Goal: Task Accomplishment & Management: Manage account settings

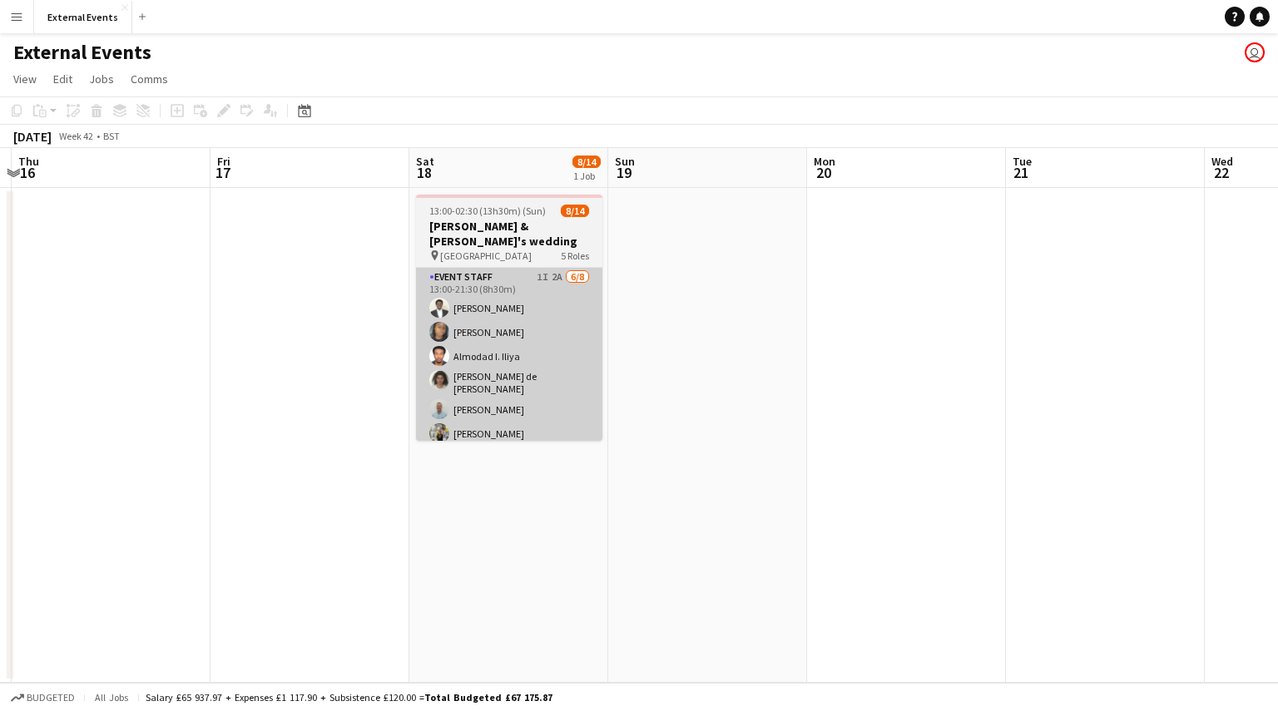
scroll to position [0, 787]
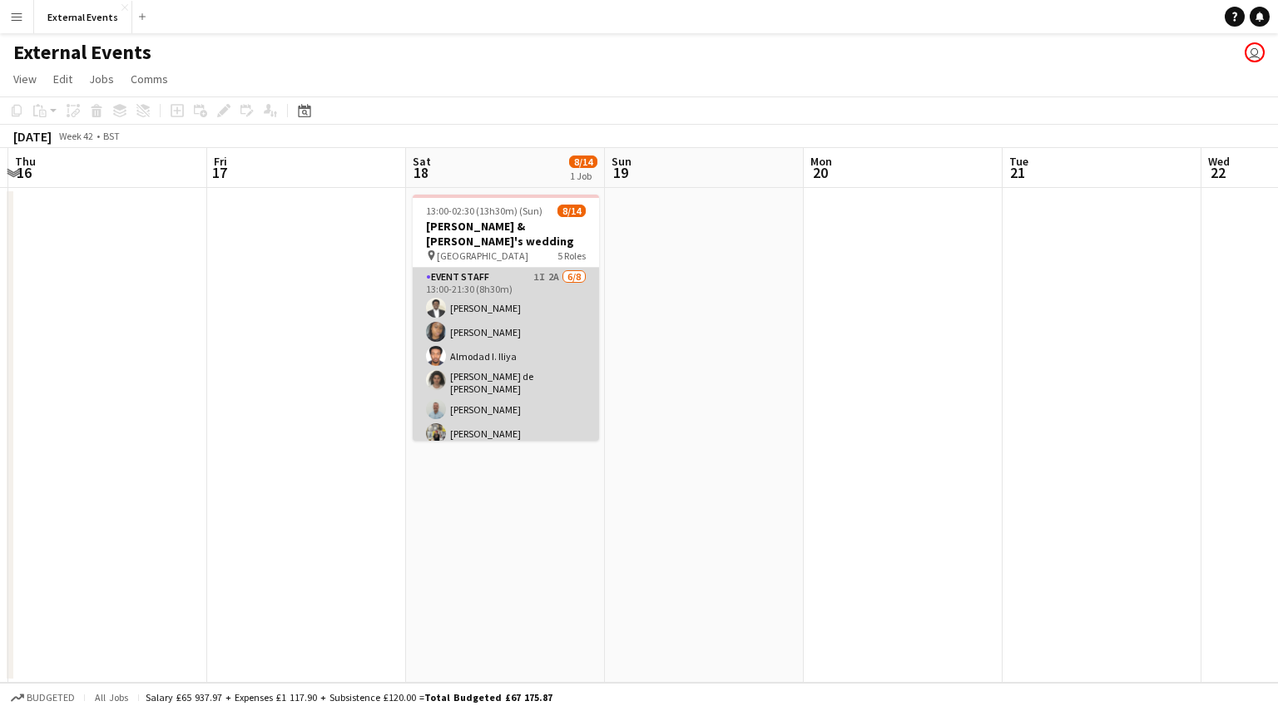
click at [508, 397] on app-card-role "Event staff 1I 2A [DATE] 13:00-21:30 (8h30m) [PERSON_NAME] [PERSON_NAME] [PERSO…" at bounding box center [506, 383] width 186 height 230
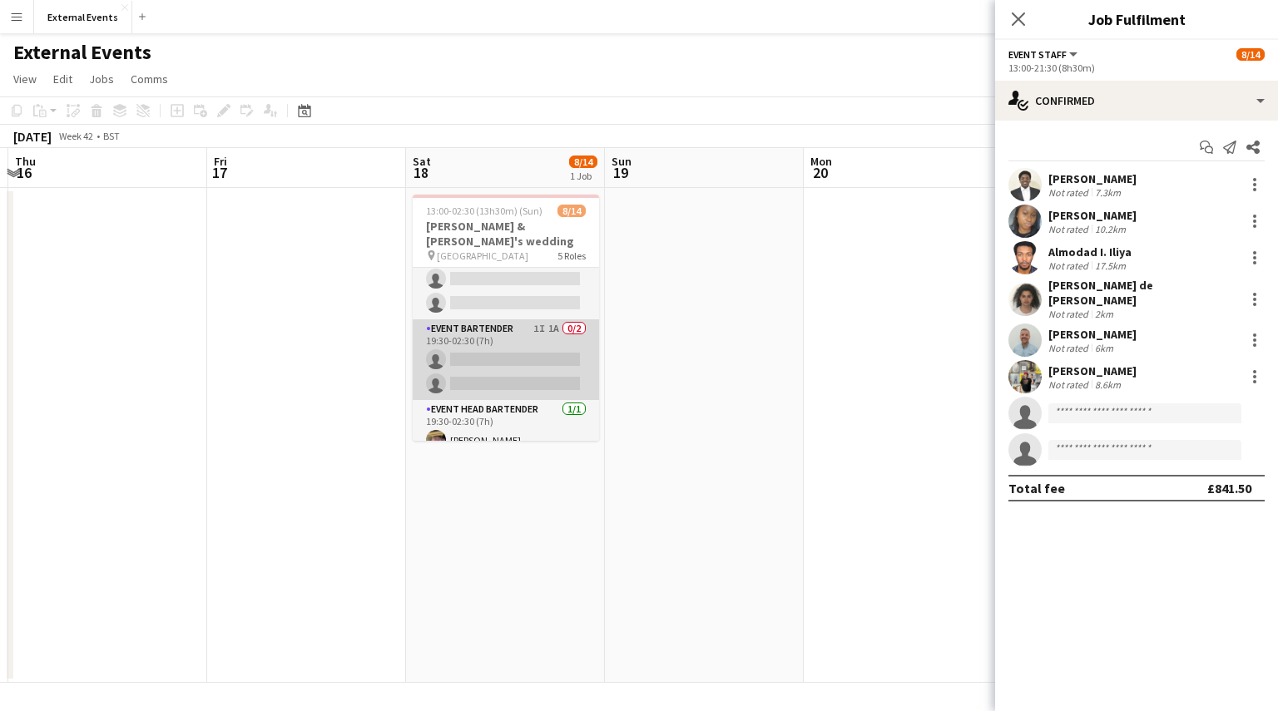
scroll to position [0, 0]
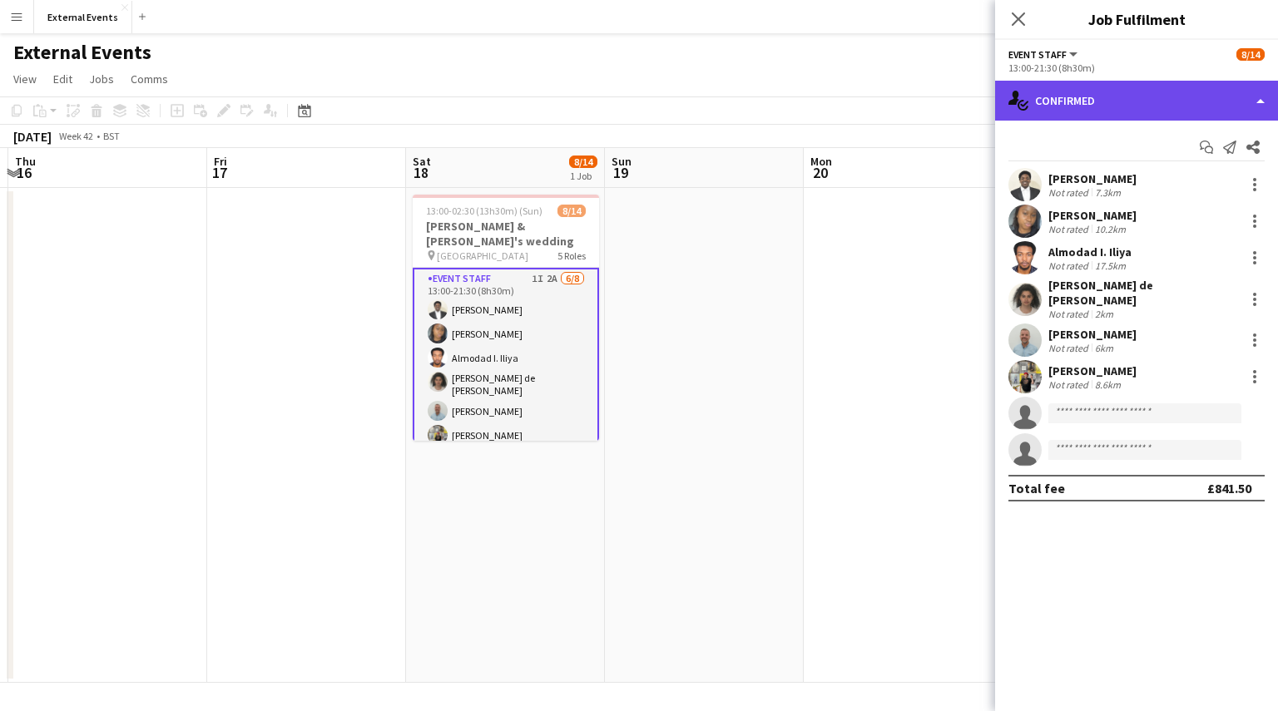
click at [1216, 112] on div "single-neutral-actions-check-2 Confirmed" at bounding box center [1136, 101] width 283 height 40
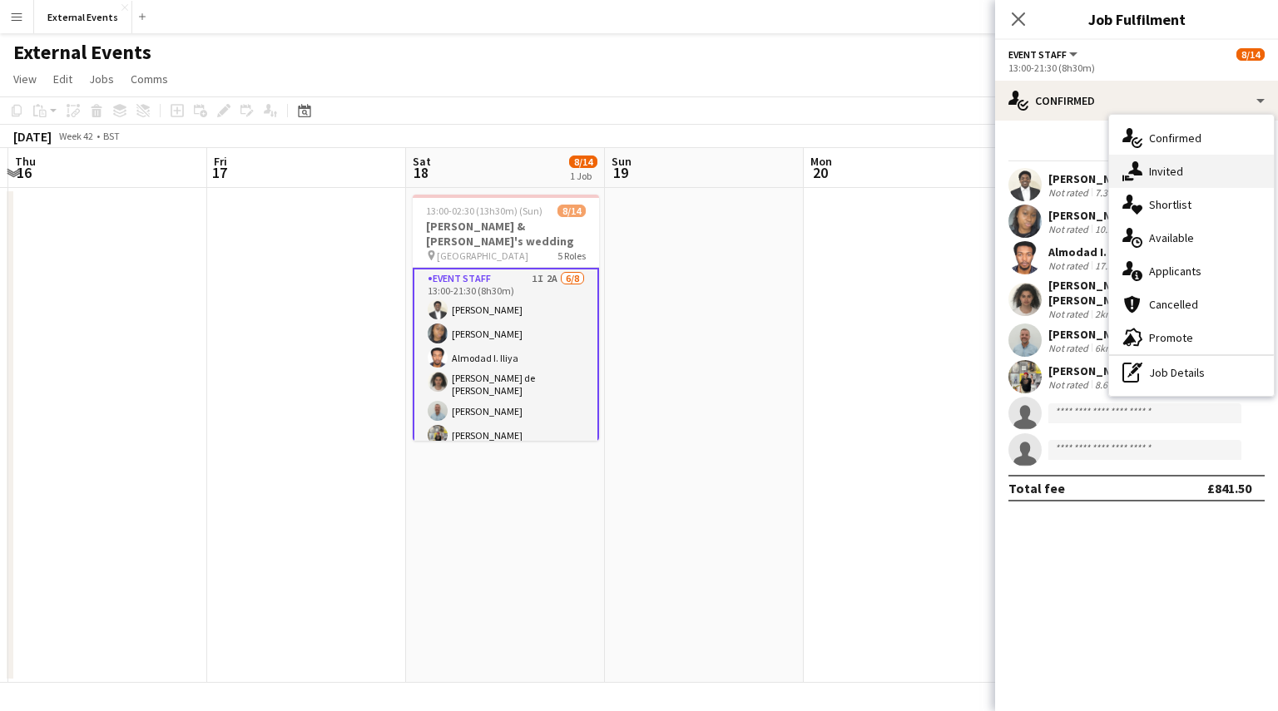
click at [1173, 169] on span "Invited" at bounding box center [1166, 171] width 34 height 15
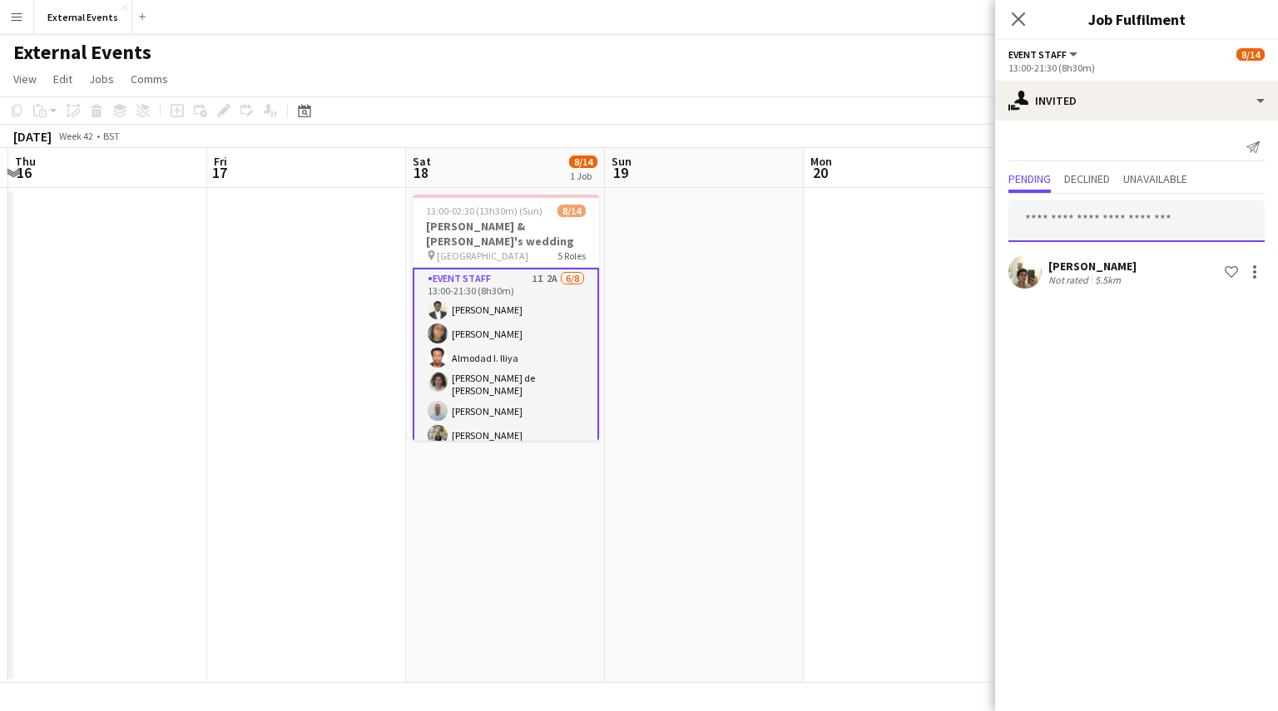
click at [1130, 211] on input "text" at bounding box center [1136, 222] width 256 height 42
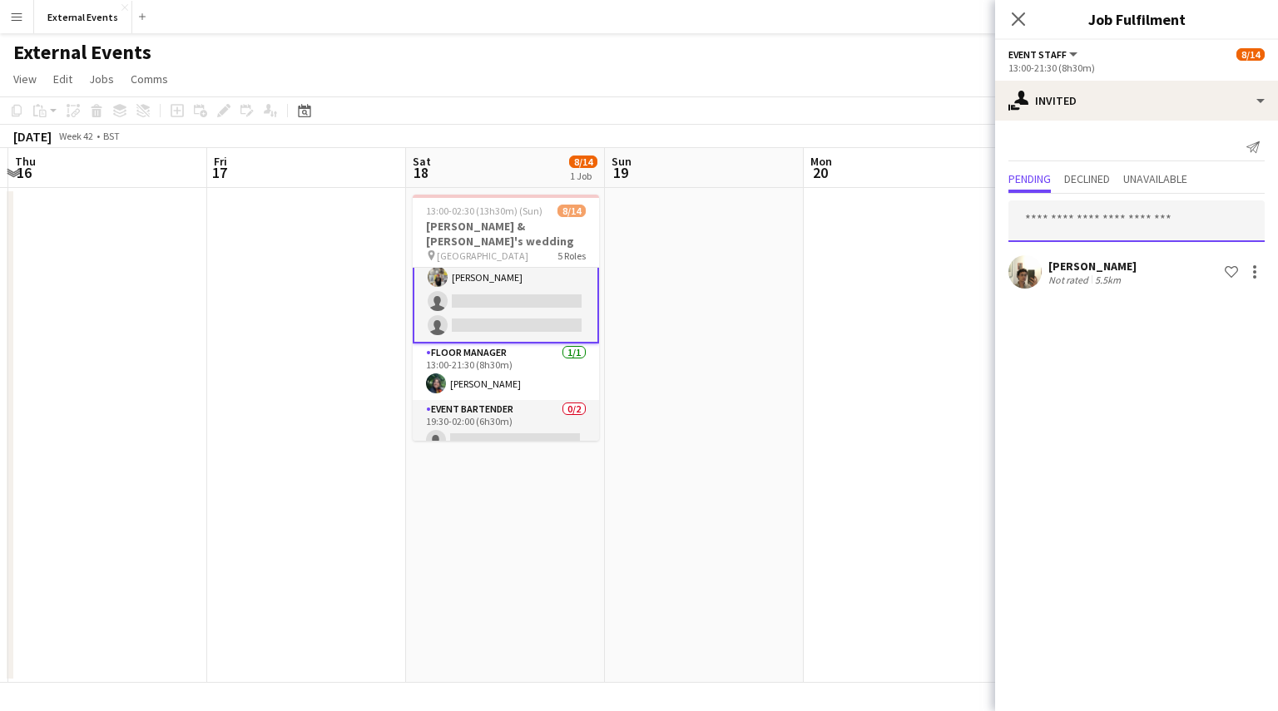
scroll to position [164, 0]
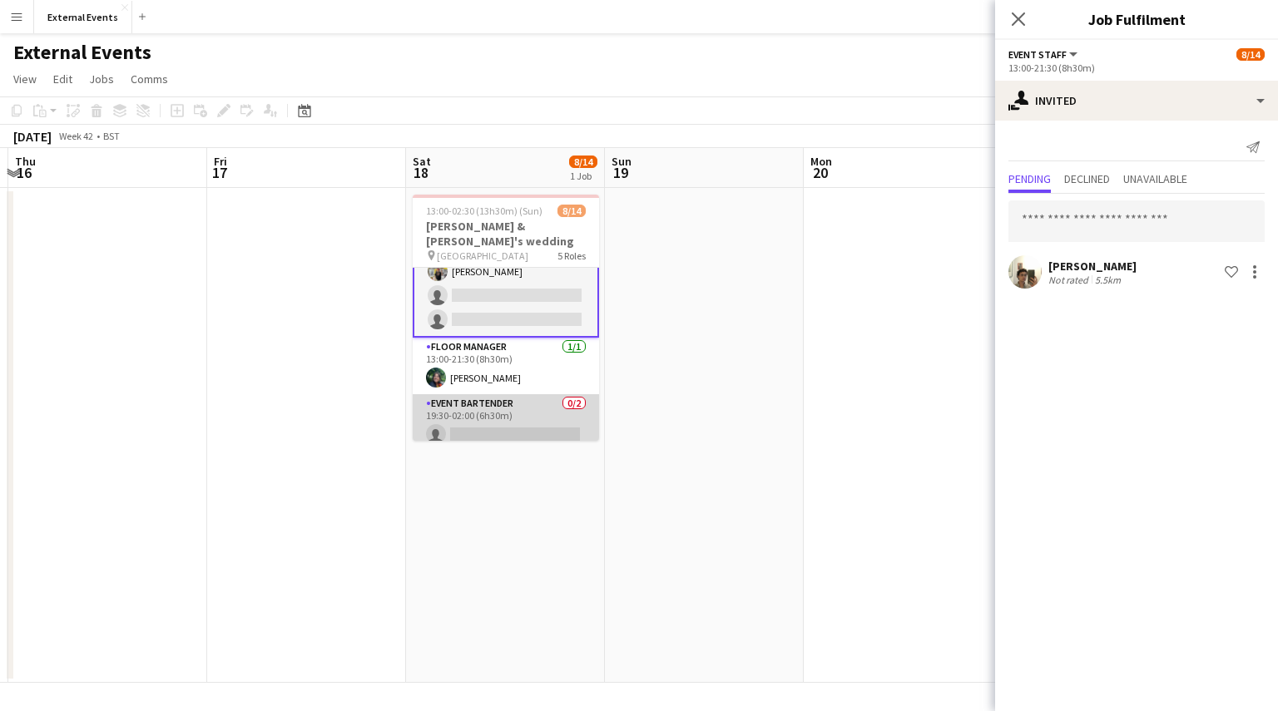
click at [493, 413] on app-card-role "Event bartender 0/2 19:30-02:00 (6h30m) single-neutral-actions single-neutral-a…" at bounding box center [506, 434] width 186 height 81
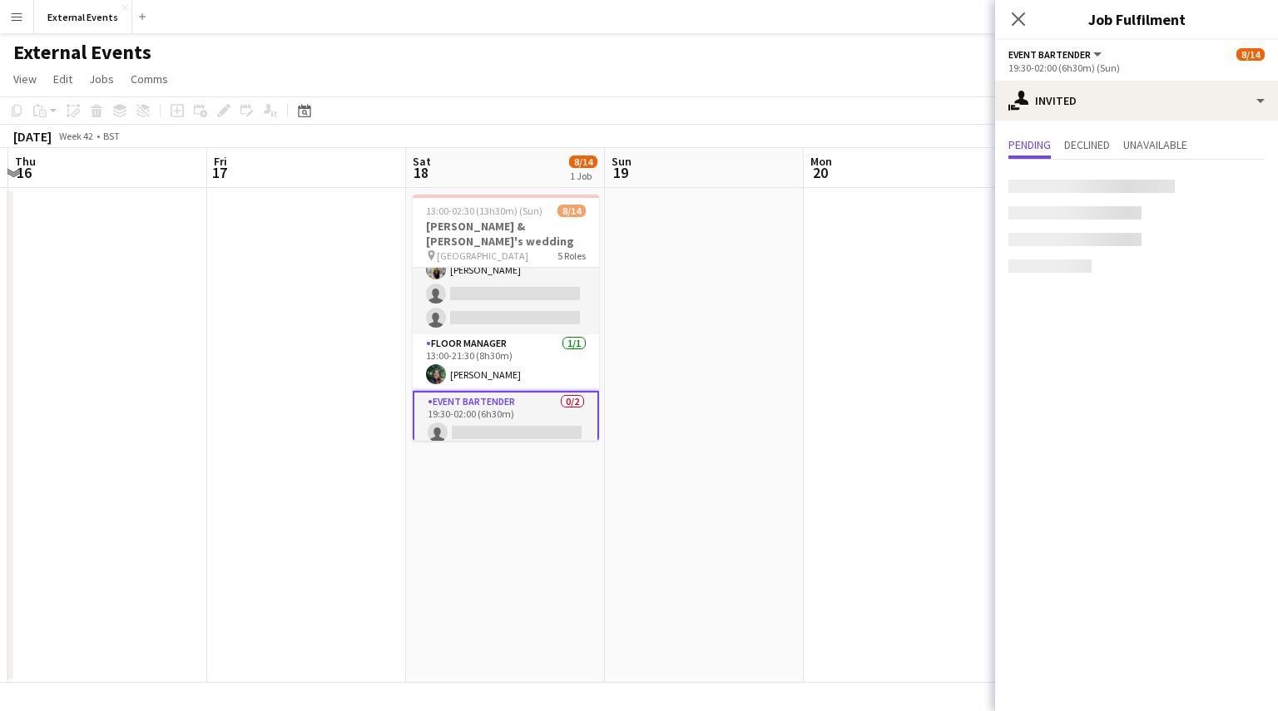
scroll to position [162, 0]
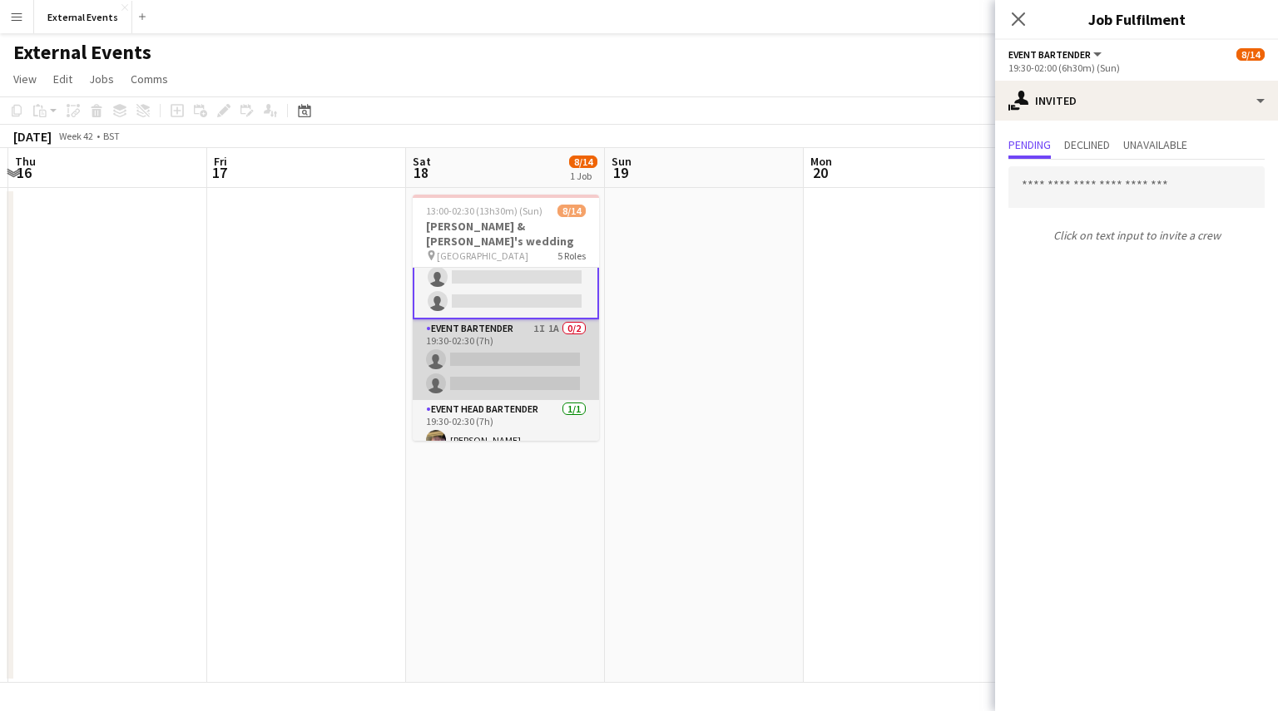
click at [516, 344] on app-card-role "Event bartender 1I 1A 0/2 19:30-02:30 (7h) single-neutral-actions single-neutra…" at bounding box center [506, 360] width 186 height 81
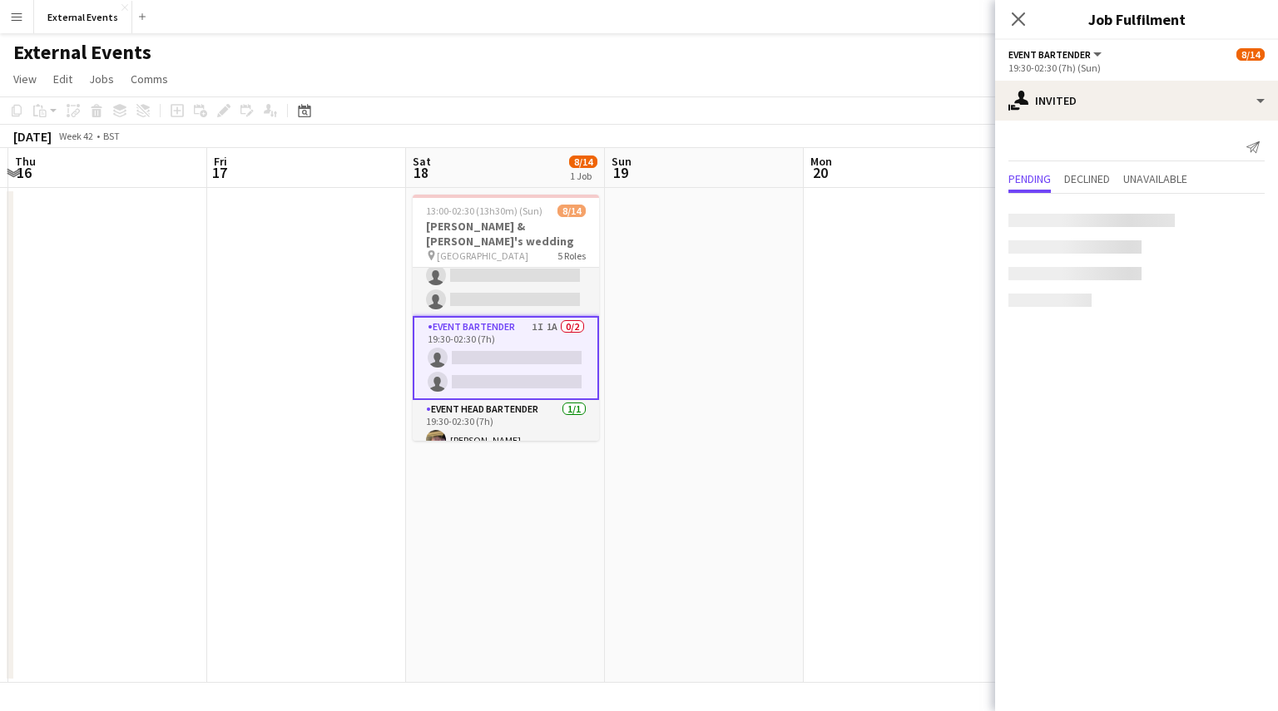
scroll to position [318, 0]
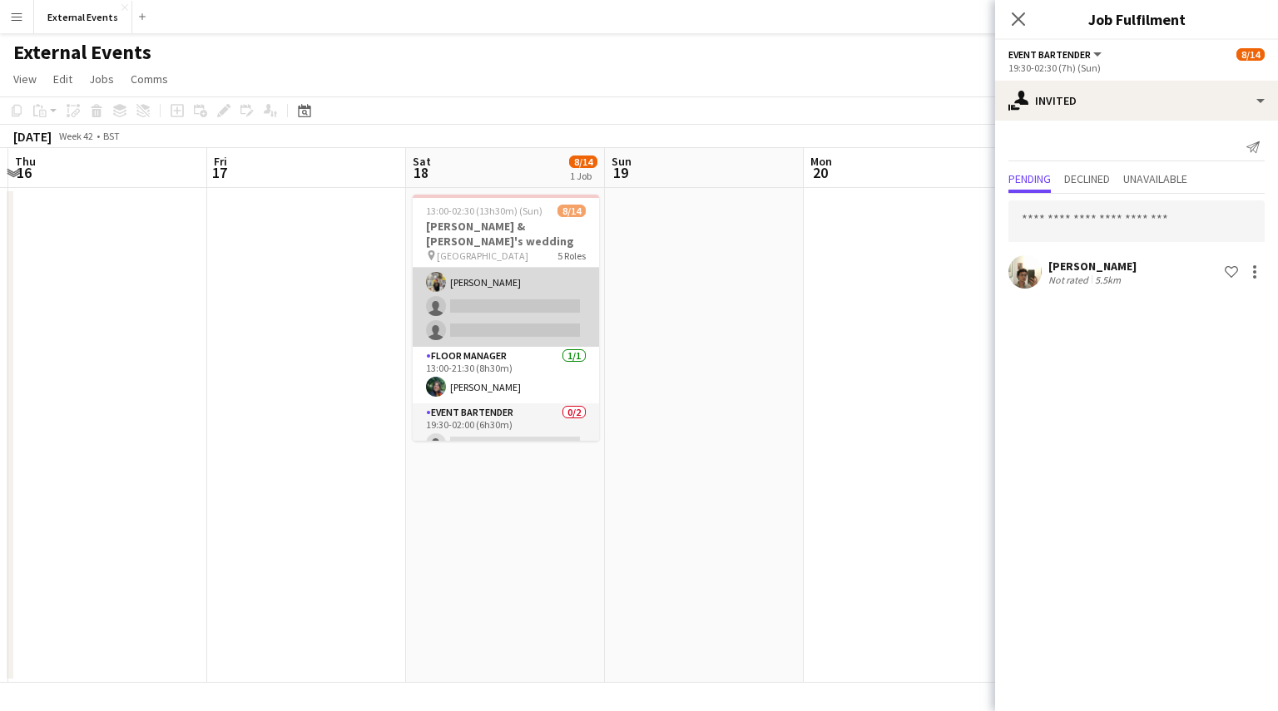
click at [468, 312] on app-card-role "Event staff 1I 2A [DATE] 13:00-21:30 (8h30m) [PERSON_NAME] [PERSON_NAME] [PERSO…" at bounding box center [506, 231] width 186 height 230
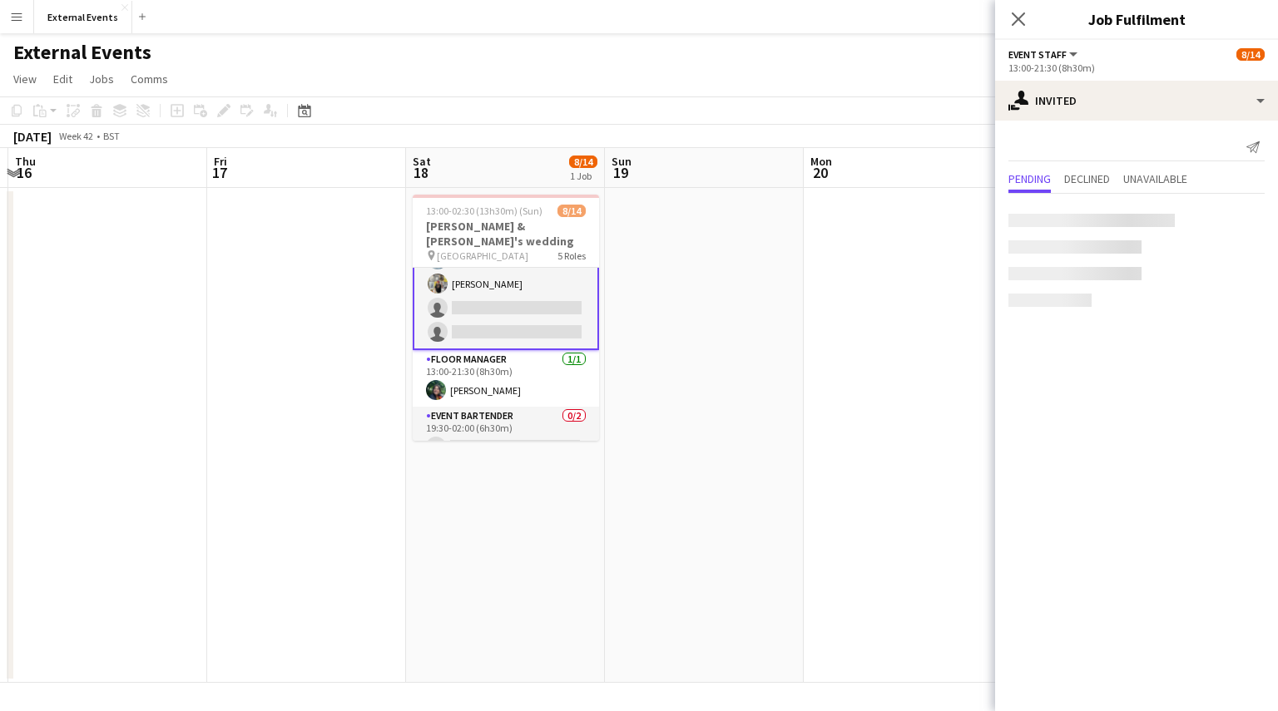
scroll to position [153, 0]
click at [1250, 274] on div at bounding box center [1255, 272] width 20 height 20
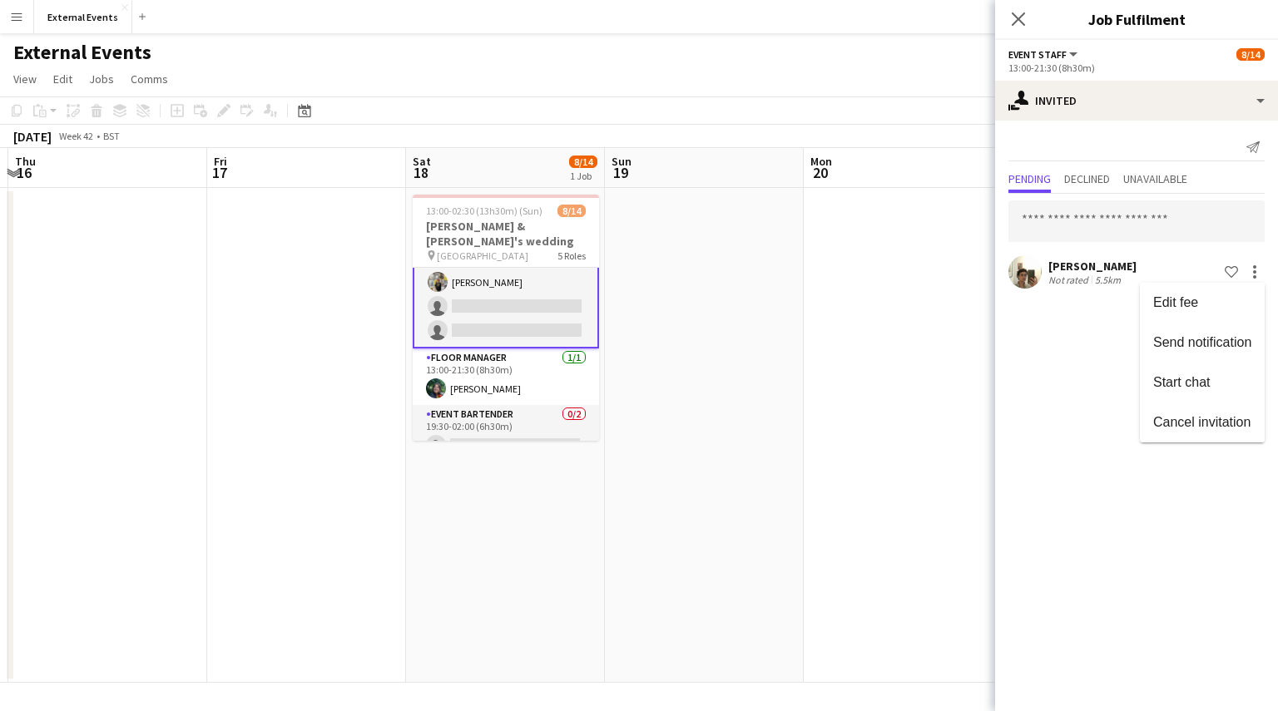
click at [1106, 206] on div at bounding box center [639, 355] width 1278 height 711
click at [1053, 222] on input "text" at bounding box center [1136, 222] width 256 height 42
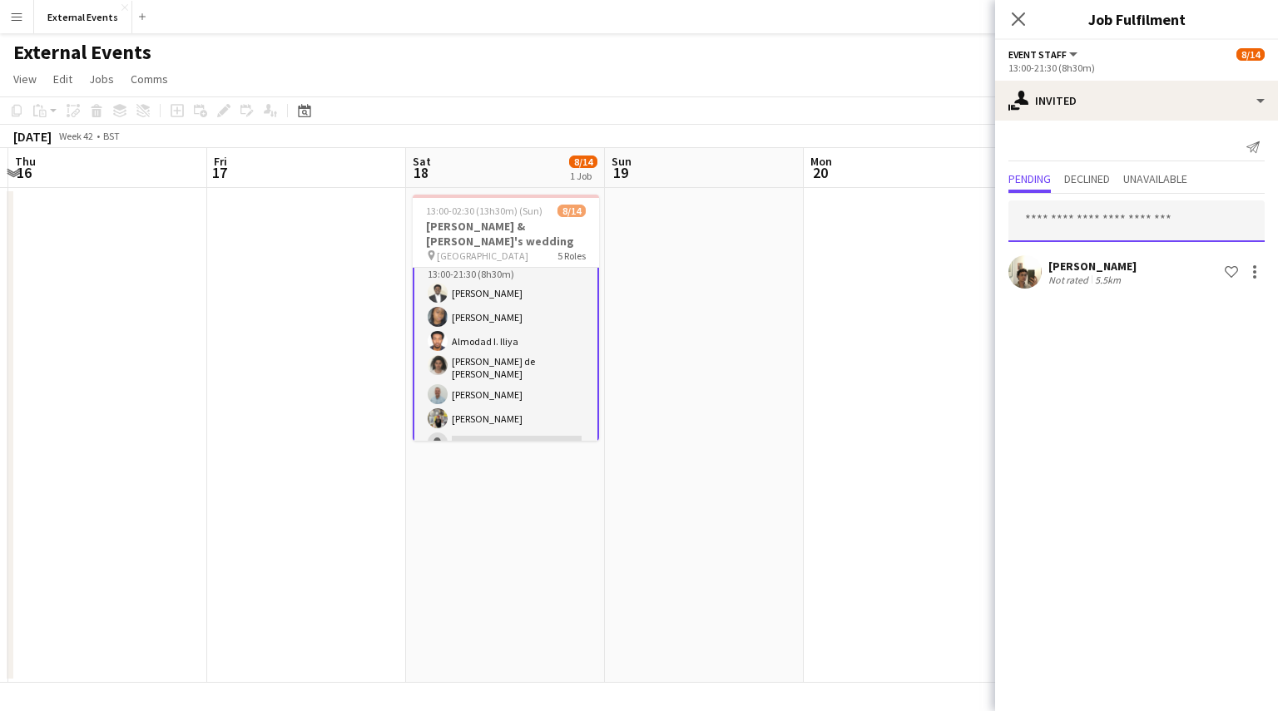
scroll to position [0, 0]
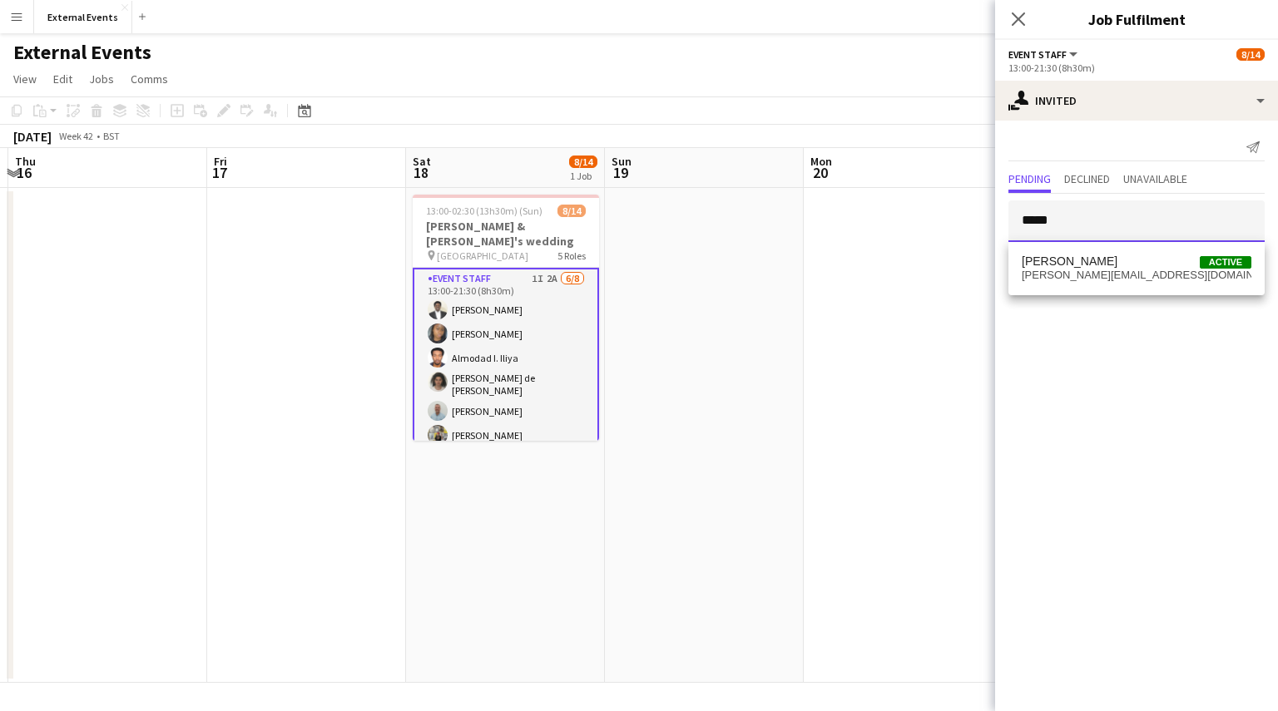
click at [1090, 211] on input "*****" at bounding box center [1136, 222] width 256 height 42
type input "*****"
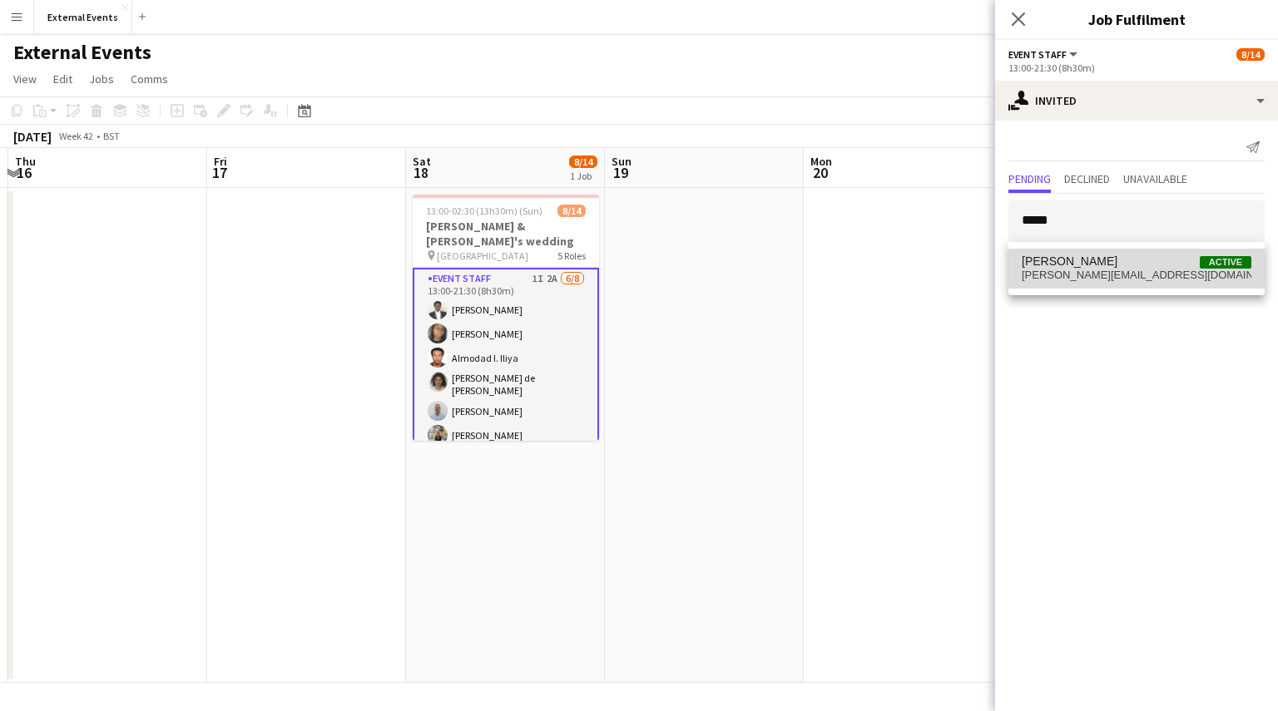
click at [1088, 256] on span "[PERSON_NAME]" at bounding box center [1070, 262] width 96 height 14
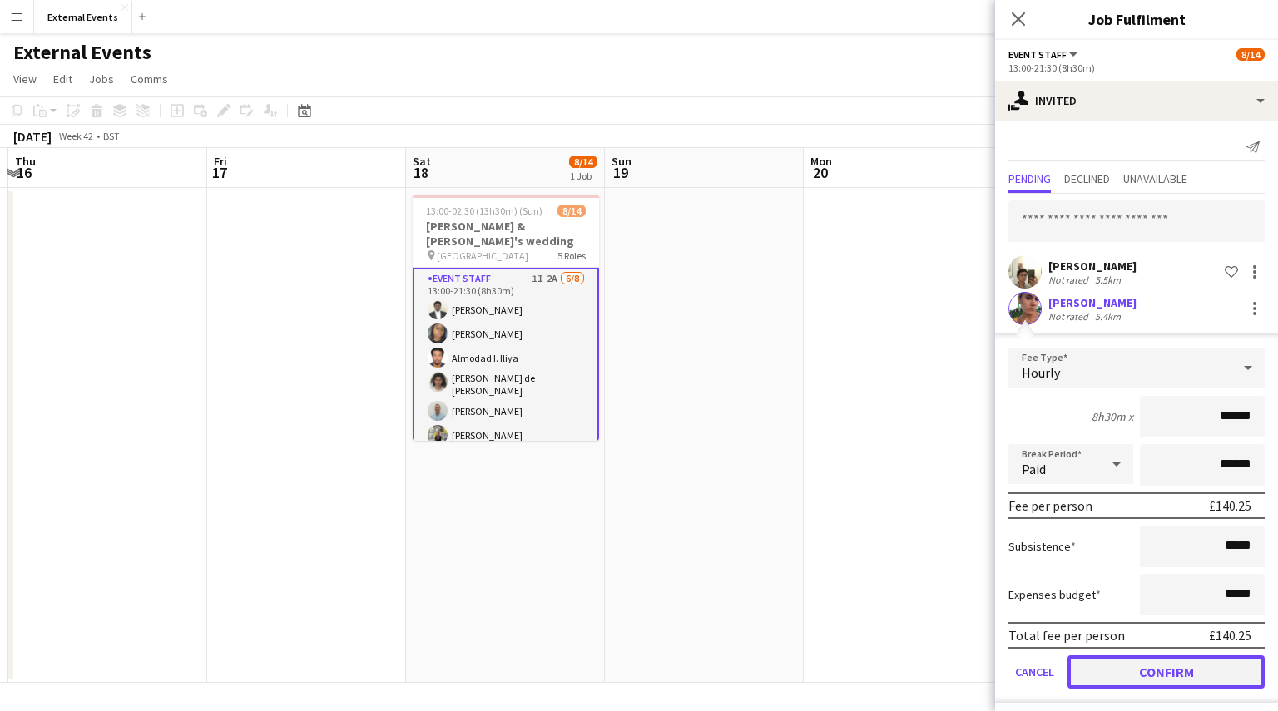
click at [1178, 668] on button "Confirm" at bounding box center [1166, 672] width 197 height 33
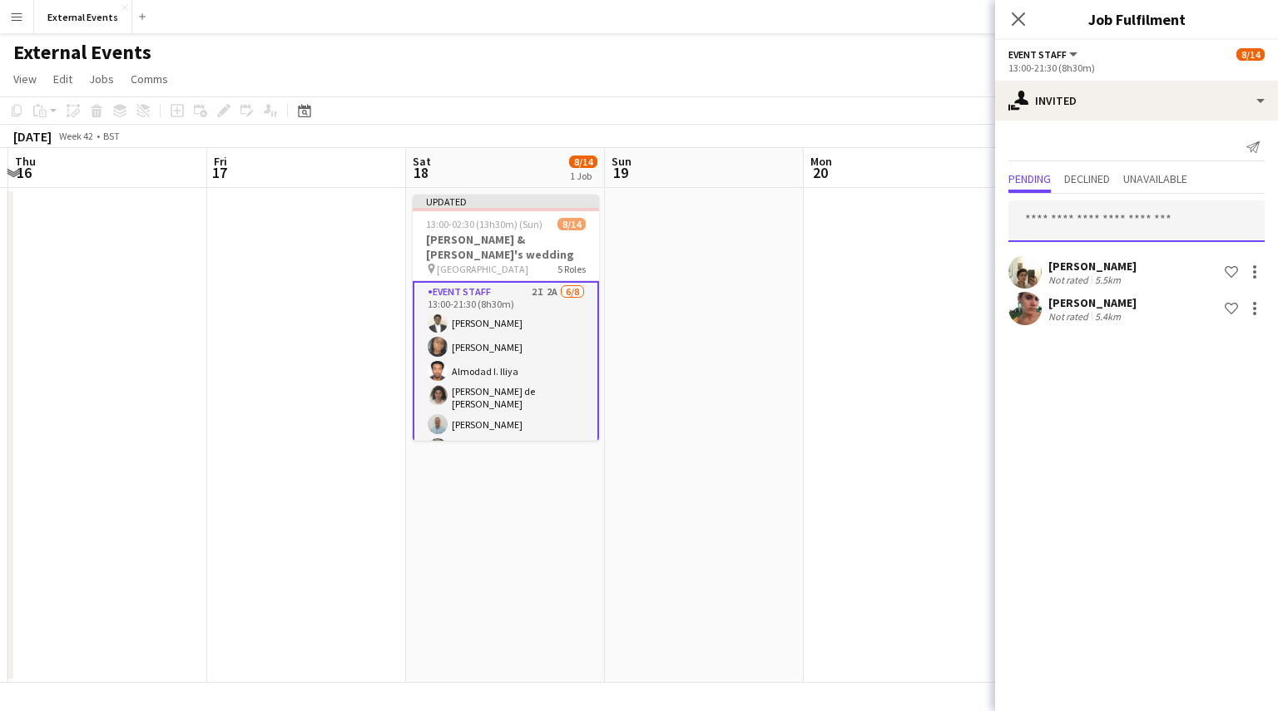
click at [1047, 211] on input "text" at bounding box center [1136, 222] width 256 height 42
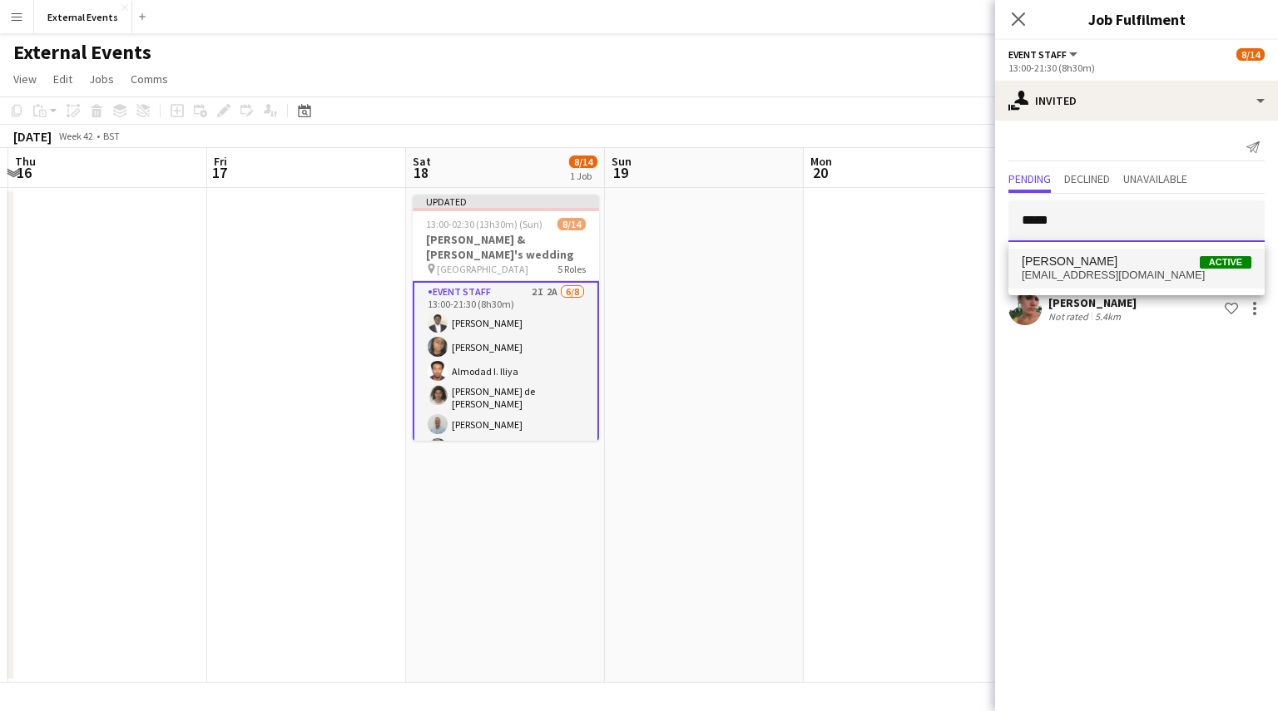
type input "*****"
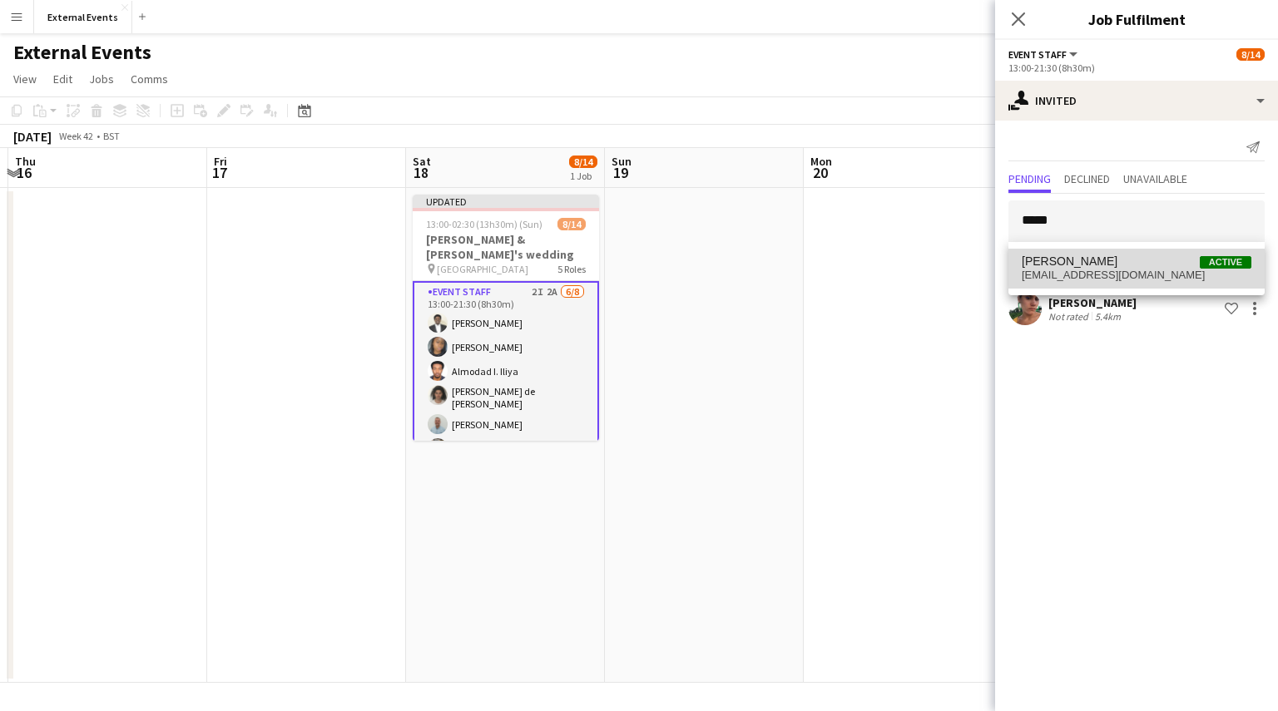
click at [1063, 273] on span "[EMAIL_ADDRESS][DOMAIN_NAME]" at bounding box center [1137, 275] width 230 height 13
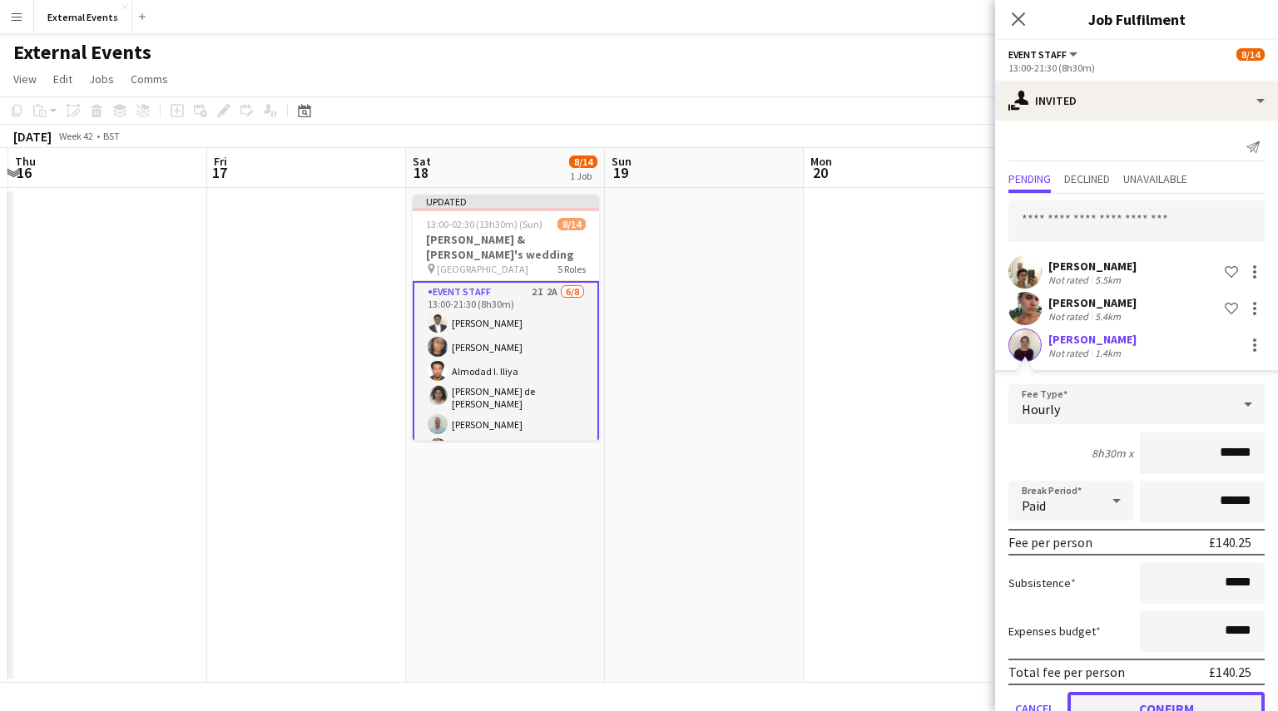
click at [1201, 695] on button "Confirm" at bounding box center [1166, 708] width 197 height 33
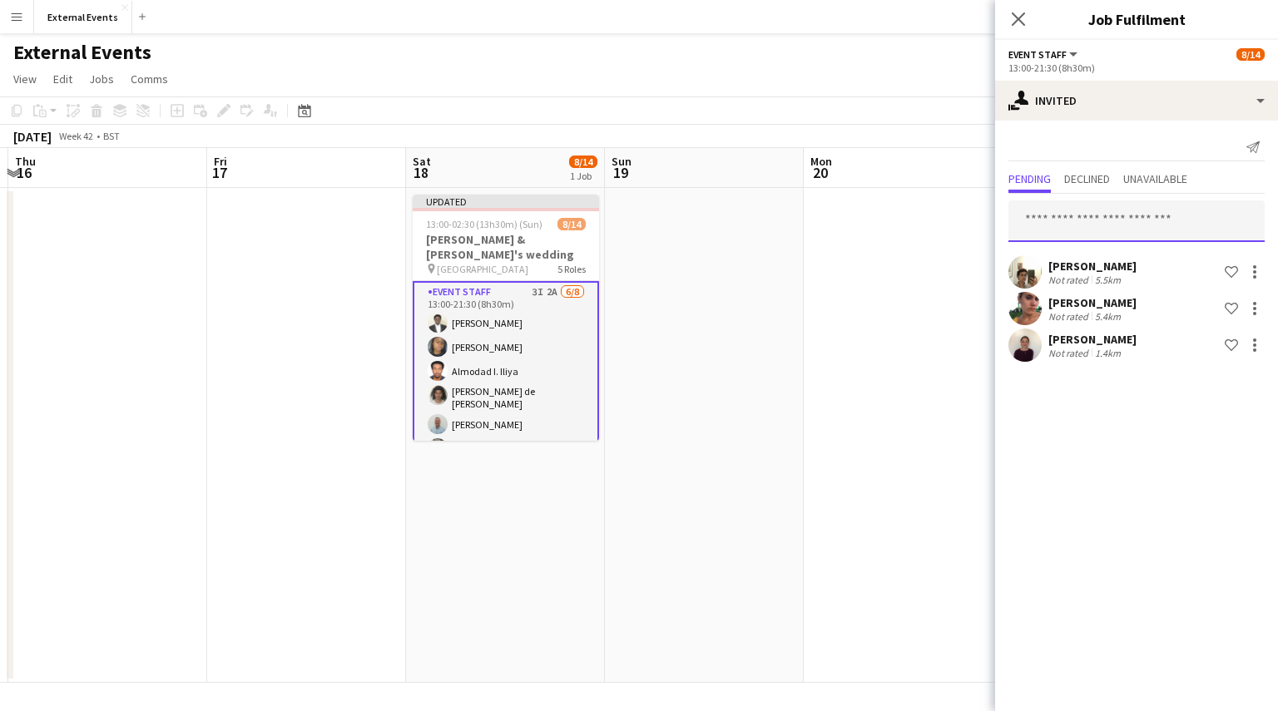
click at [1093, 214] on input "text" at bounding box center [1136, 222] width 256 height 42
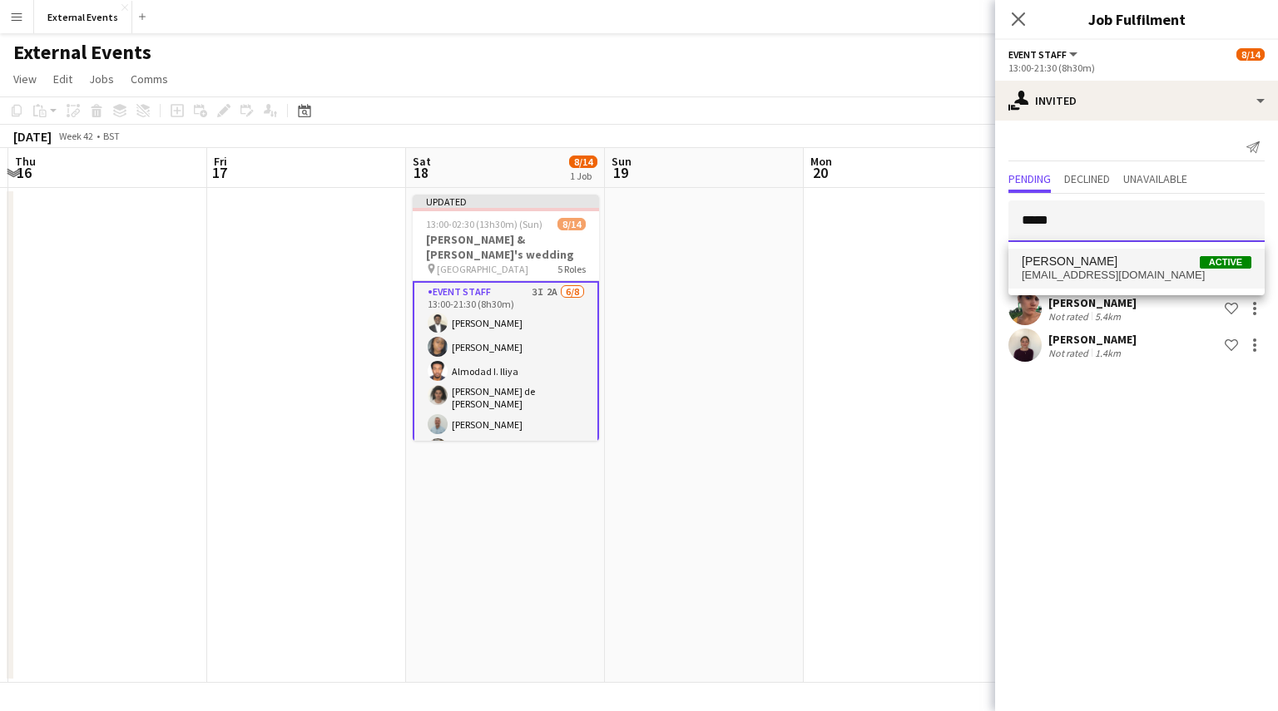
type input "*****"
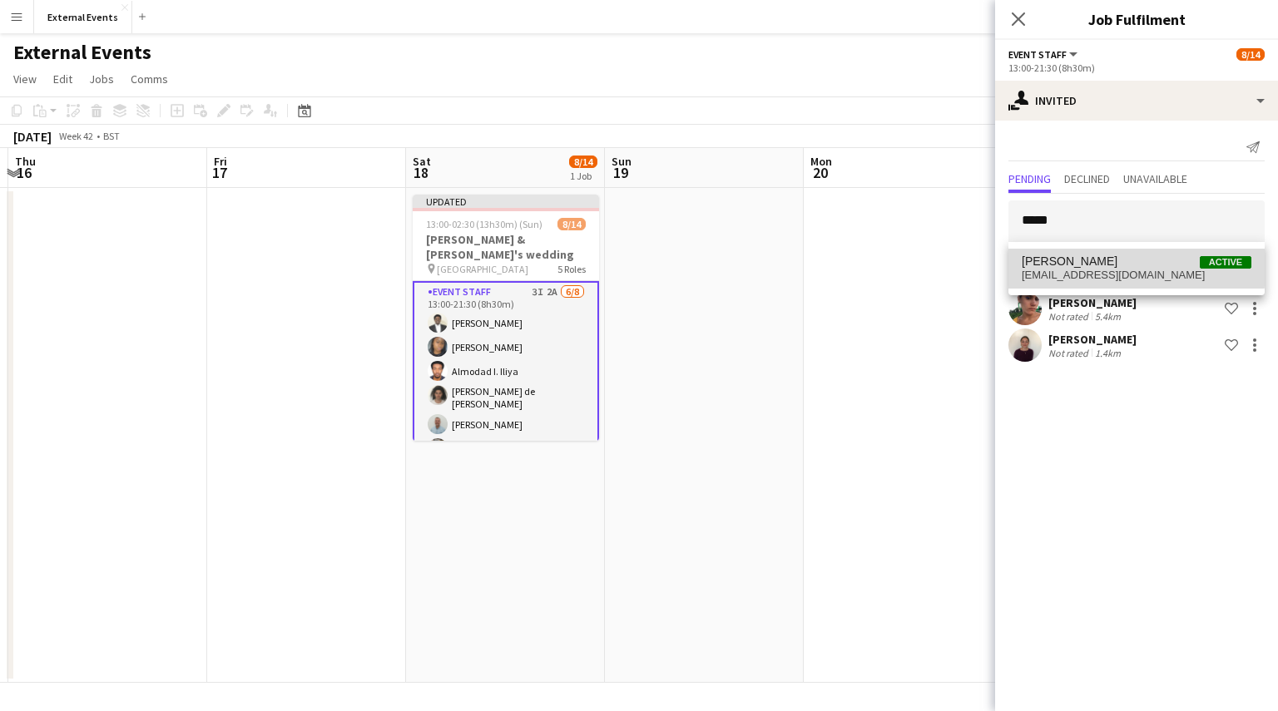
click at [1087, 262] on span "[PERSON_NAME]" at bounding box center [1070, 262] width 96 height 14
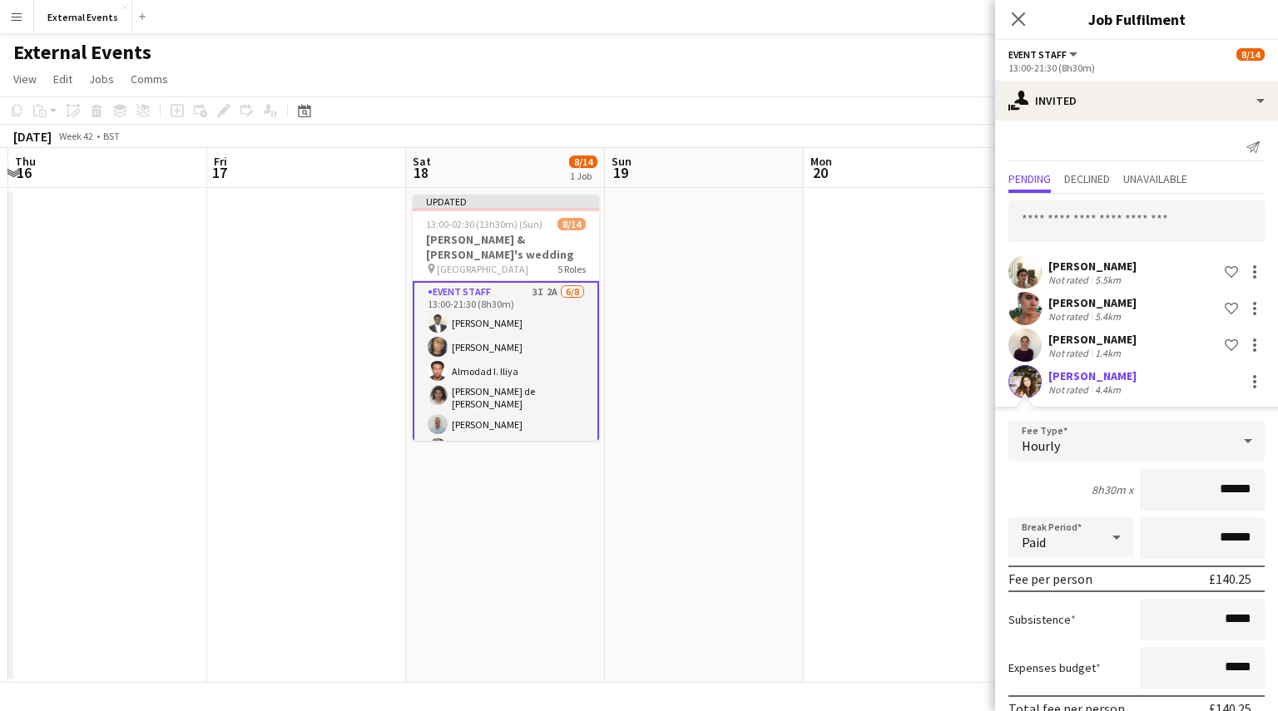
scroll to position [80, 0]
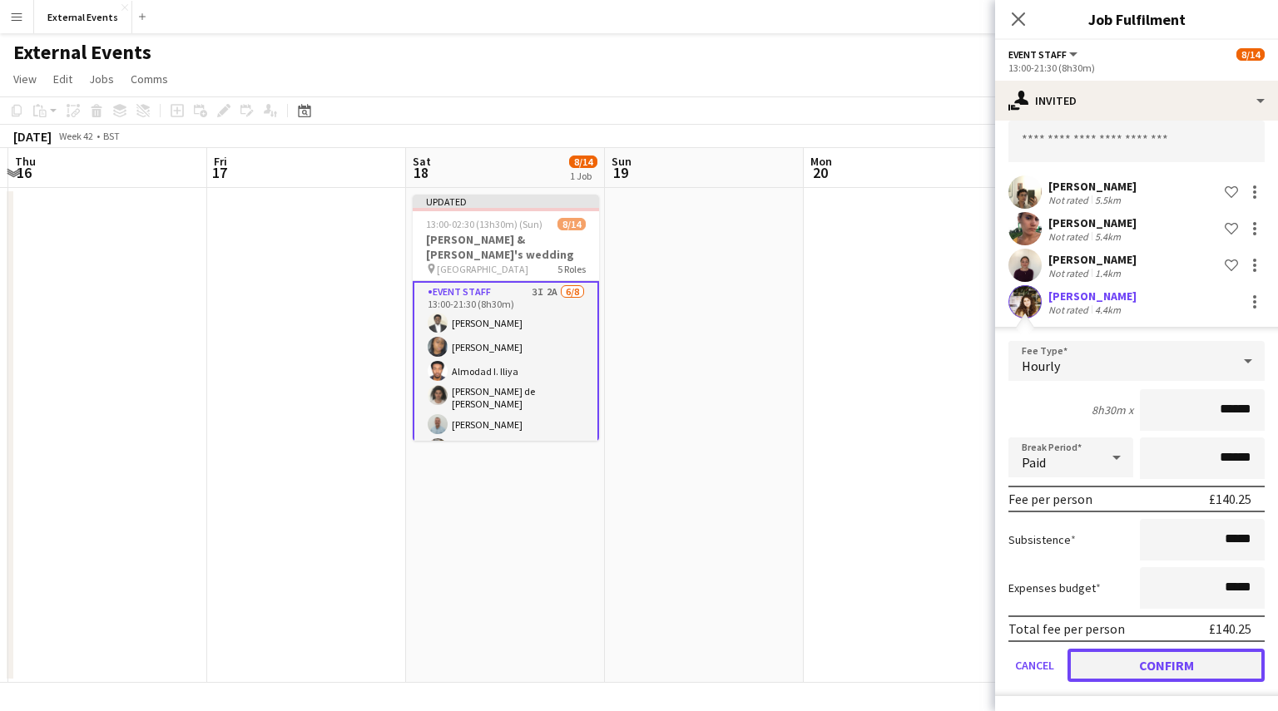
click at [1188, 658] on button "Confirm" at bounding box center [1166, 665] width 197 height 33
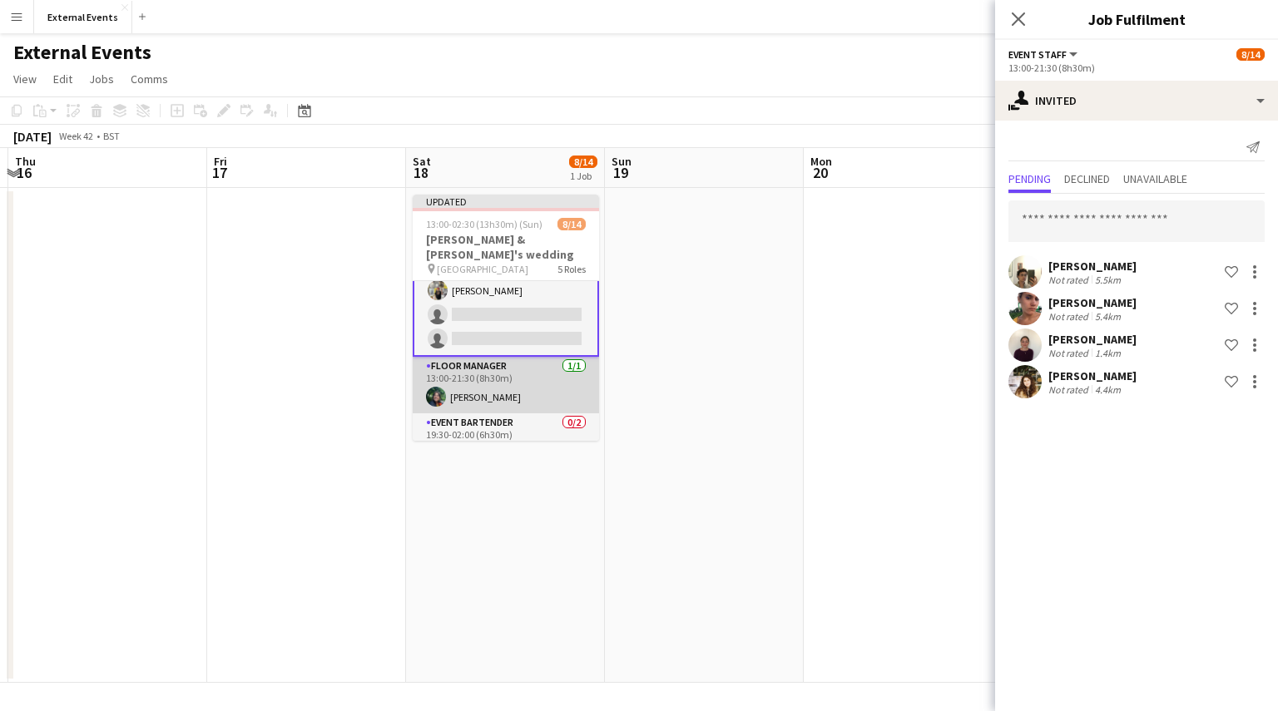
scroll to position [333, 0]
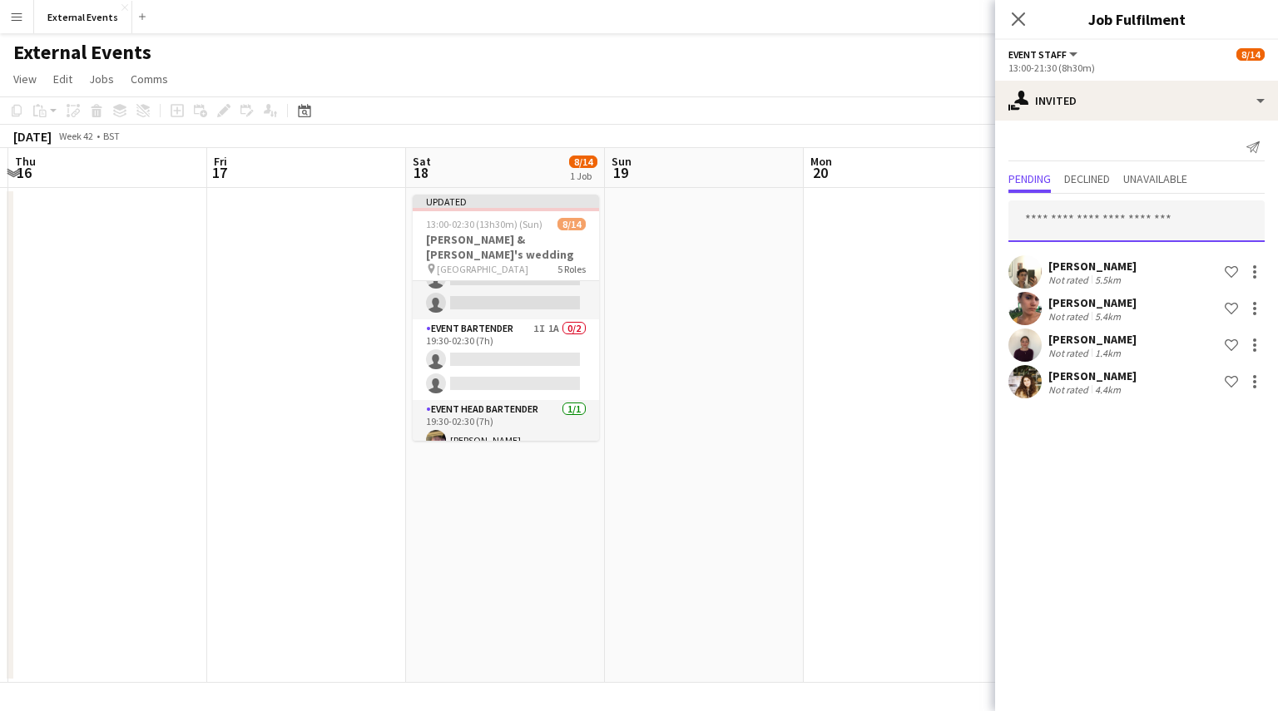
click at [1104, 219] on input "text" at bounding box center [1136, 222] width 256 height 42
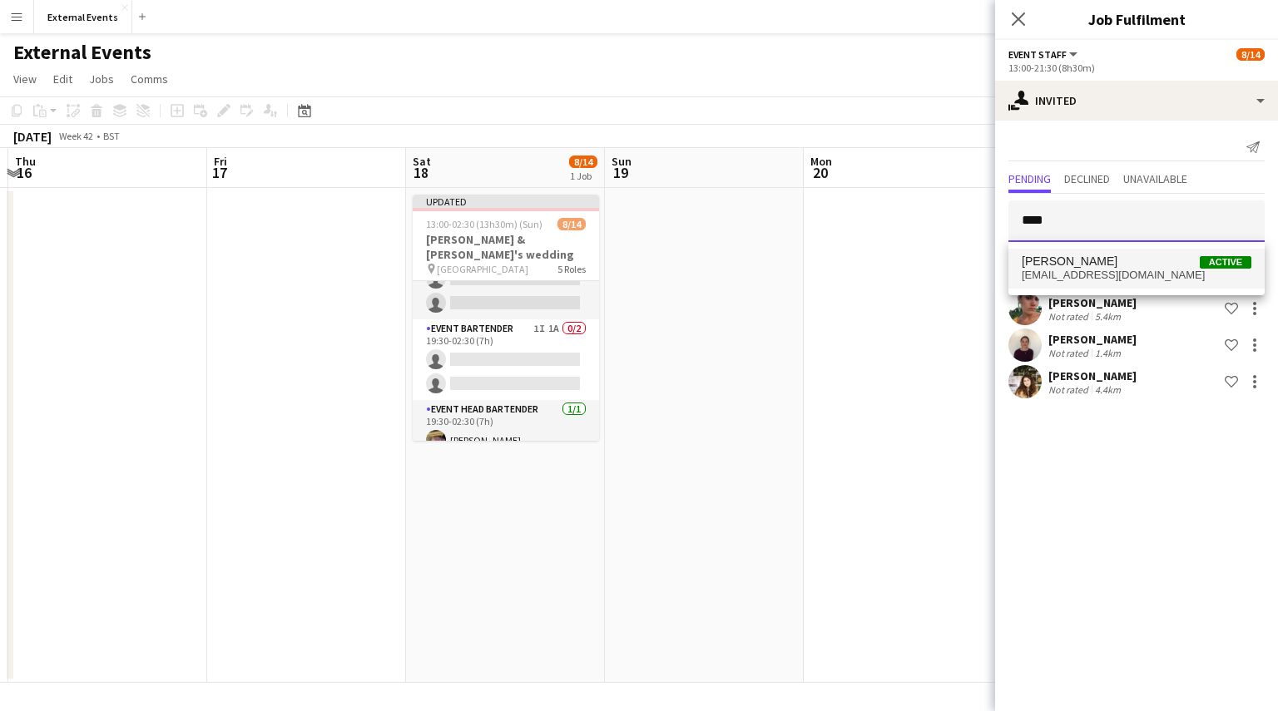
type input "****"
click at [1103, 274] on span "[EMAIL_ADDRESS][DOMAIN_NAME]" at bounding box center [1137, 275] width 230 height 13
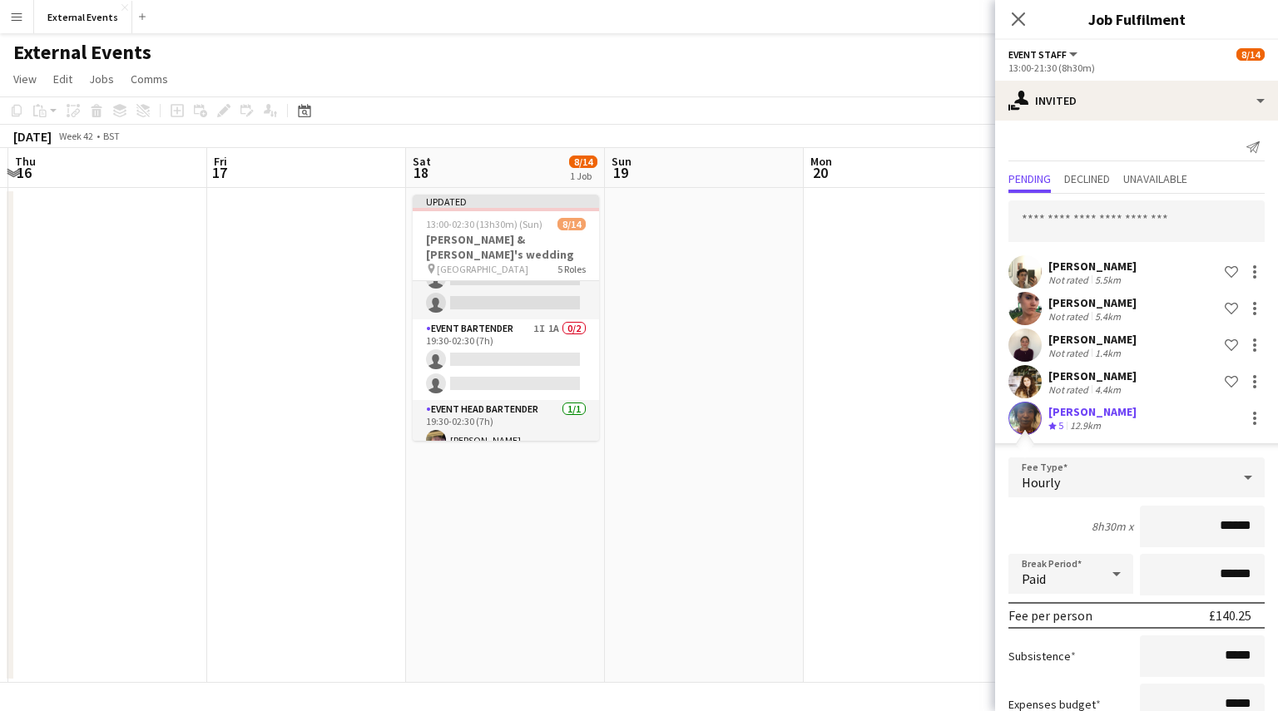
scroll to position [116, 0]
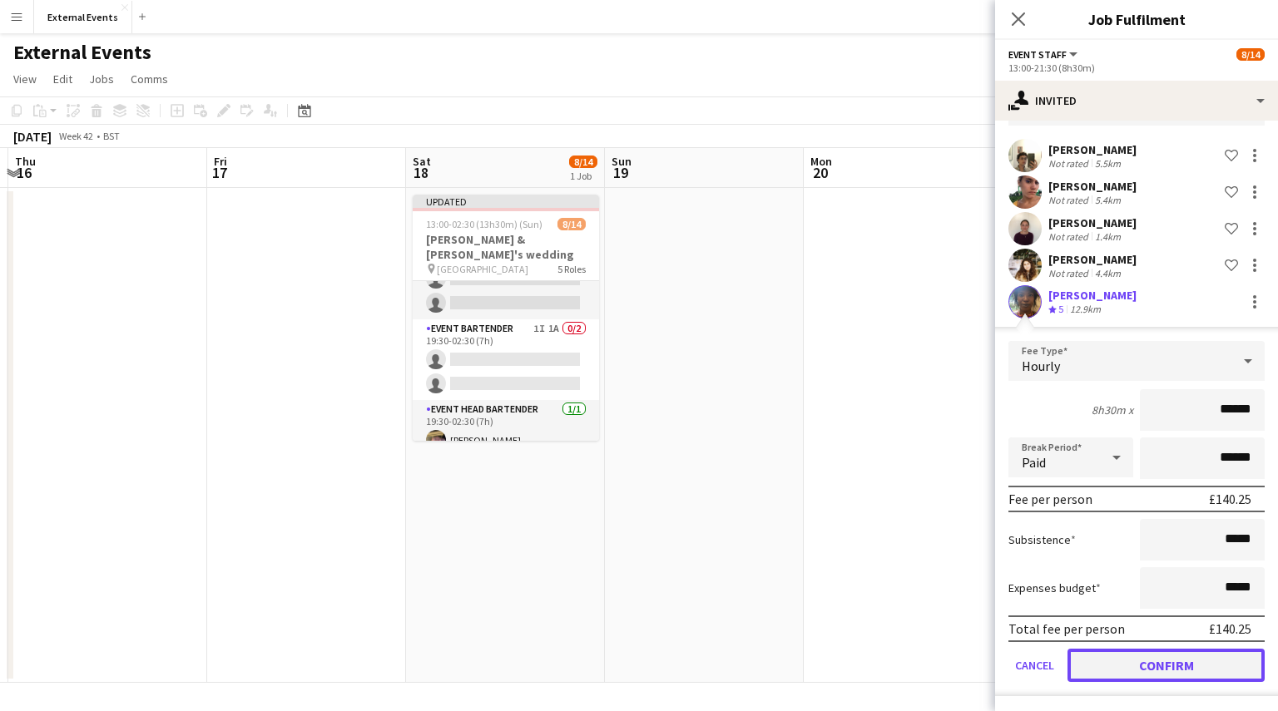
click at [1150, 661] on button "Confirm" at bounding box center [1166, 665] width 197 height 33
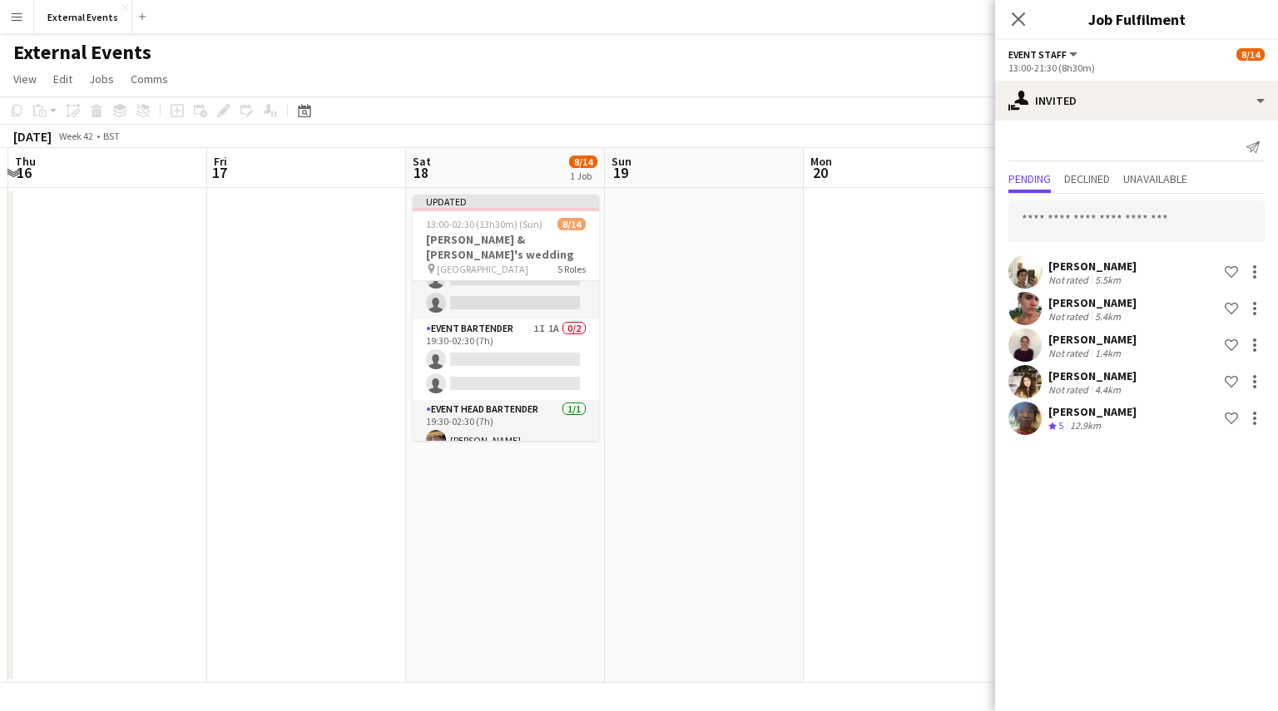
scroll to position [0, 0]
click at [1019, 21] on icon at bounding box center [1018, 19] width 16 height 16
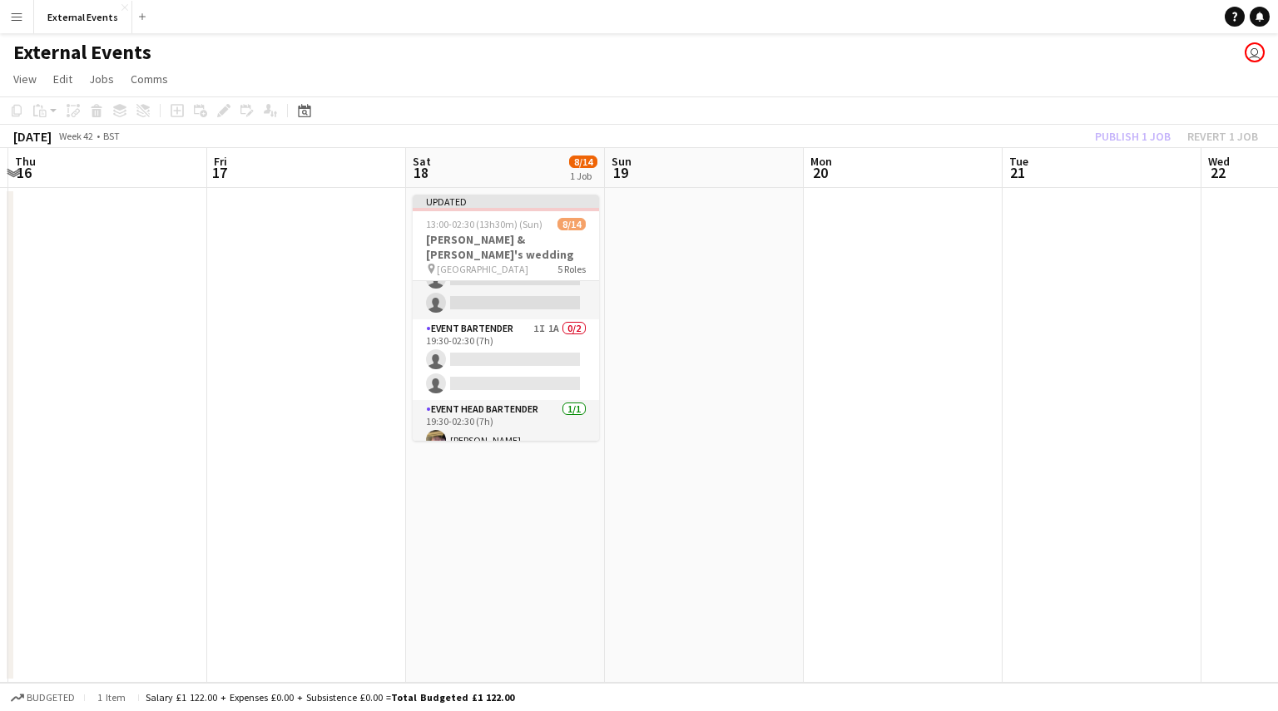
click at [1130, 136] on div "Publish 1 job Revert 1 job" at bounding box center [1176, 137] width 203 height 22
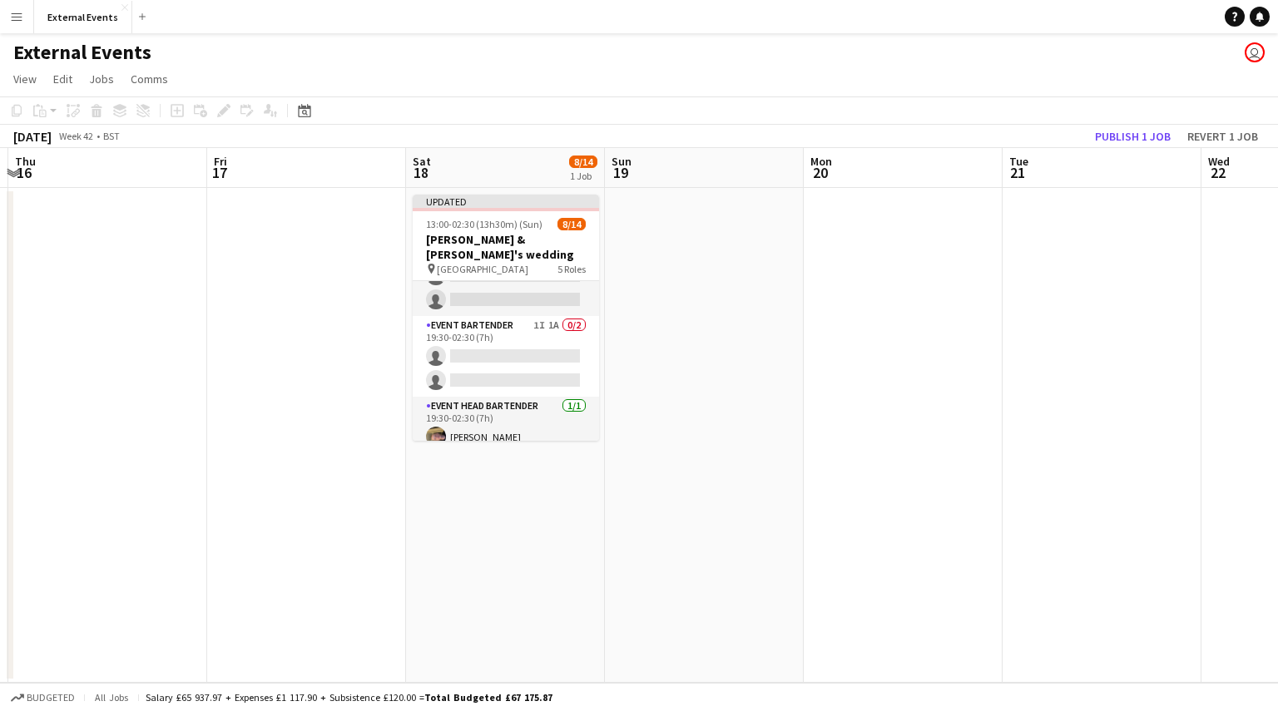
scroll to position [329, 0]
click at [1130, 136] on button "Publish 1 job" at bounding box center [1132, 137] width 89 height 22
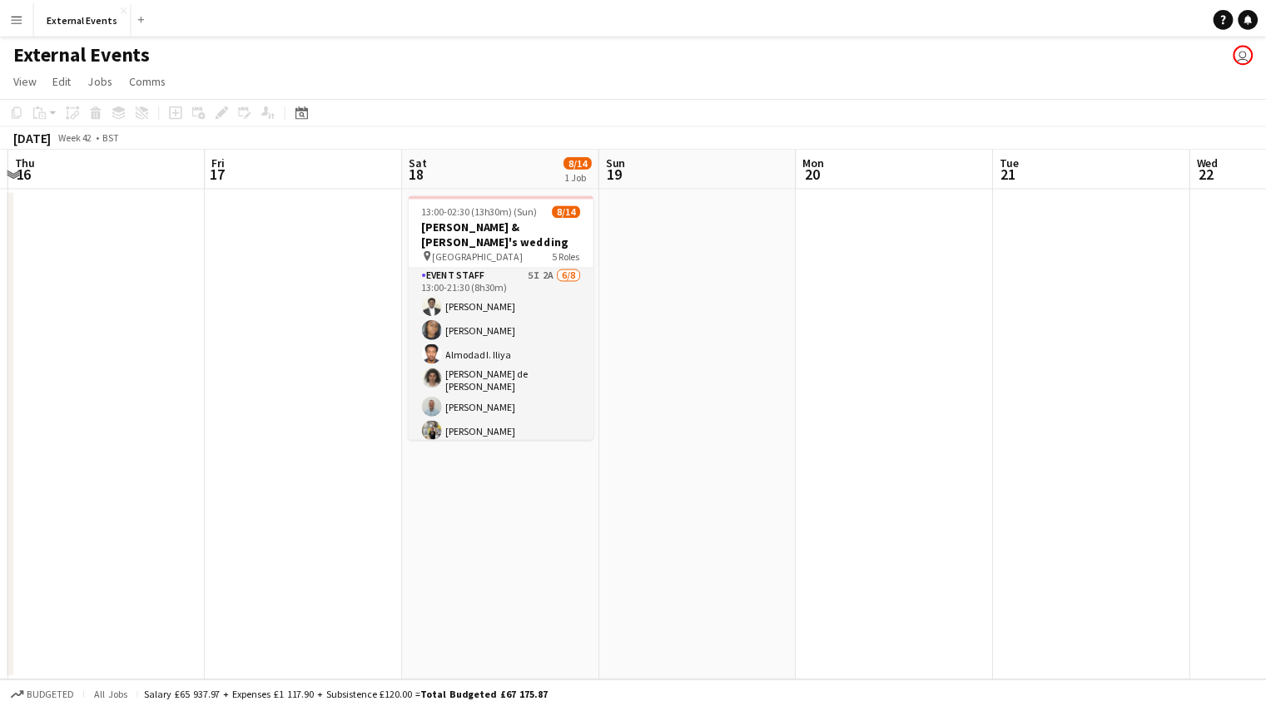
scroll to position [0, 0]
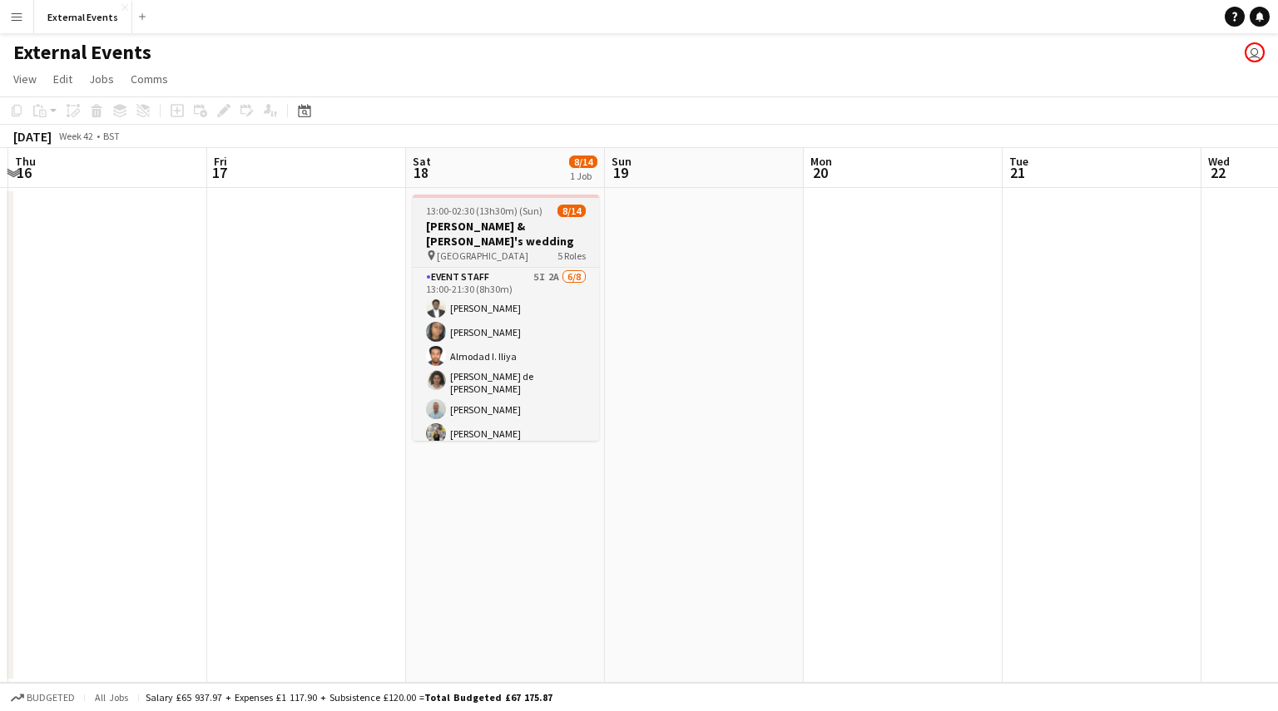
click at [468, 250] on span "[GEOGRAPHIC_DATA]" at bounding box center [483, 256] width 92 height 12
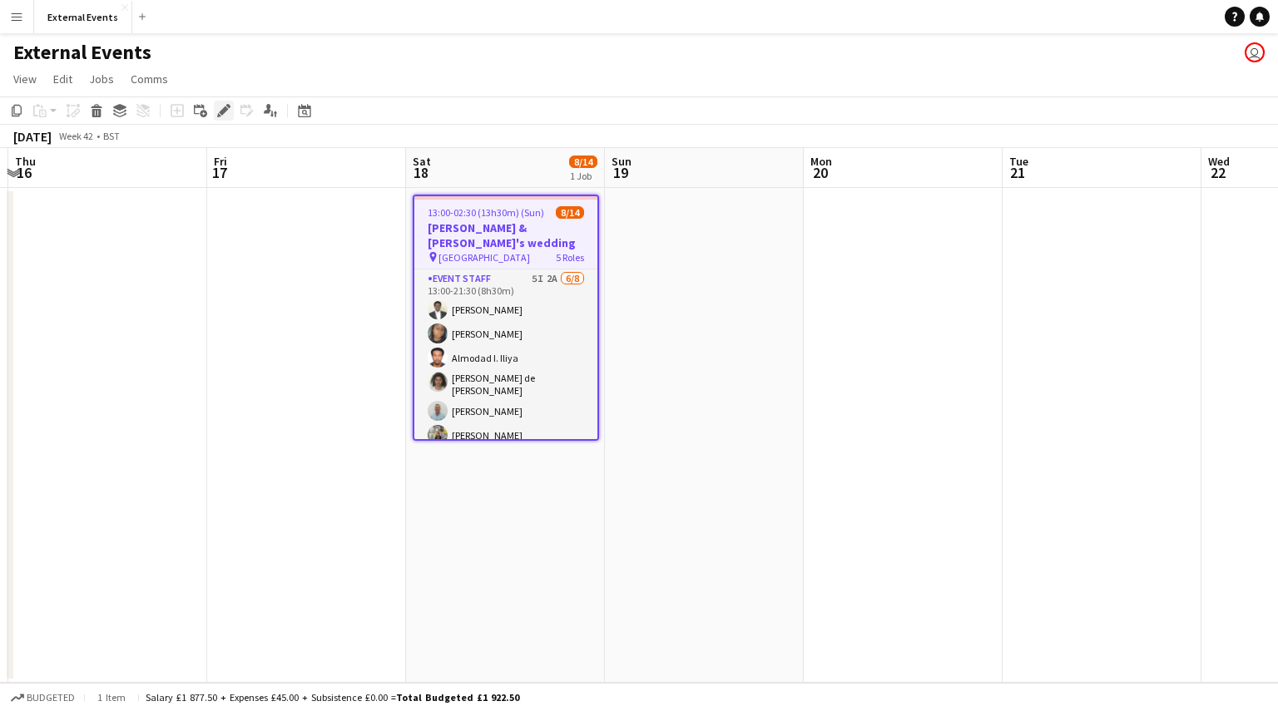
click at [231, 116] on div "Edit" at bounding box center [224, 111] width 20 height 20
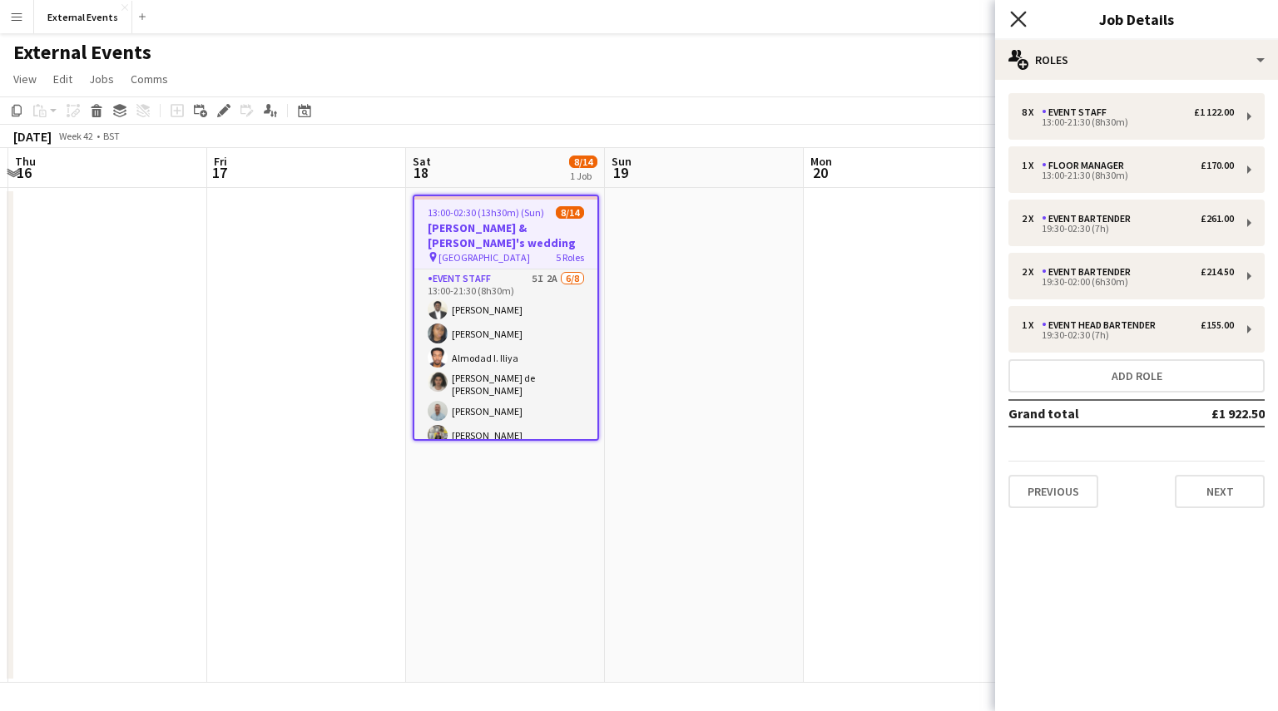
click at [1023, 22] on icon "Close pop-in" at bounding box center [1018, 19] width 16 height 16
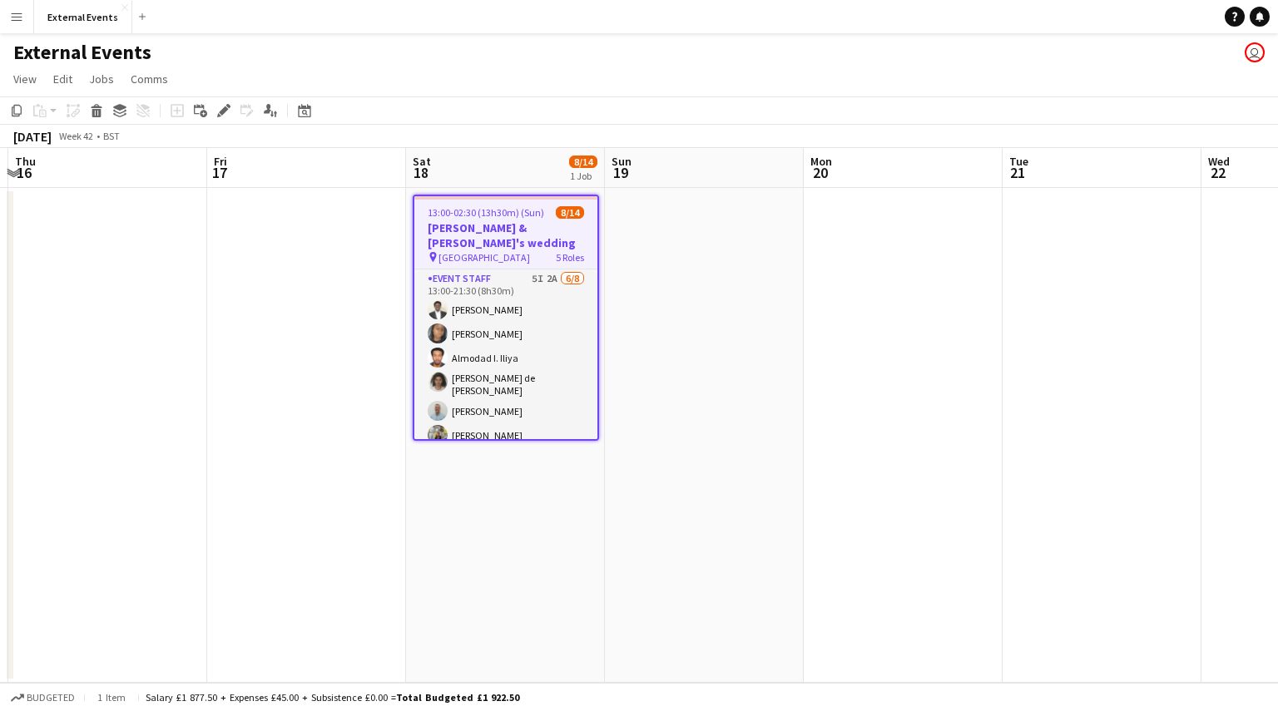
click at [16, 15] on app-icon "Menu" at bounding box center [16, 16] width 13 height 13
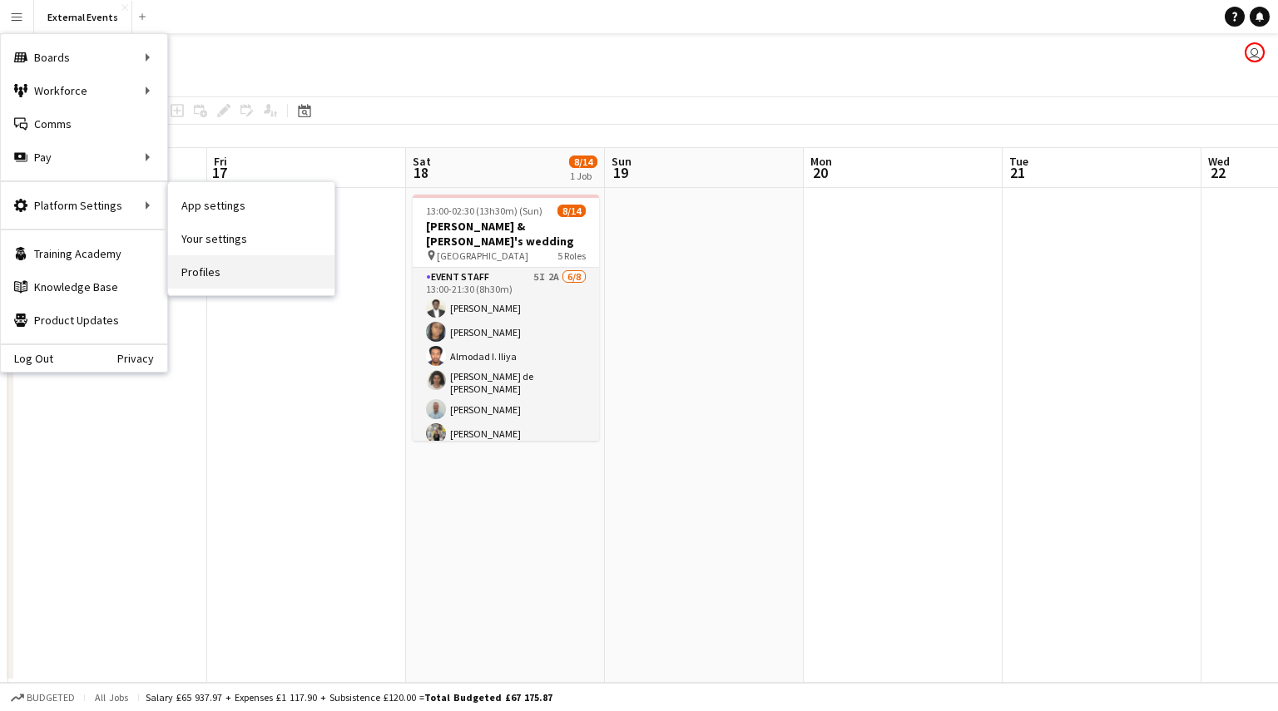
click at [194, 282] on link "Profiles" at bounding box center [251, 271] width 166 height 33
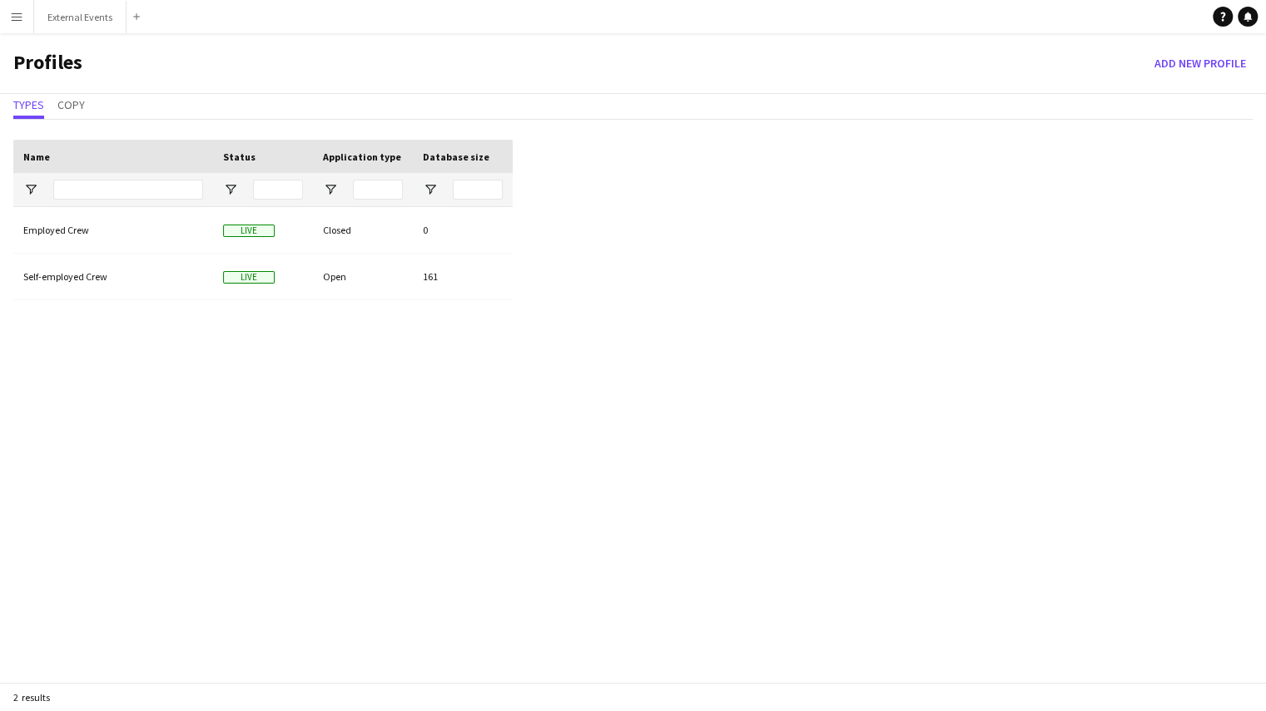
click at [17, 21] on app-icon "Menu" at bounding box center [16, 16] width 13 height 13
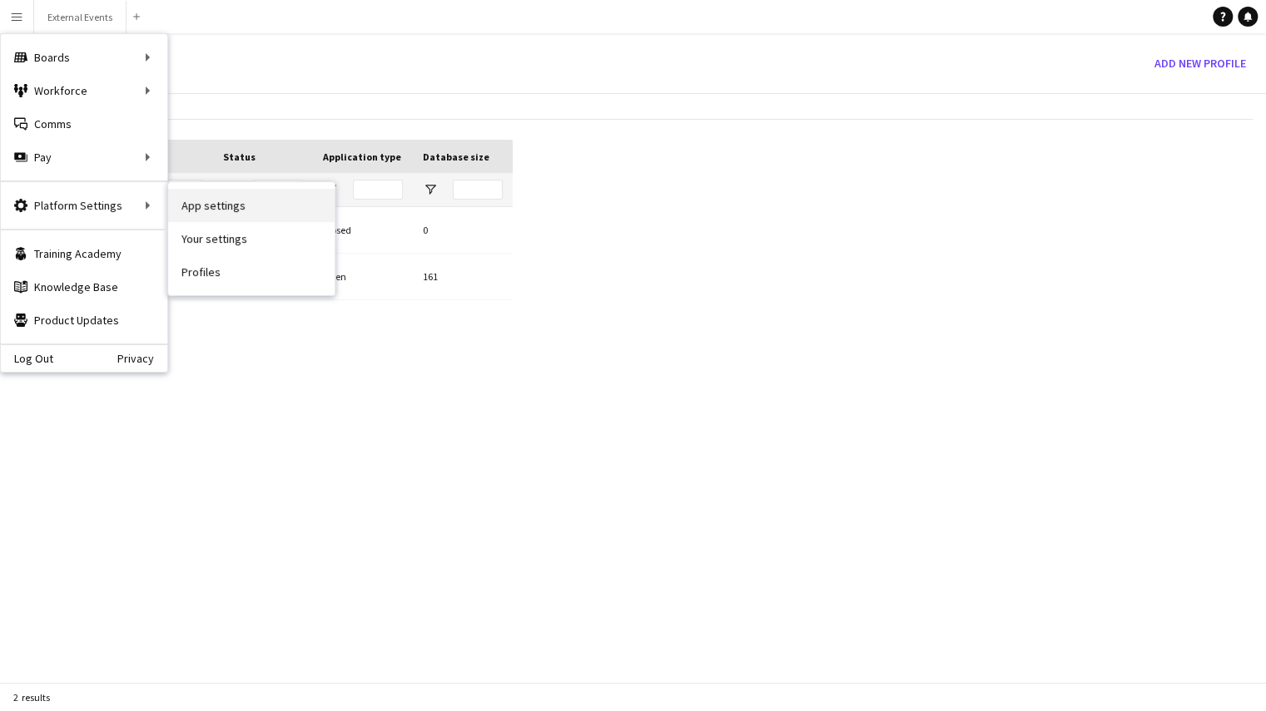
click at [181, 206] on link "App settings" at bounding box center [251, 205] width 166 height 33
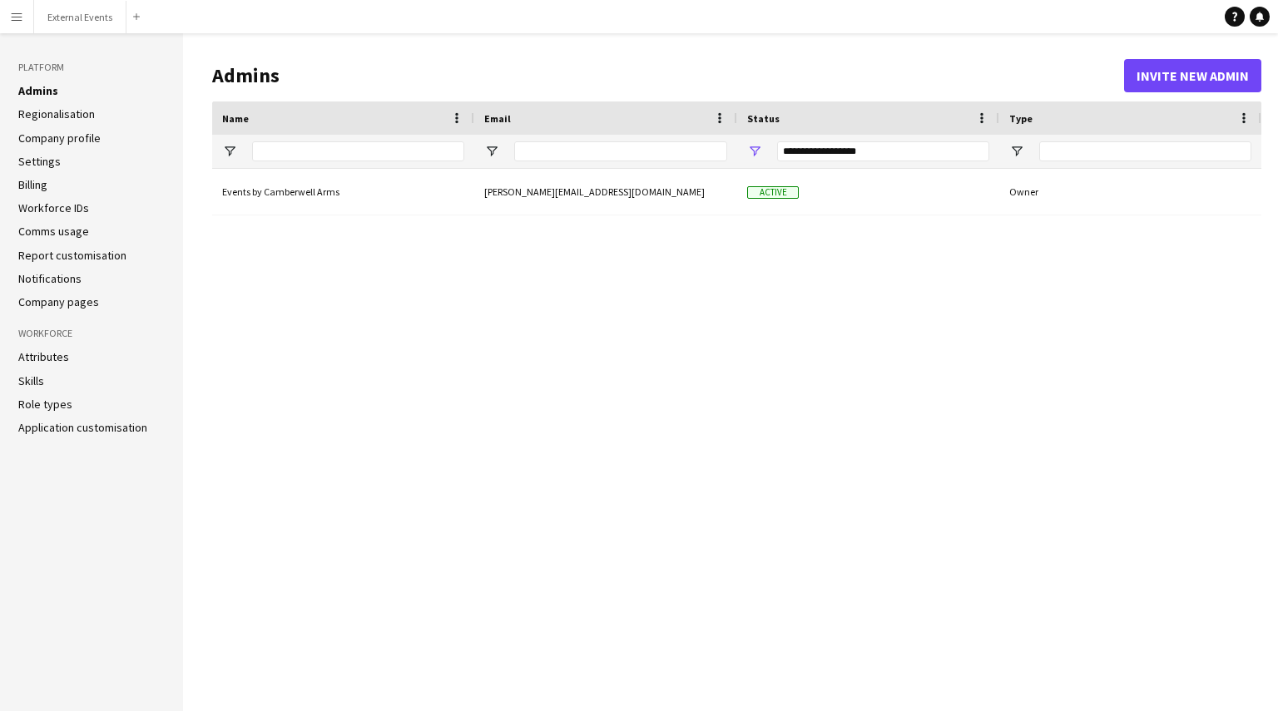
click at [60, 139] on link "Company profile" at bounding box center [59, 138] width 82 height 15
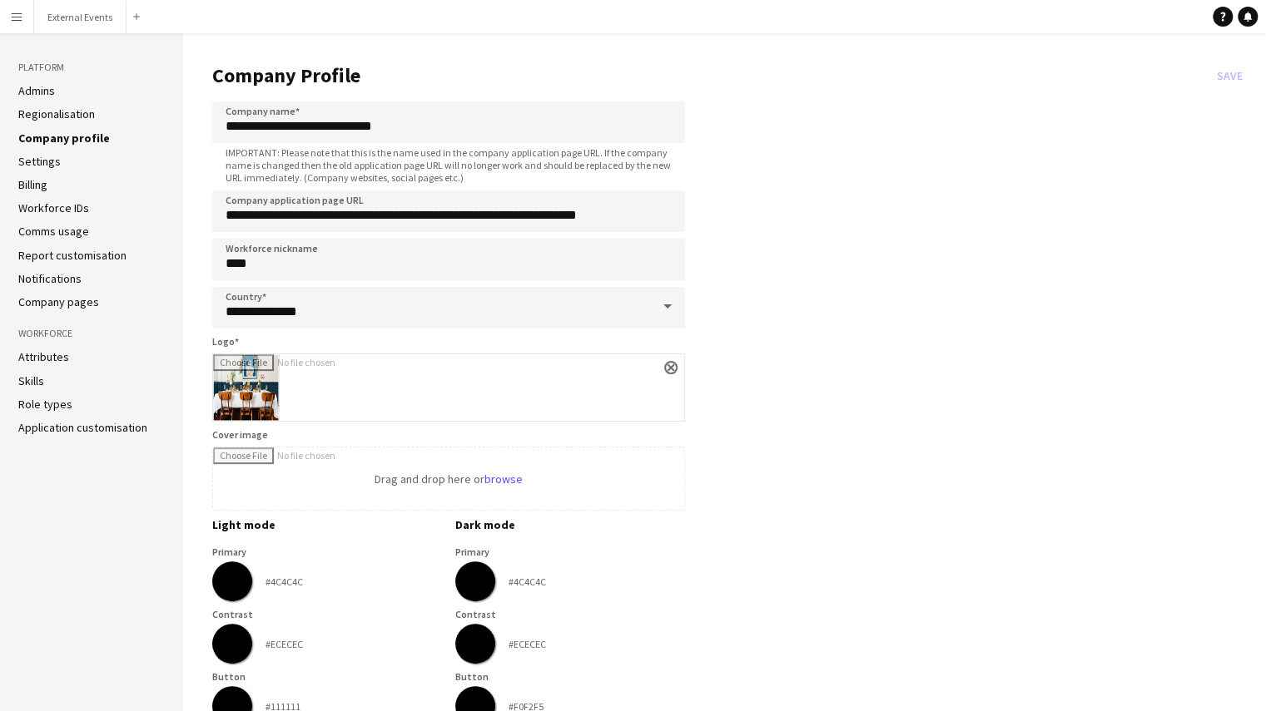
click at [34, 162] on link "Settings" at bounding box center [39, 161] width 42 height 15
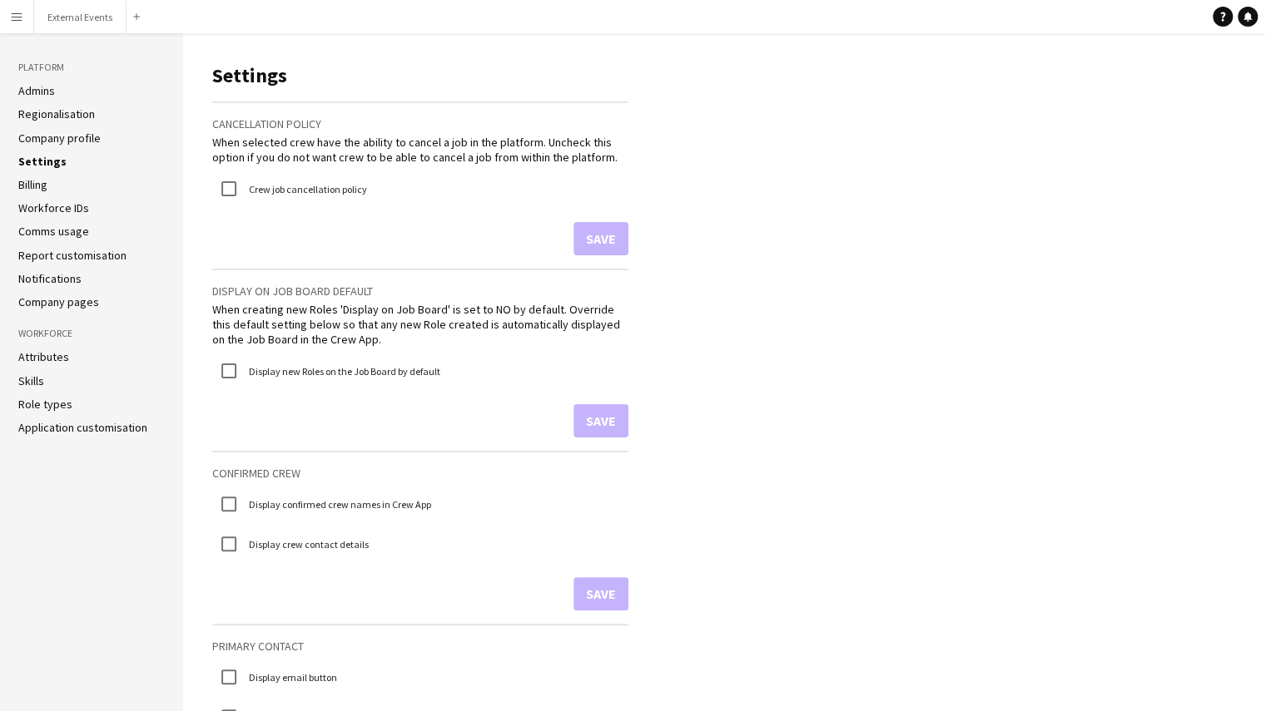
click at [34, 186] on link "Billing" at bounding box center [32, 184] width 29 height 15
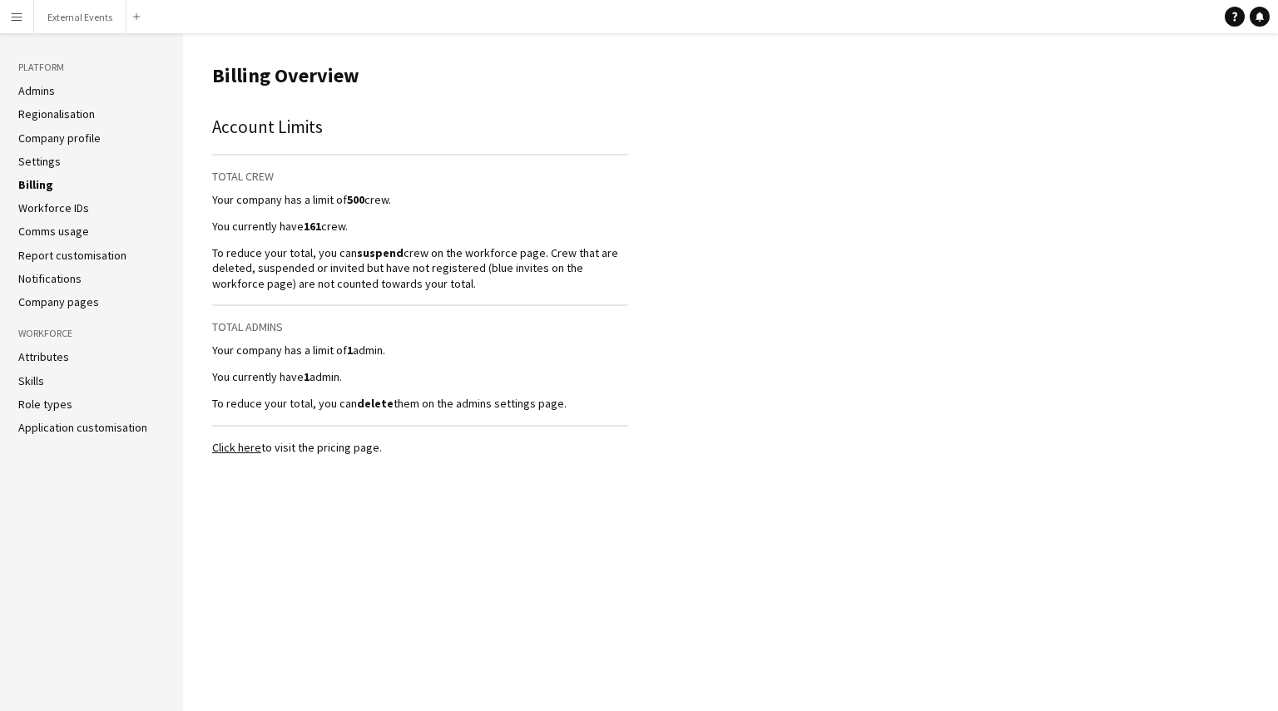
click at [43, 212] on link "Workforce IDs" at bounding box center [53, 208] width 71 height 15
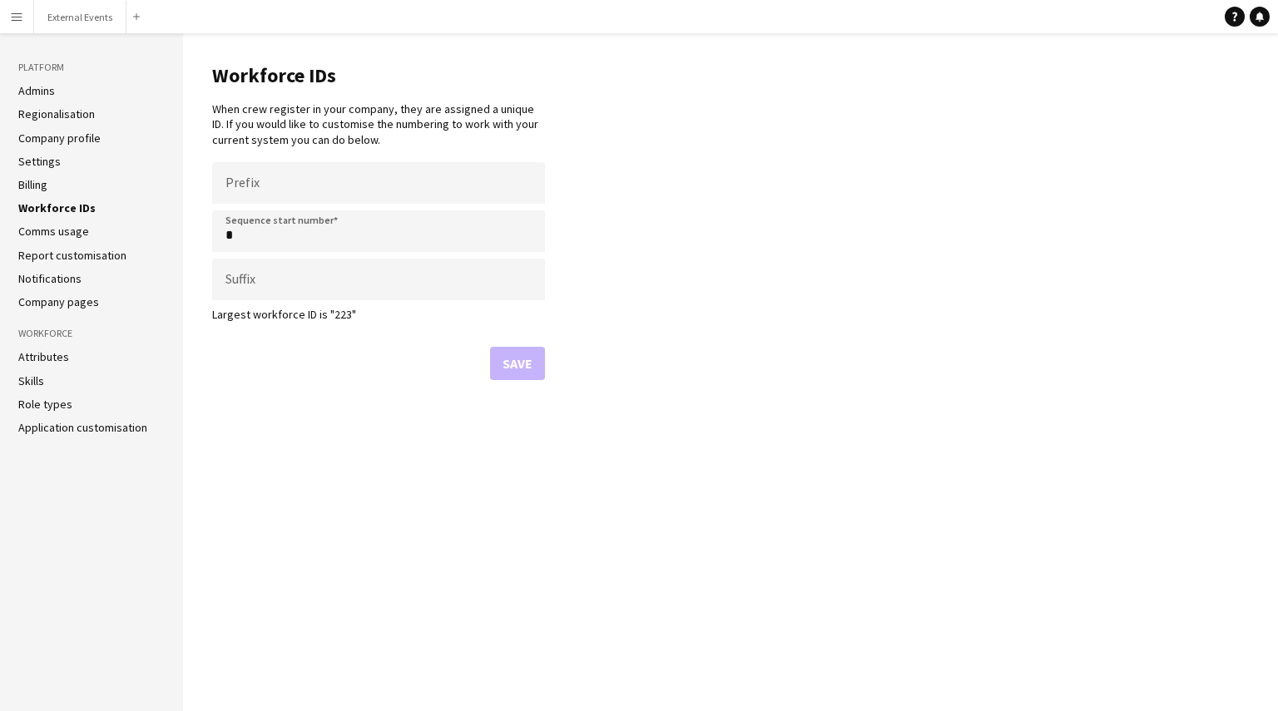
click at [53, 235] on link "Comms usage" at bounding box center [53, 231] width 71 height 15
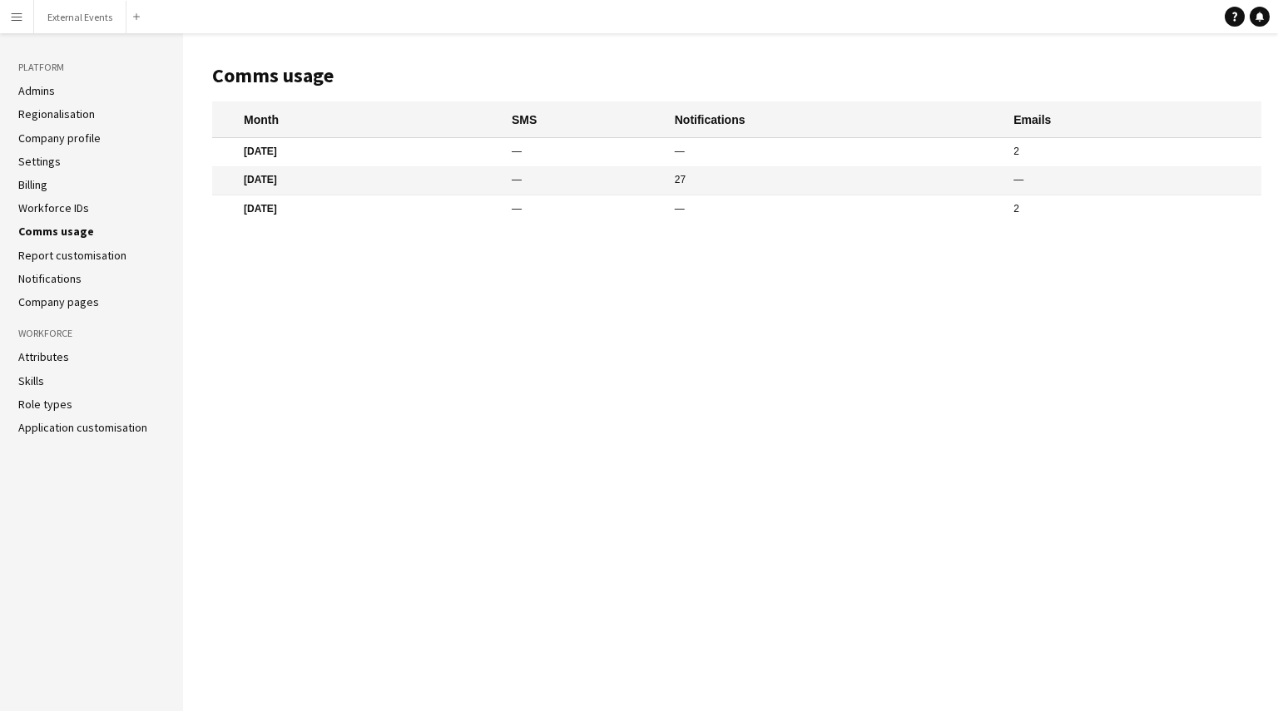
click at [59, 262] on li "Report customisation" at bounding box center [91, 255] width 146 height 15
click at [44, 355] on link "Attributes" at bounding box center [43, 356] width 51 height 15
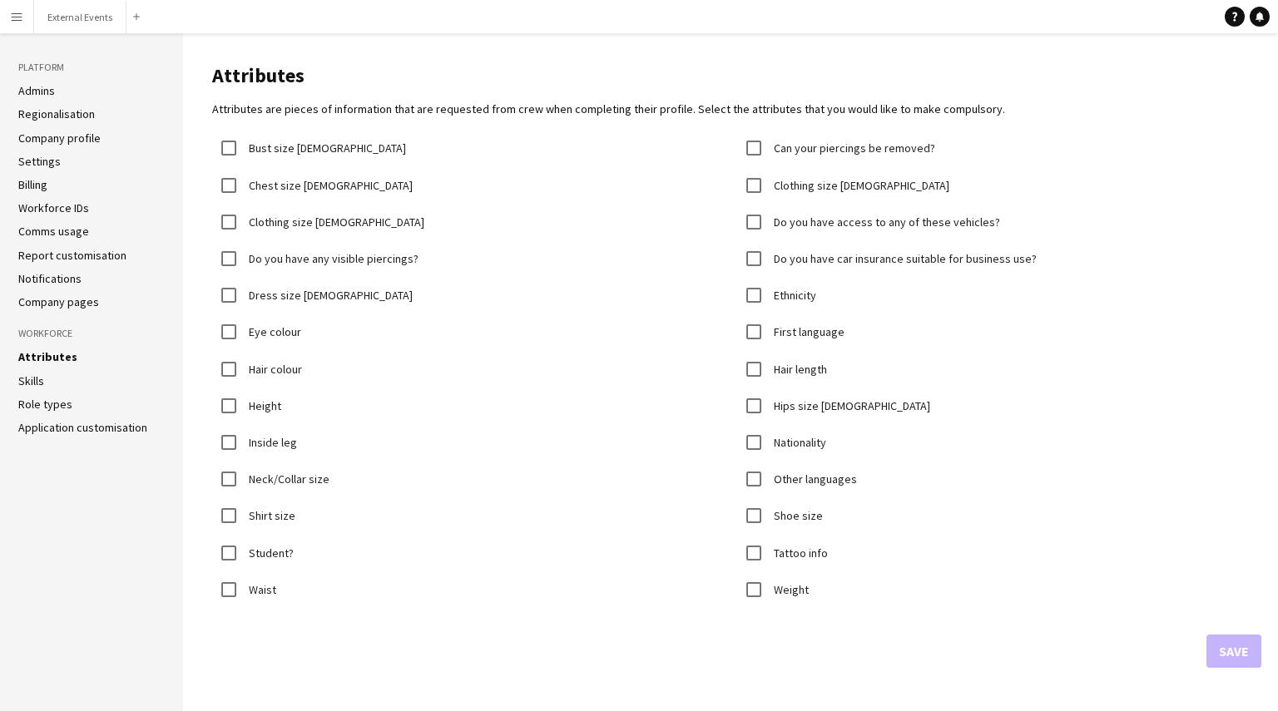
click at [33, 382] on link "Skills" at bounding box center [31, 381] width 26 height 15
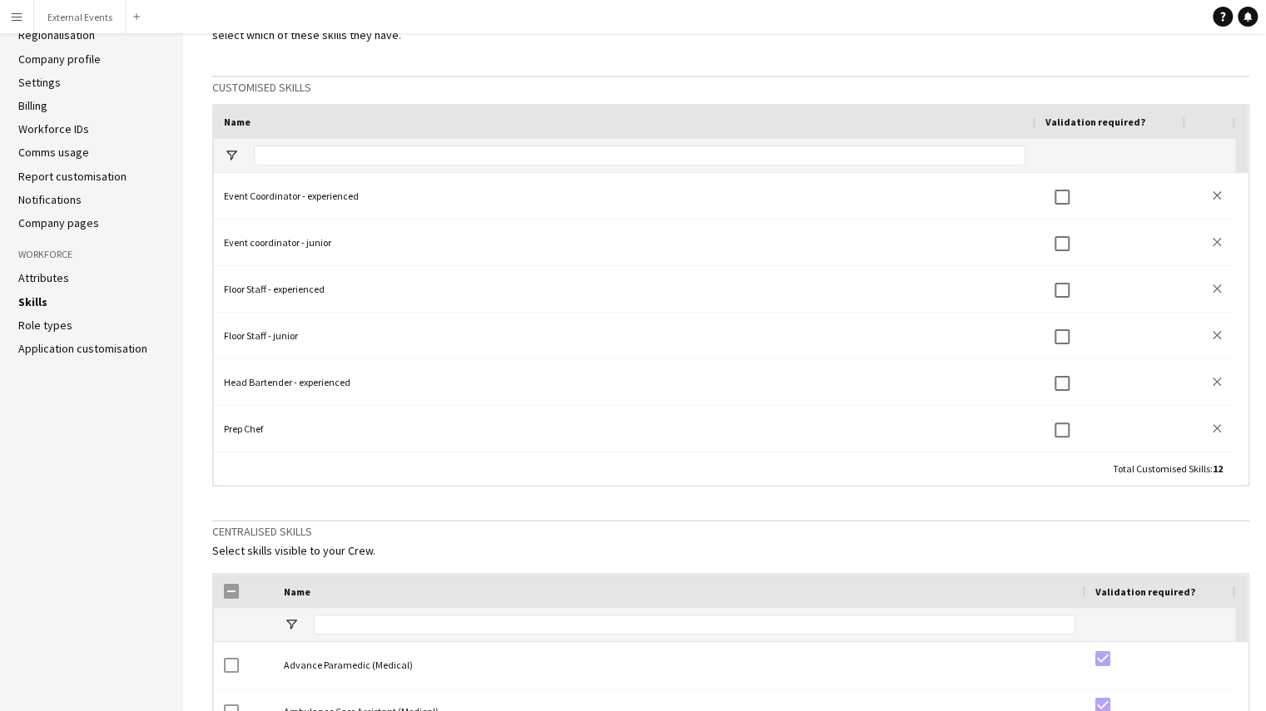
scroll to position [78, 0]
click at [57, 327] on link "Role types" at bounding box center [45, 326] width 54 height 15
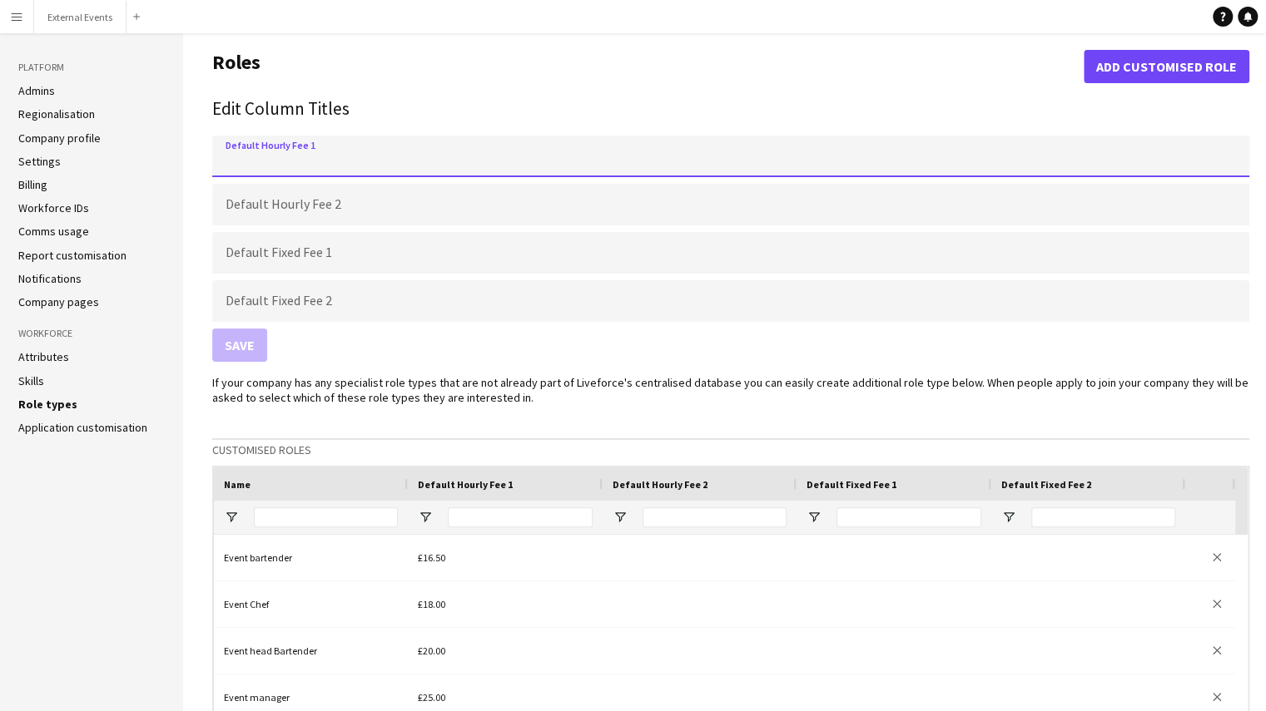
click at [375, 156] on input "Default Hourly Fee 1" at bounding box center [730, 157] width 1037 height 42
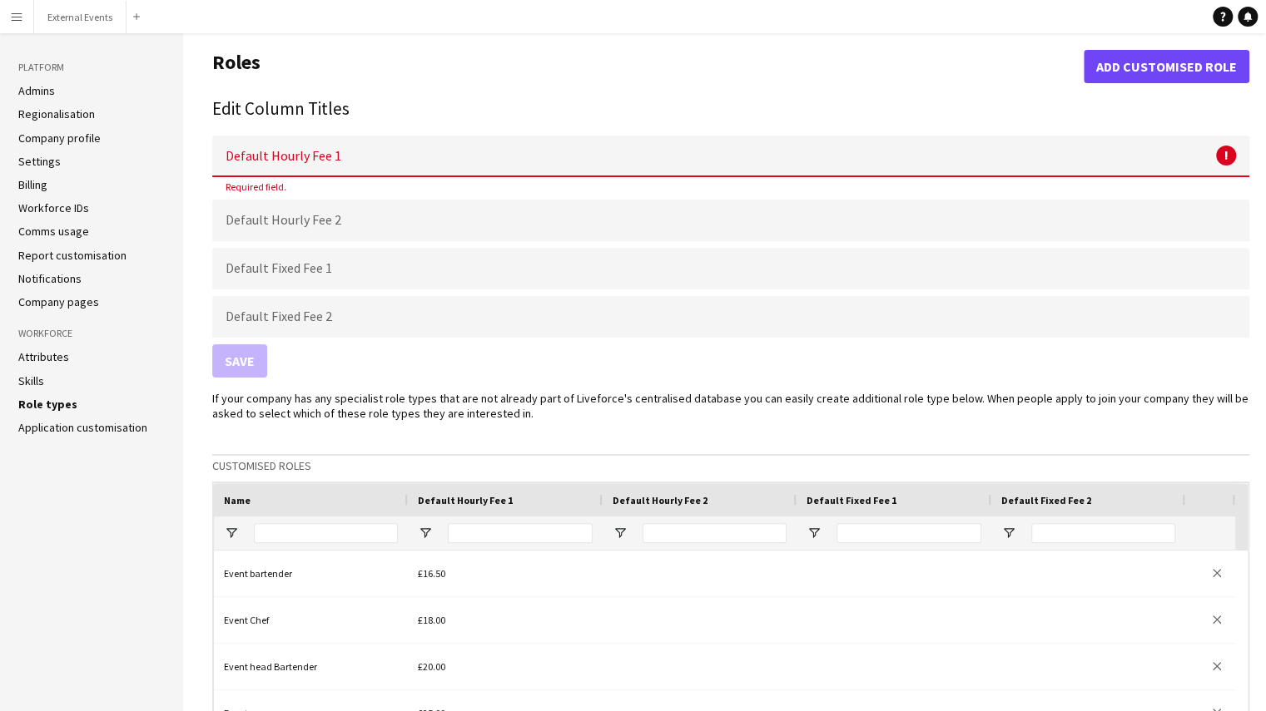
click at [488, 97] on h2 "Edit Column Titles" at bounding box center [730, 109] width 1037 height 27
click at [565, 67] on h1 "Roles" at bounding box center [647, 66] width 871 height 33
click at [377, 148] on input "Default Hourly Fee 1" at bounding box center [730, 157] width 1037 height 42
click at [329, 51] on h1 "Roles" at bounding box center [647, 66] width 871 height 33
click at [318, 376] on div "Save" at bounding box center [730, 360] width 1037 height 33
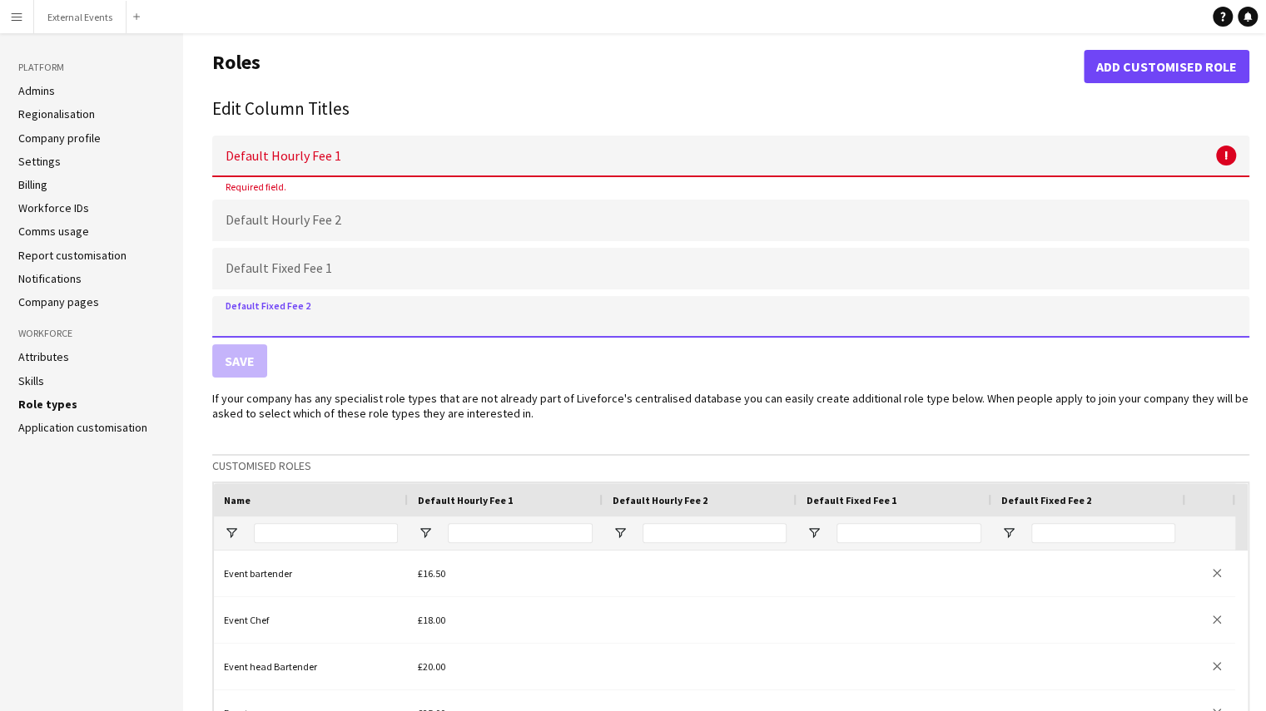
click at [316, 305] on input "Default Fixed Fee 2" at bounding box center [730, 317] width 1037 height 42
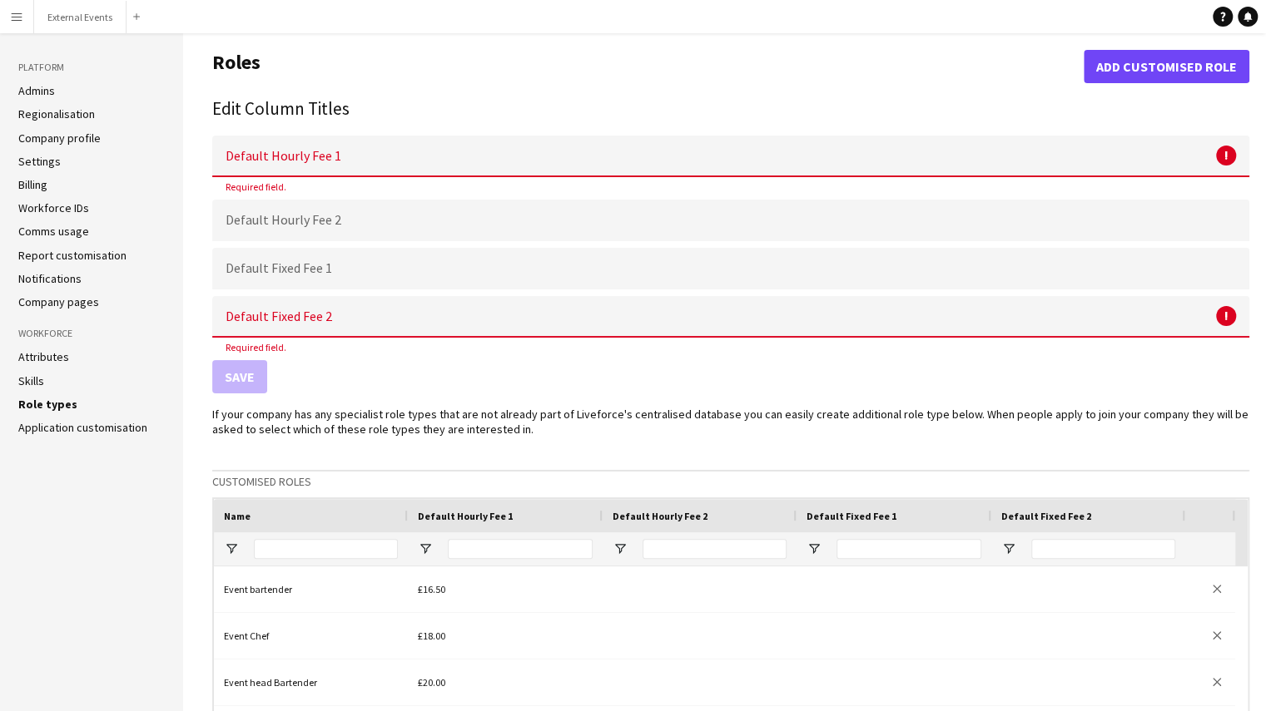
click at [321, 362] on div "Save" at bounding box center [730, 376] width 1037 height 33
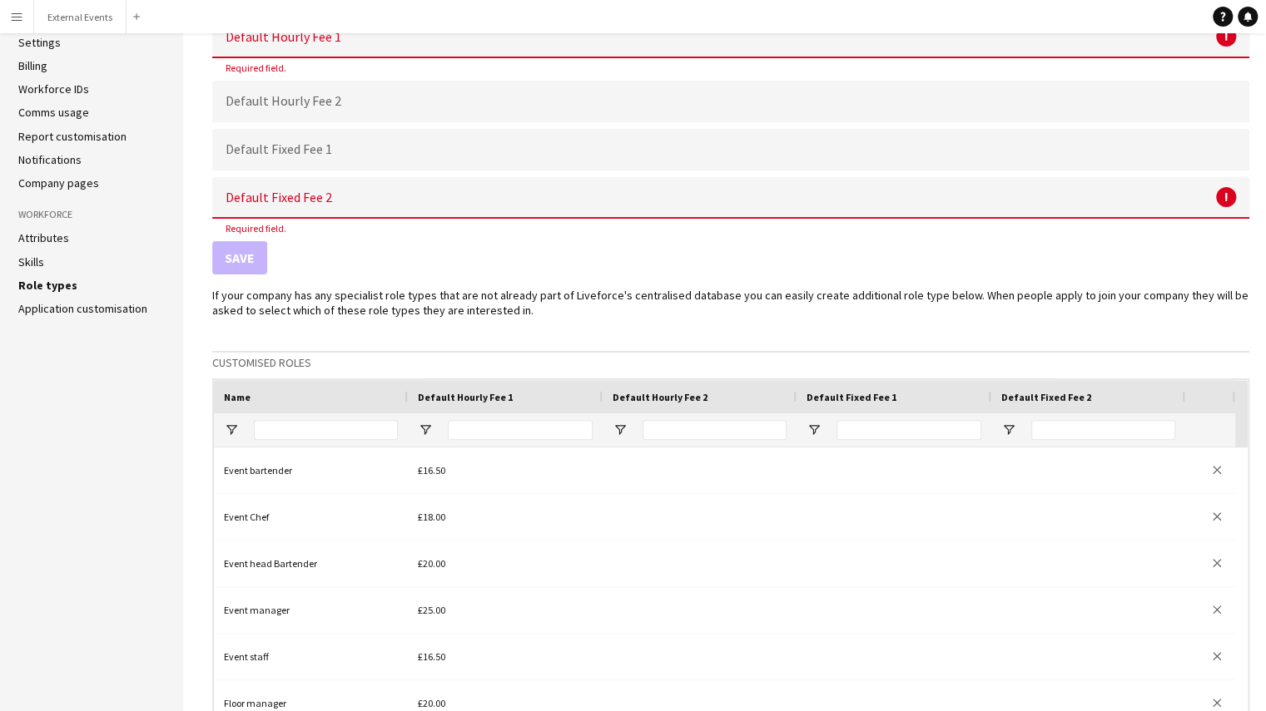
scroll to position [120, 0]
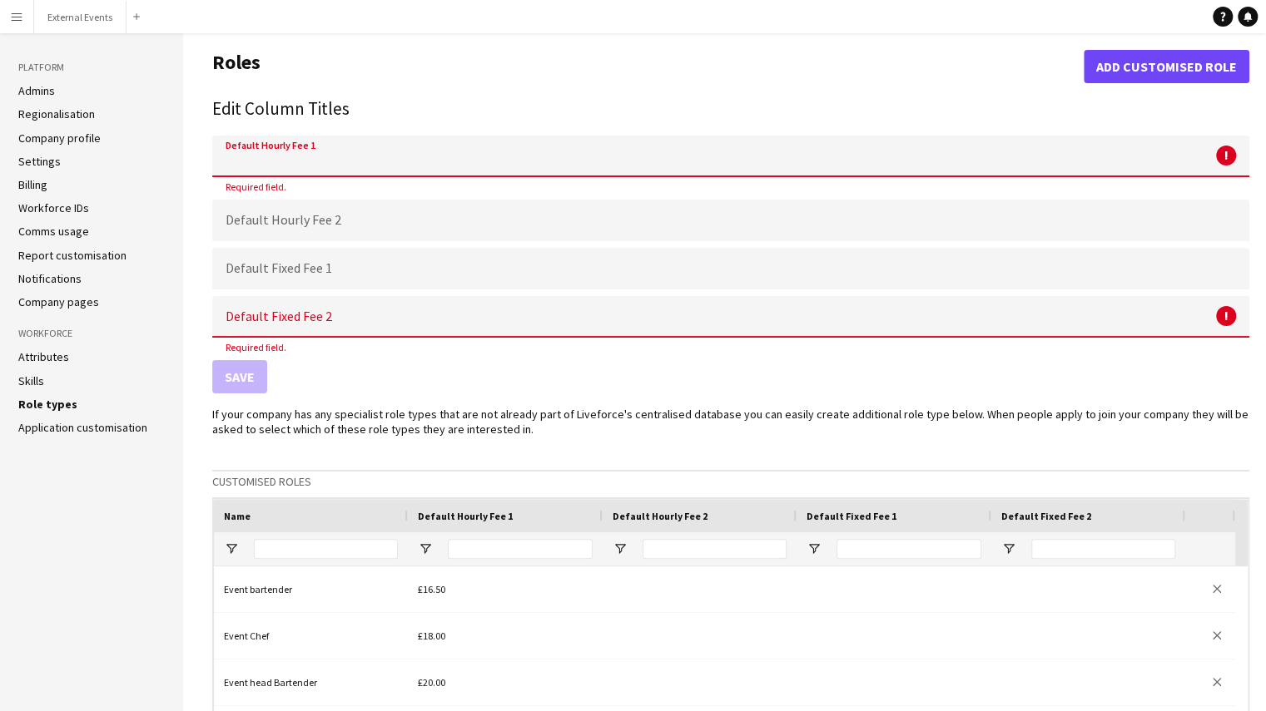
click at [373, 148] on input "Default Hourly Fee 1" at bounding box center [730, 157] width 1037 height 42
click at [319, 103] on h2 "Edit Column Titles" at bounding box center [730, 109] width 1037 height 27
click at [1179, 71] on button "Add customised role" at bounding box center [1166, 66] width 166 height 33
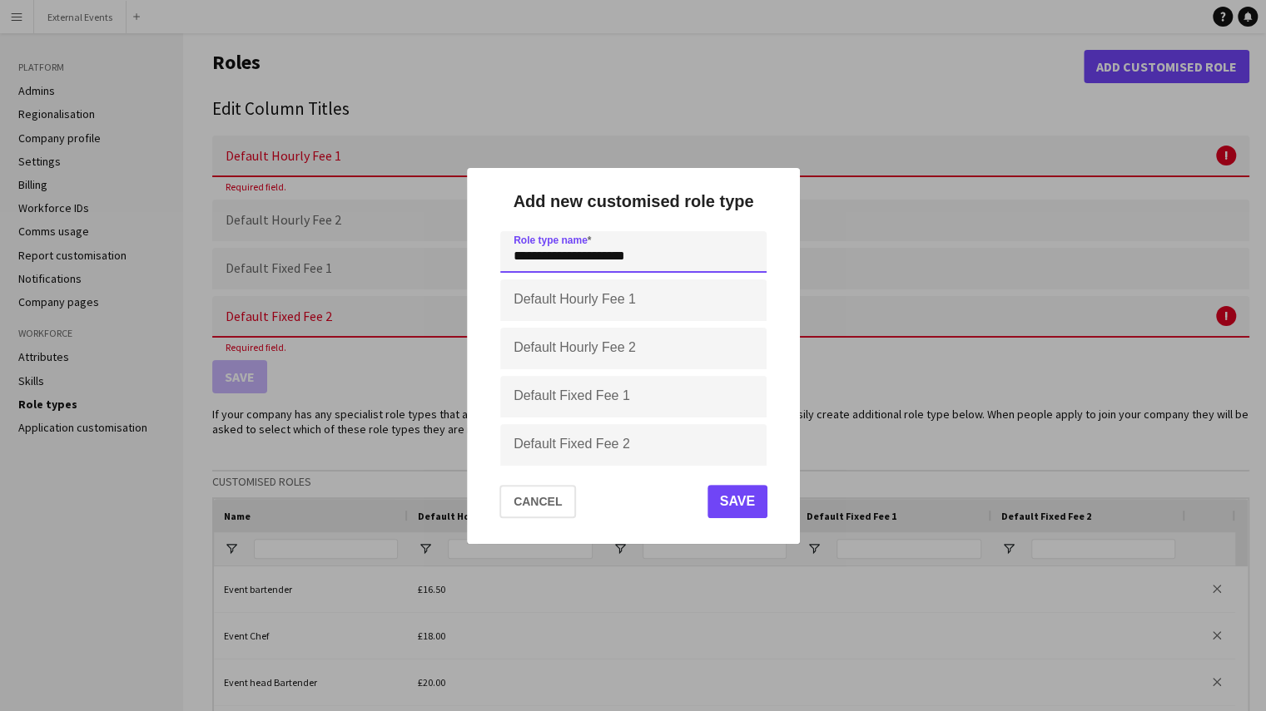
type input "**********"
click at [596, 302] on input "Default Hourly Fee 1" at bounding box center [633, 301] width 266 height 42
type input "***"
click at [740, 497] on button "Save" at bounding box center [736, 501] width 60 height 33
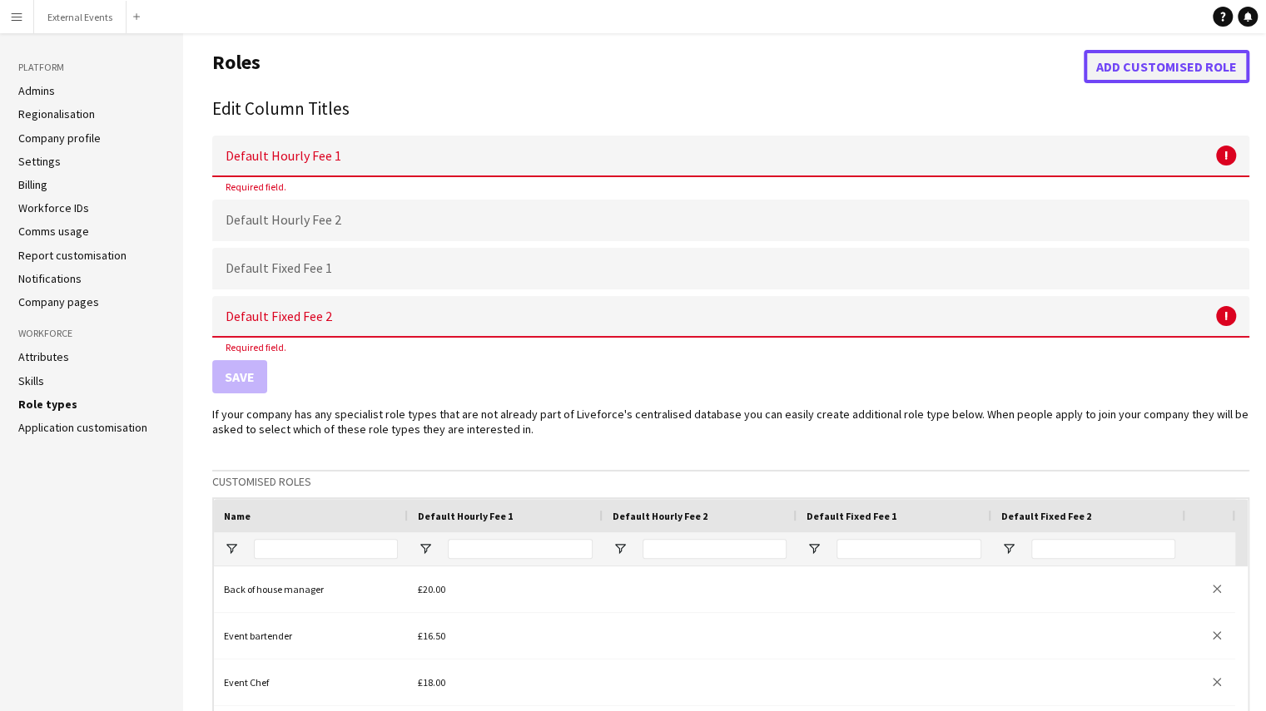
click at [1136, 61] on button "Add customised role" at bounding box center [1166, 66] width 166 height 33
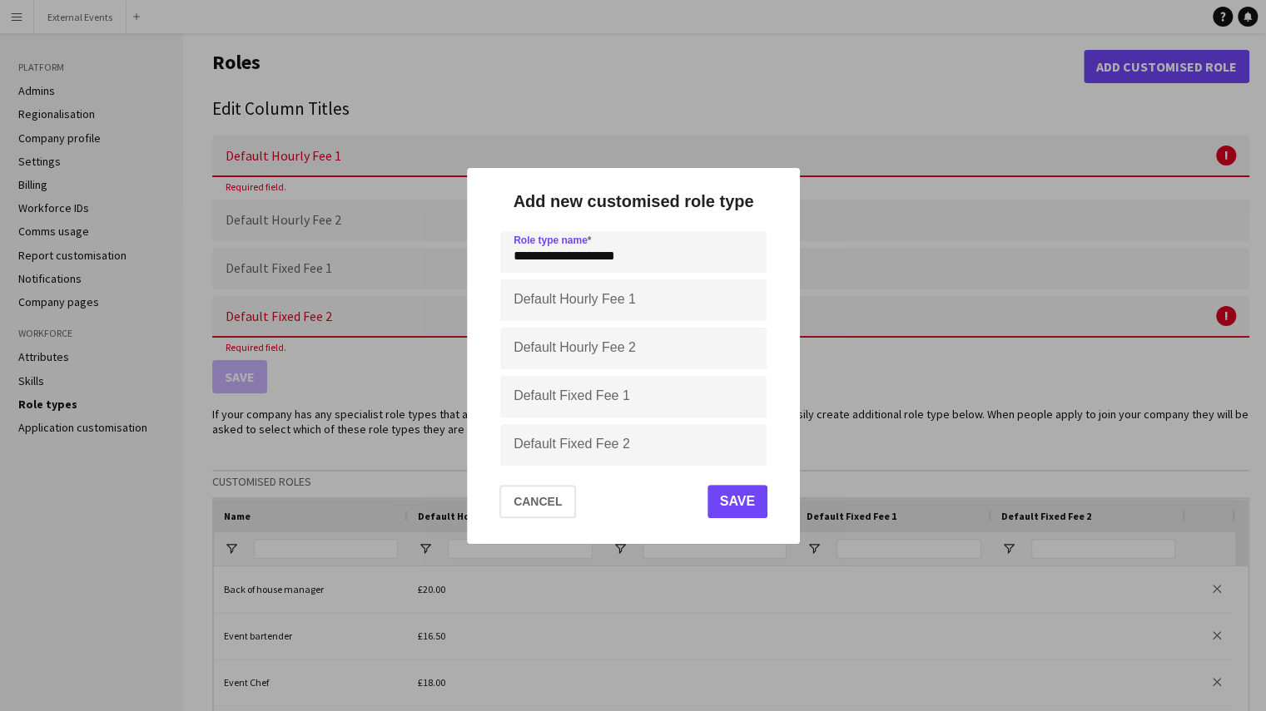
type input "**********"
click at [546, 297] on input "Default Hourly Fee 1" at bounding box center [633, 301] width 266 height 42
type input "*****"
click at [731, 498] on button "Save" at bounding box center [736, 501] width 60 height 33
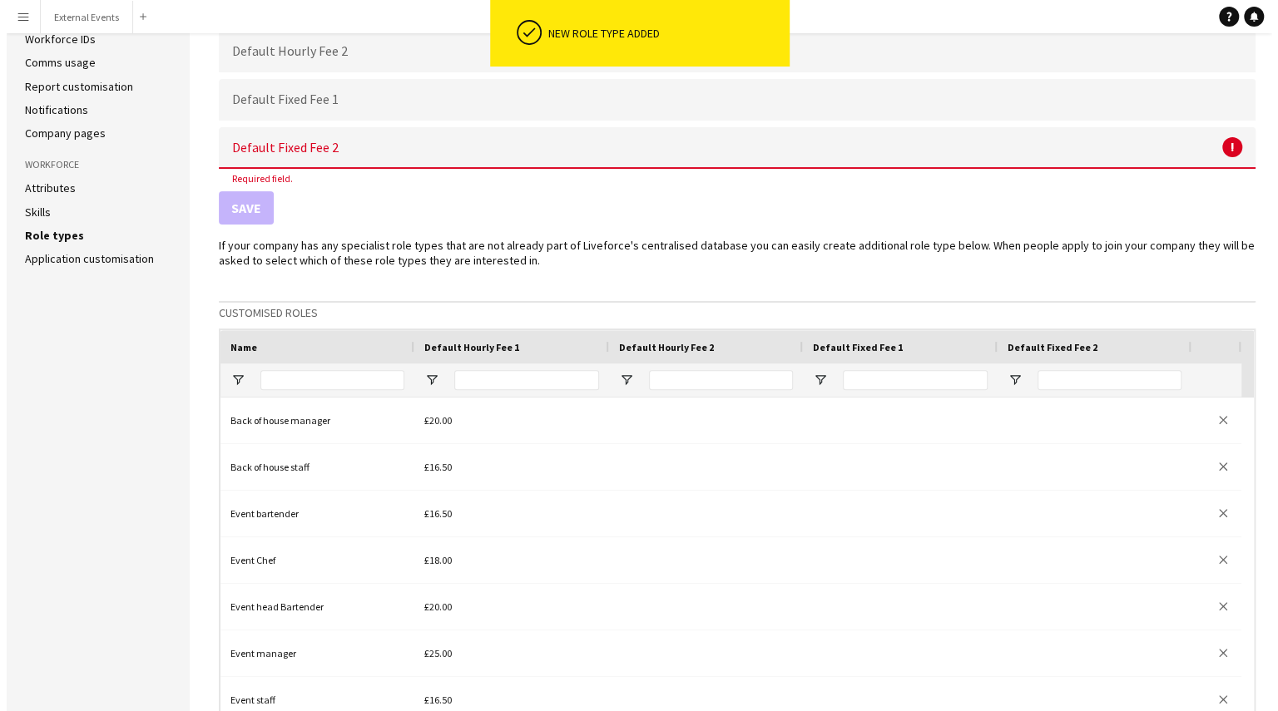
scroll to position [0, 0]
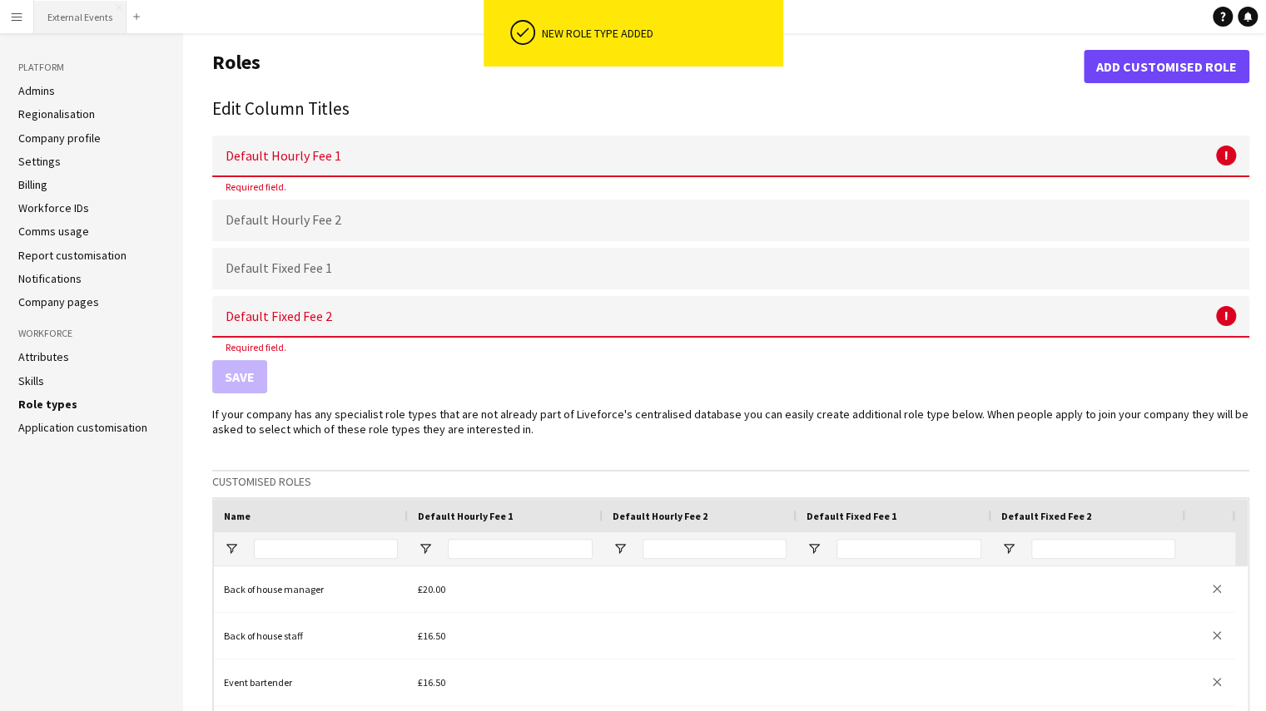
click at [67, 7] on button "External Events Close" at bounding box center [80, 17] width 92 height 32
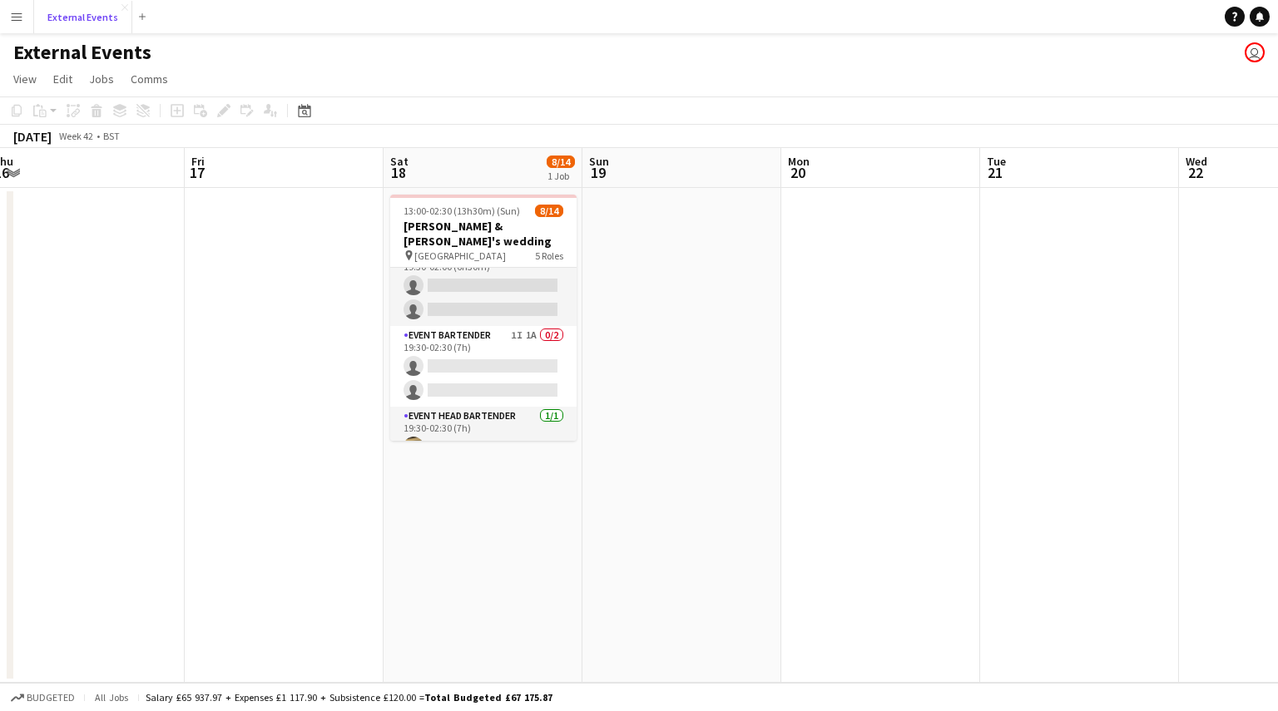
scroll to position [316, 0]
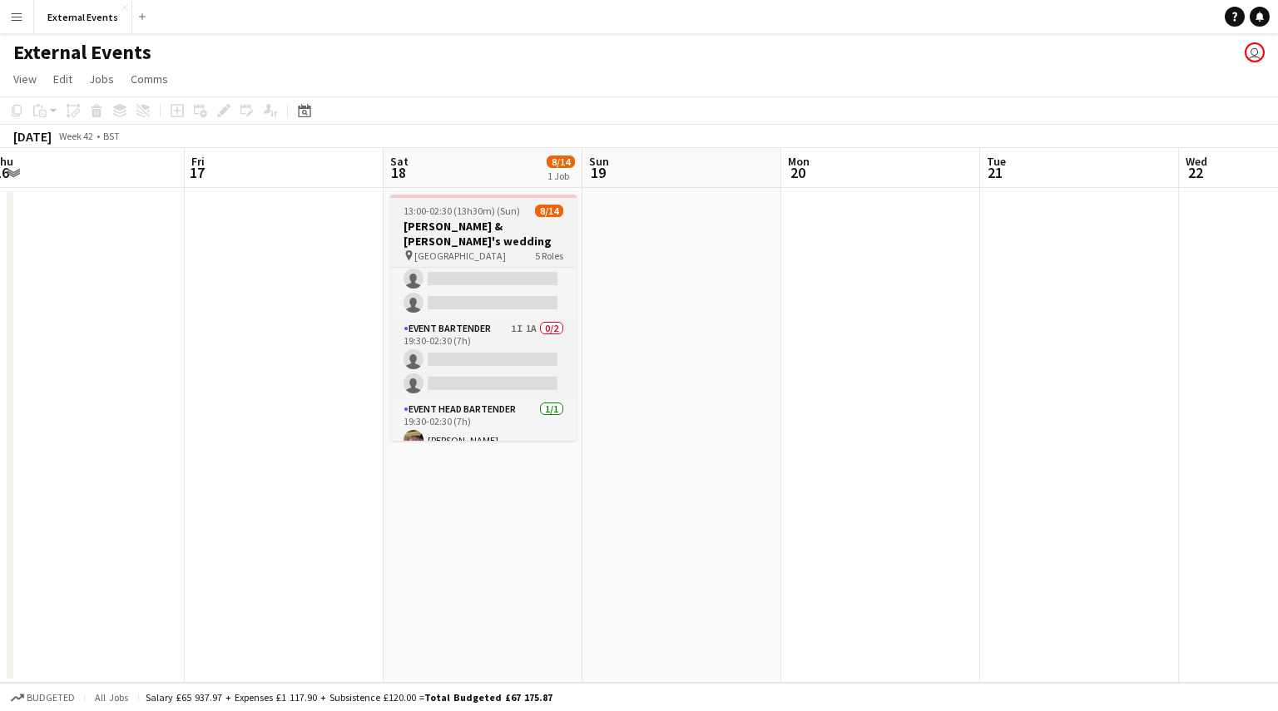
click at [466, 232] on h3 "[PERSON_NAME] & [PERSON_NAME]'s wedding" at bounding box center [483, 234] width 186 height 30
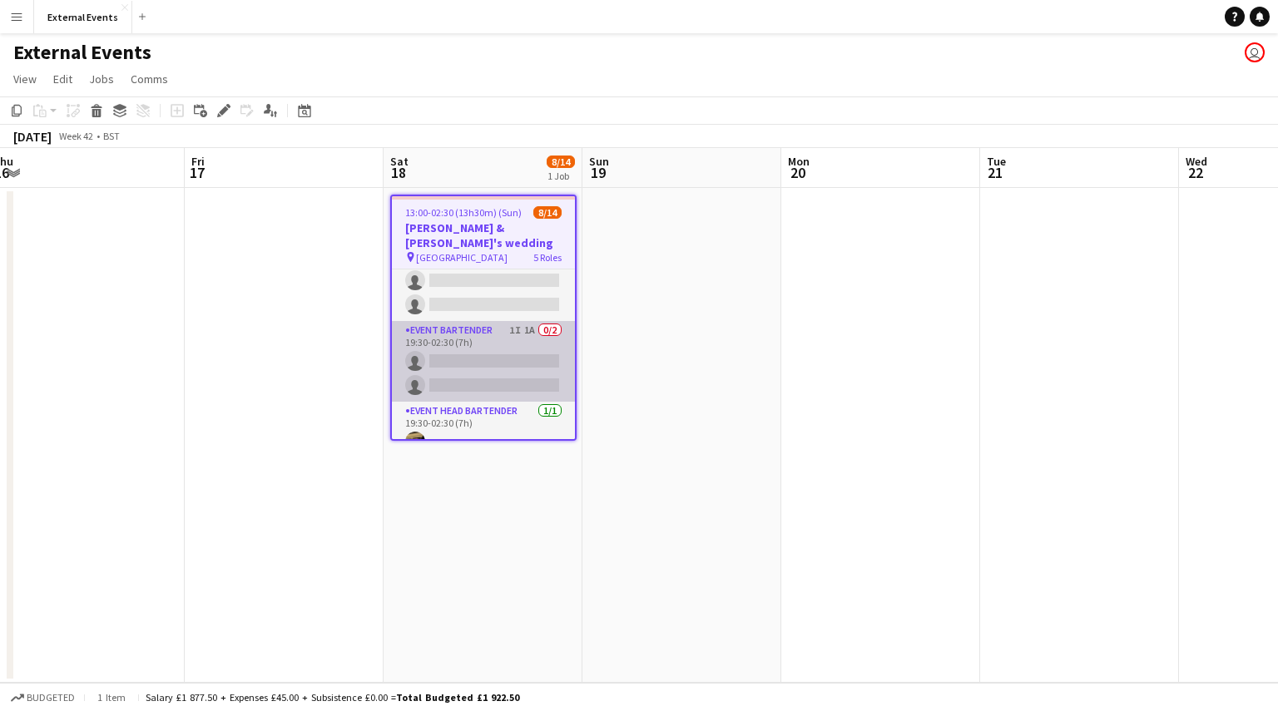
scroll to position [256, 0]
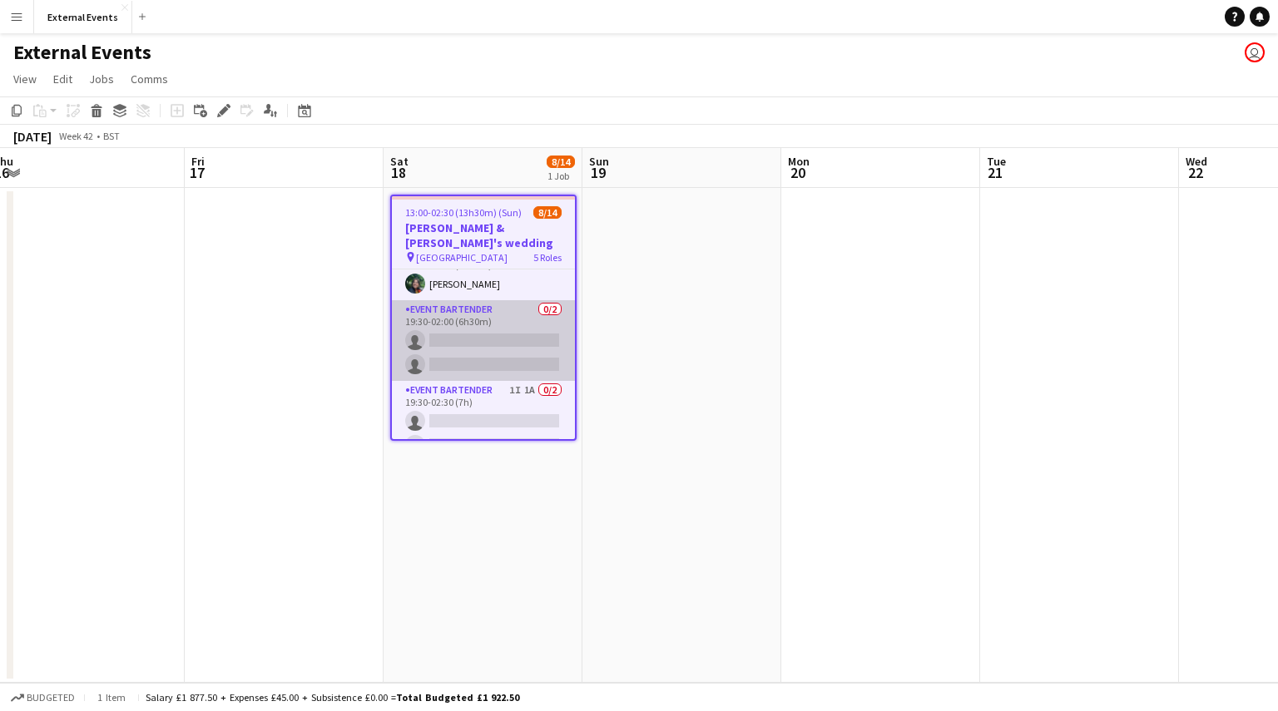
click at [418, 324] on app-card-role "Event bartender 0/2 19:30-02:00 (6h30m) single-neutral-actions single-neutral-a…" at bounding box center [483, 340] width 183 height 81
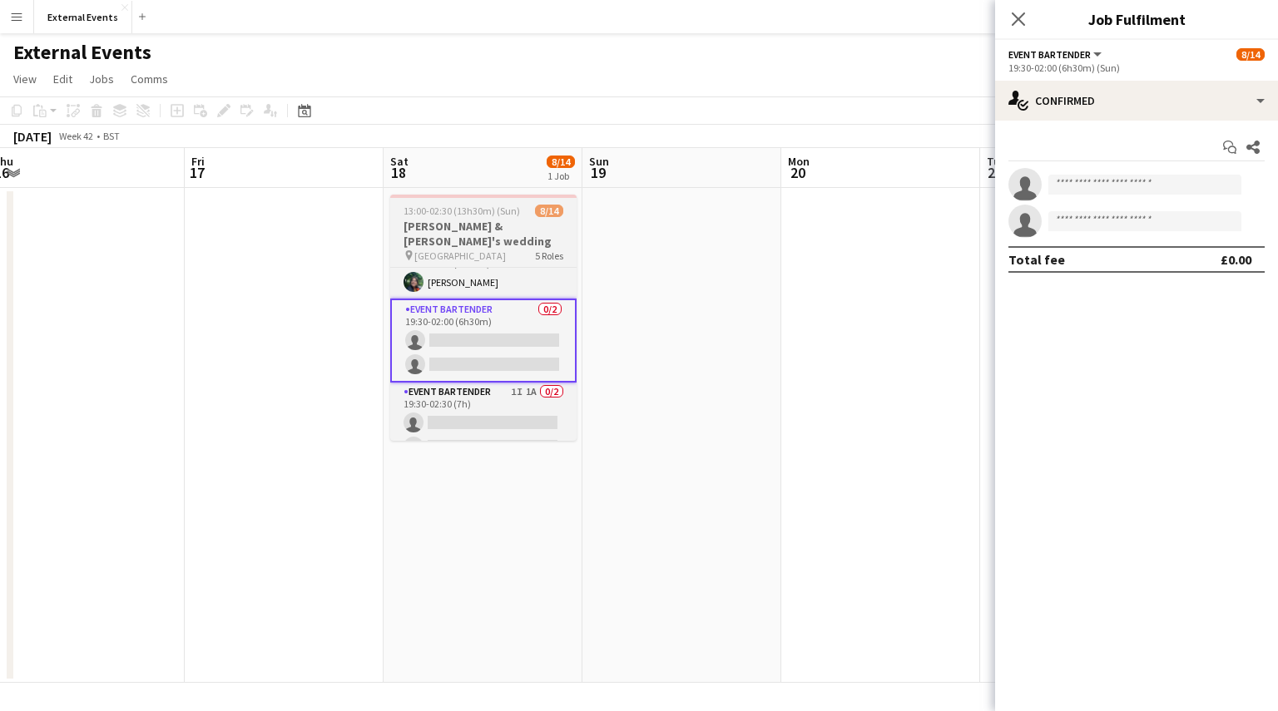
click at [477, 212] on span "13:00-02:30 (13h30m) (Sun)" at bounding box center [462, 211] width 116 height 12
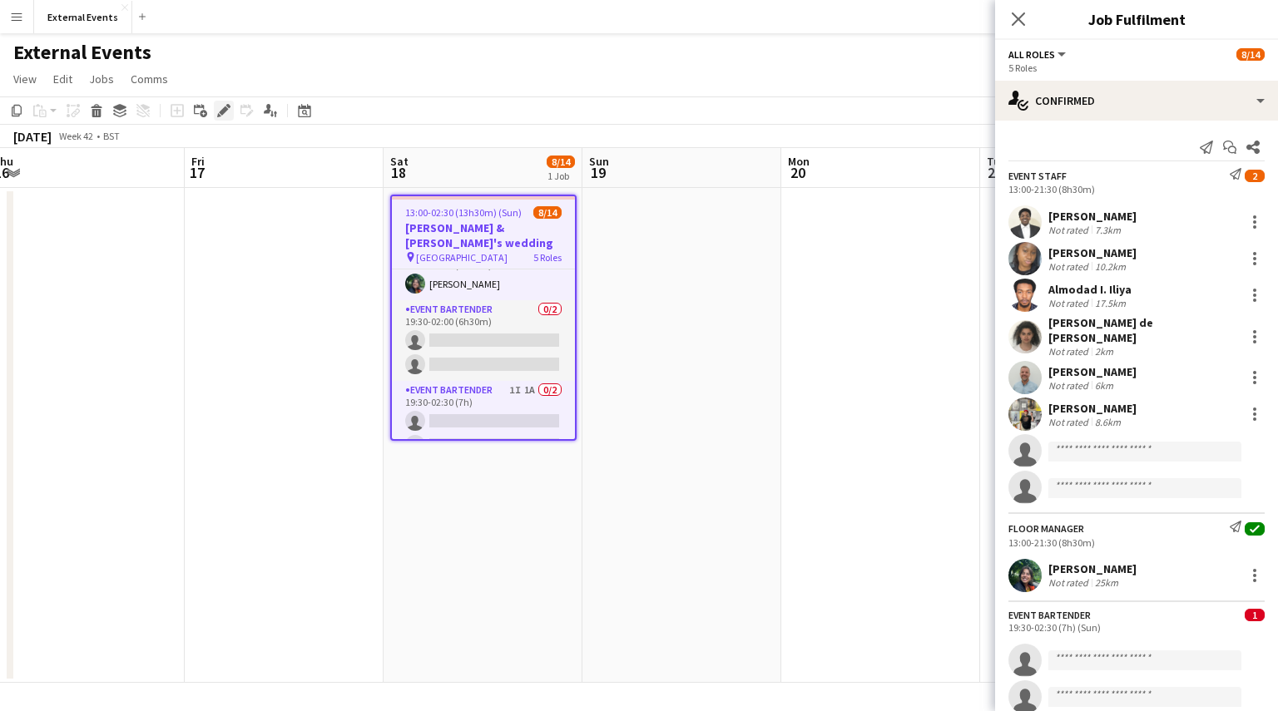
click at [218, 115] on icon at bounding box center [219, 115] width 4 height 4
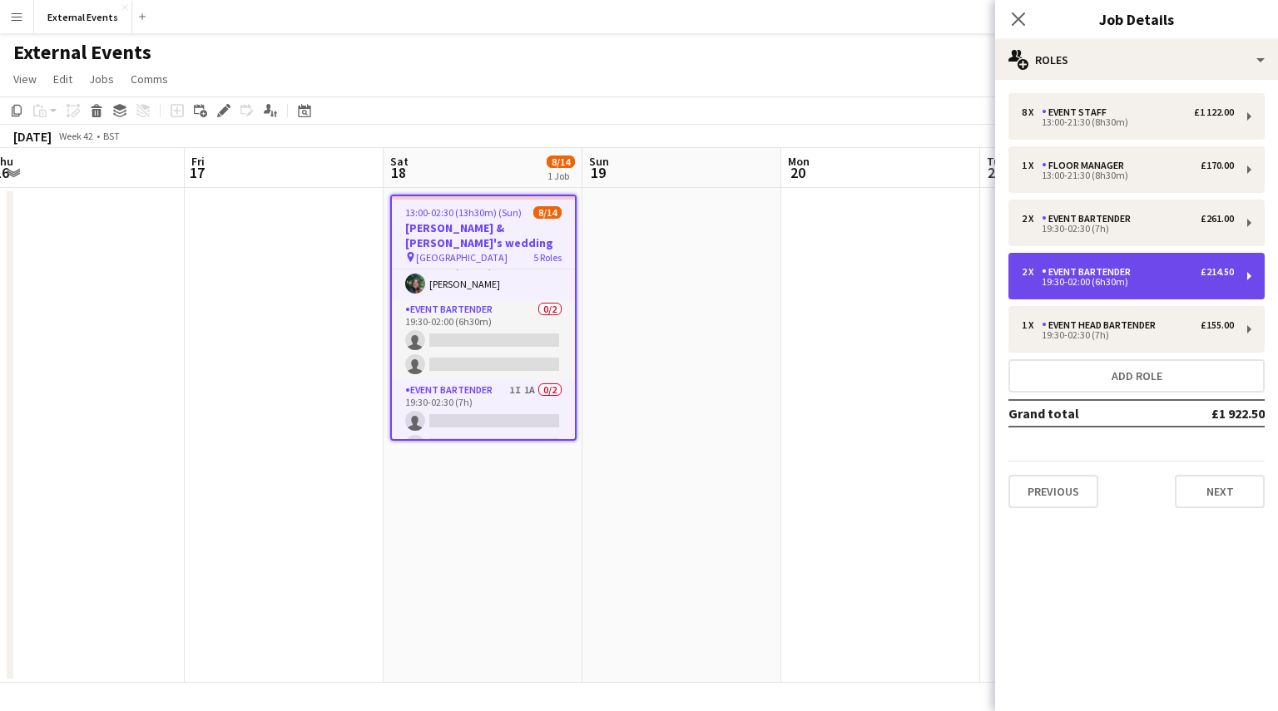
click at [1157, 272] on div "2 x Event bartender £214.50" at bounding box center [1128, 272] width 212 height 12
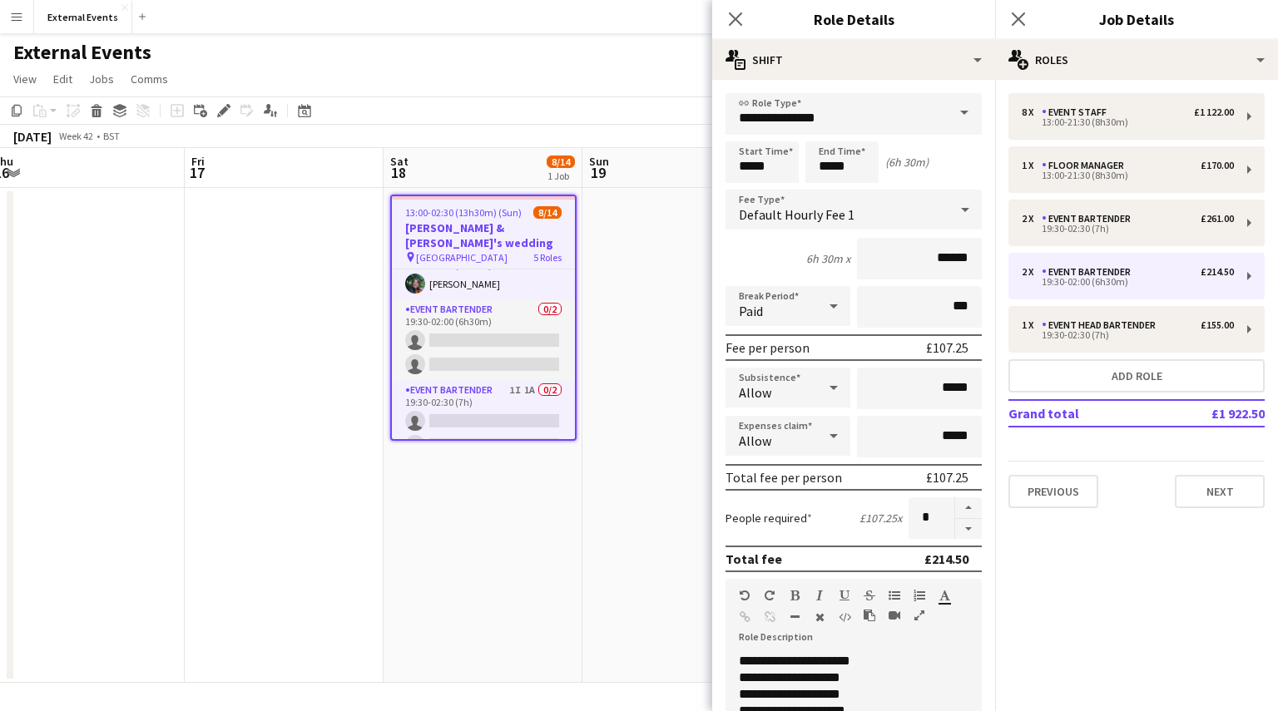
click at [950, 117] on span at bounding box center [964, 113] width 35 height 40
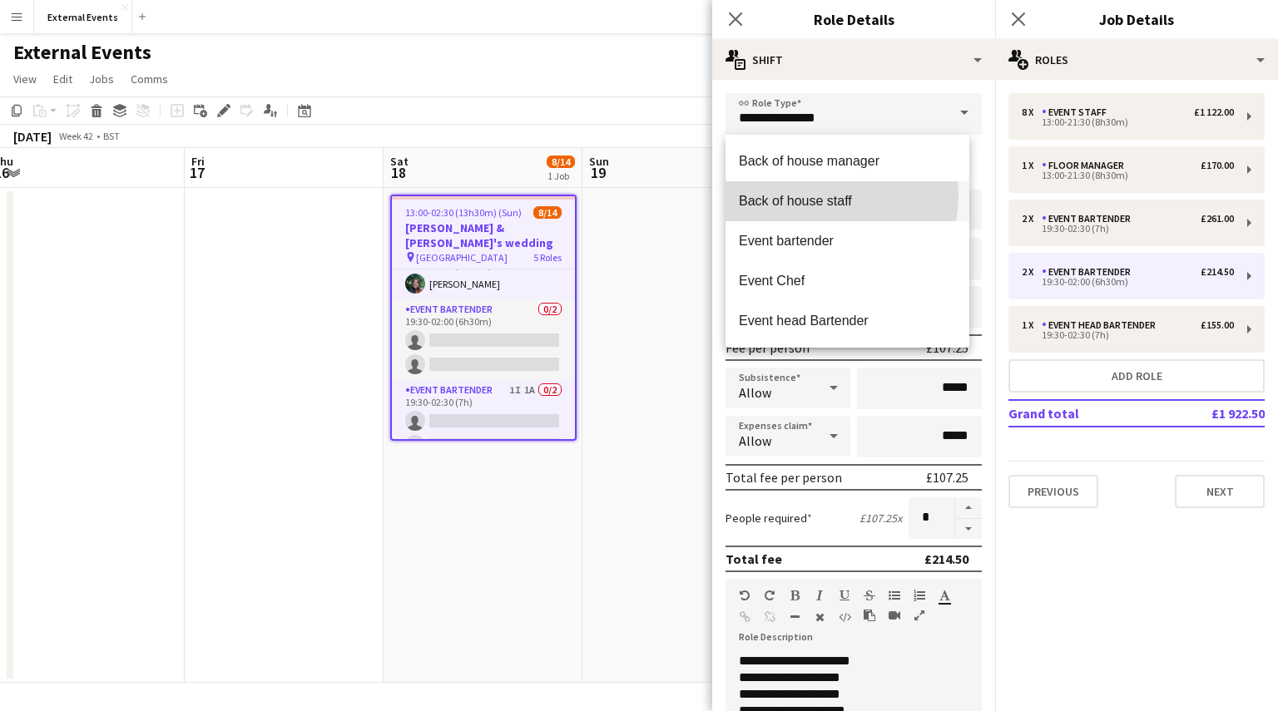
click at [821, 196] on span "Back of house staff" at bounding box center [847, 201] width 217 height 16
type input "**********"
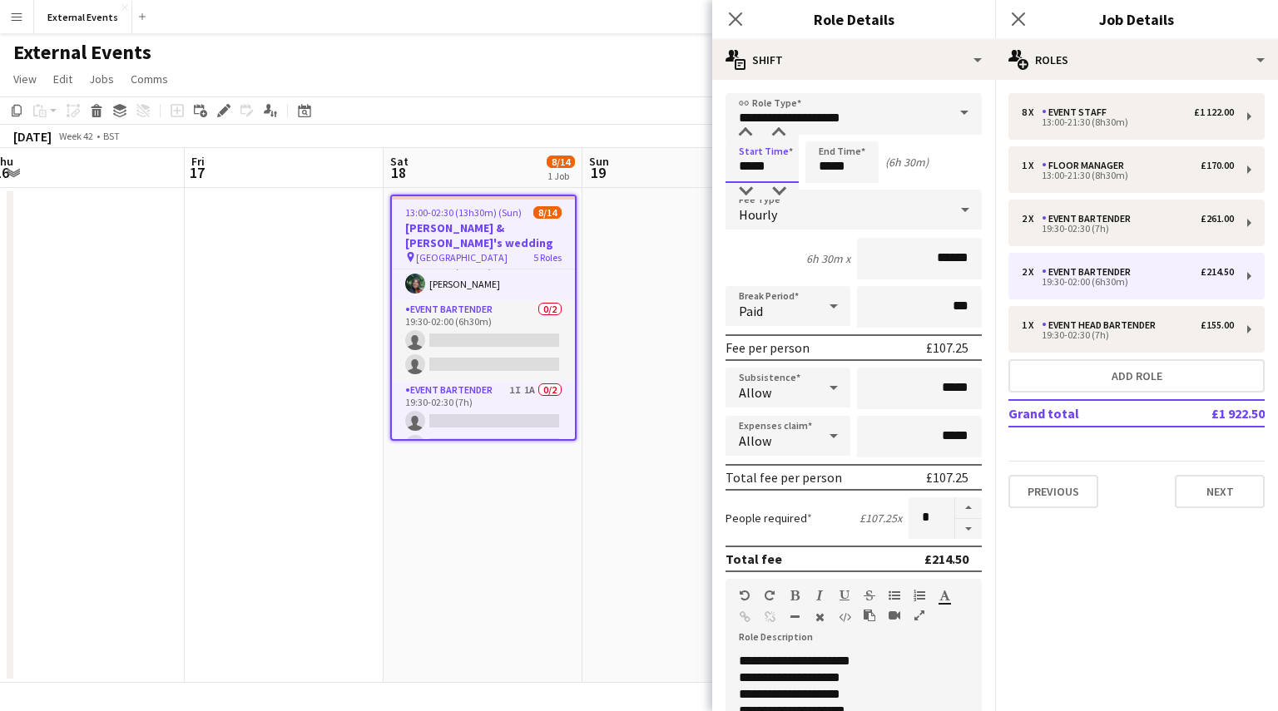
click at [780, 168] on input "*****" at bounding box center [762, 162] width 73 height 42
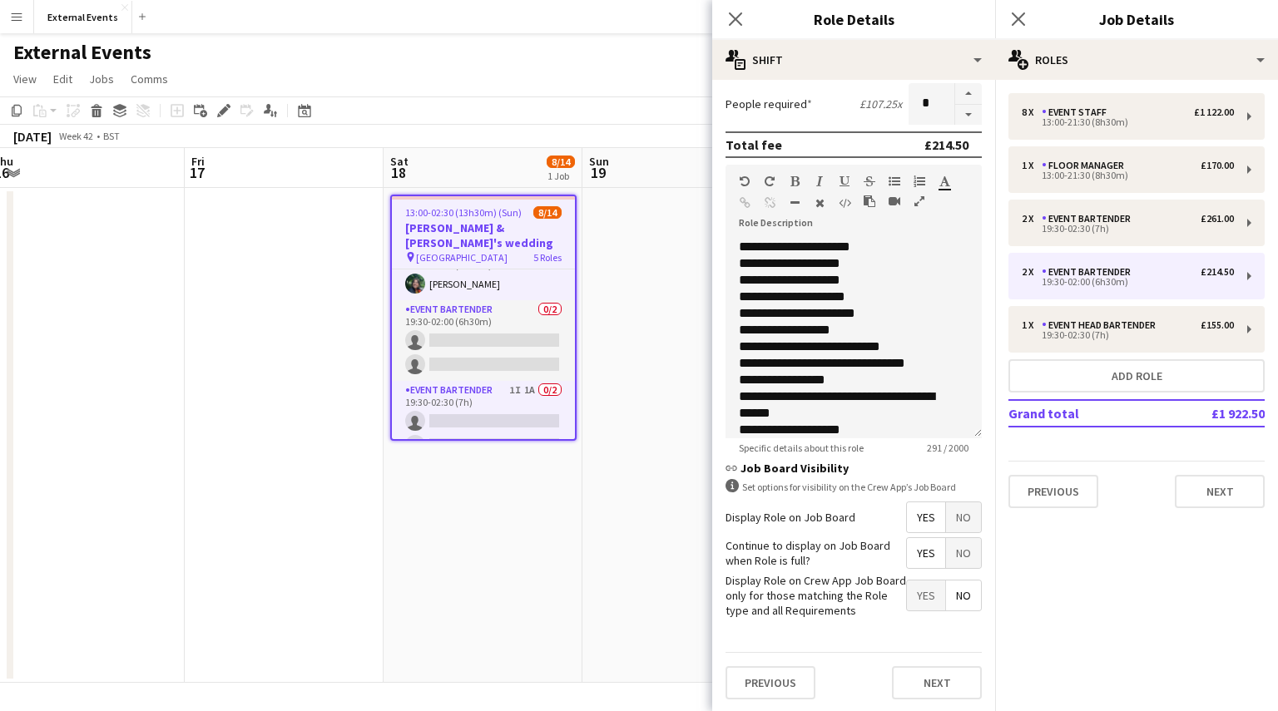
scroll to position [414, 0]
click at [894, 306] on div "**********" at bounding box center [841, 314] width 204 height 17
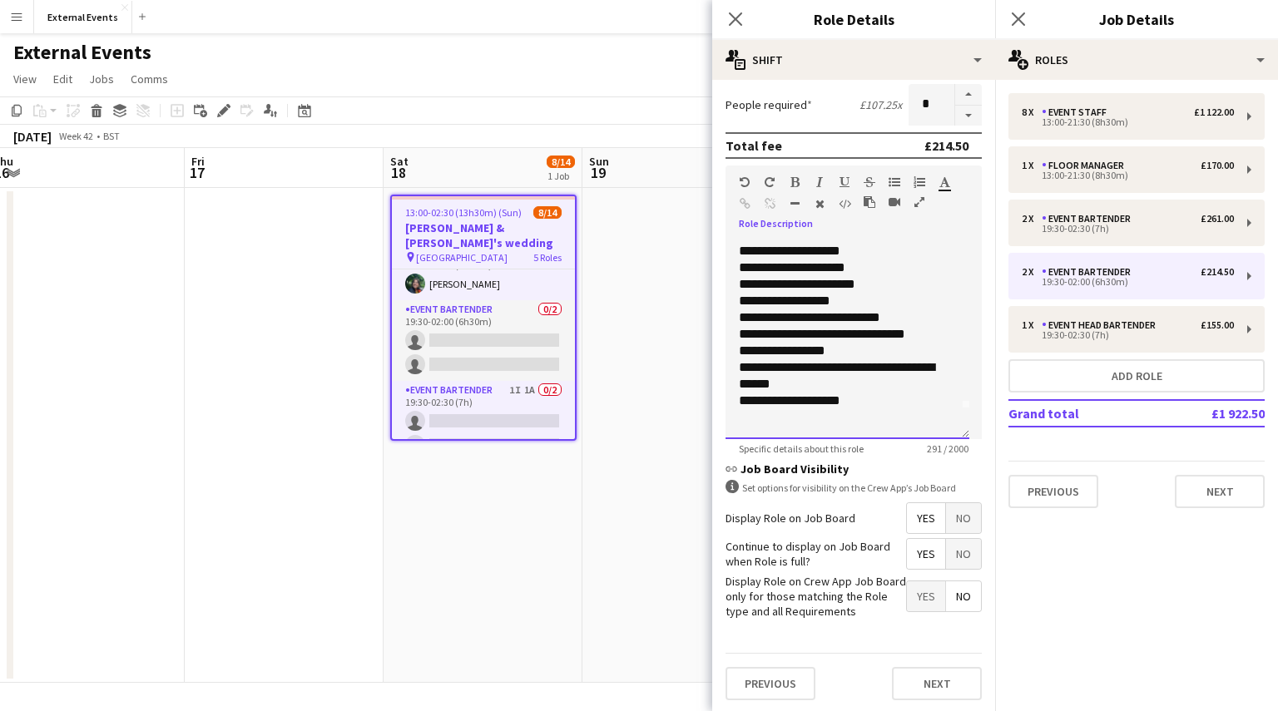
click at [838, 405] on div "**********" at bounding box center [841, 401] width 204 height 17
click at [832, 352] on div "**********" at bounding box center [841, 351] width 204 height 17
drag, startPoint x: 832, startPoint y: 352, endPoint x: 728, endPoint y: 352, distance: 104.0
click at [728, 352] on div "**********" at bounding box center [848, 340] width 244 height 200
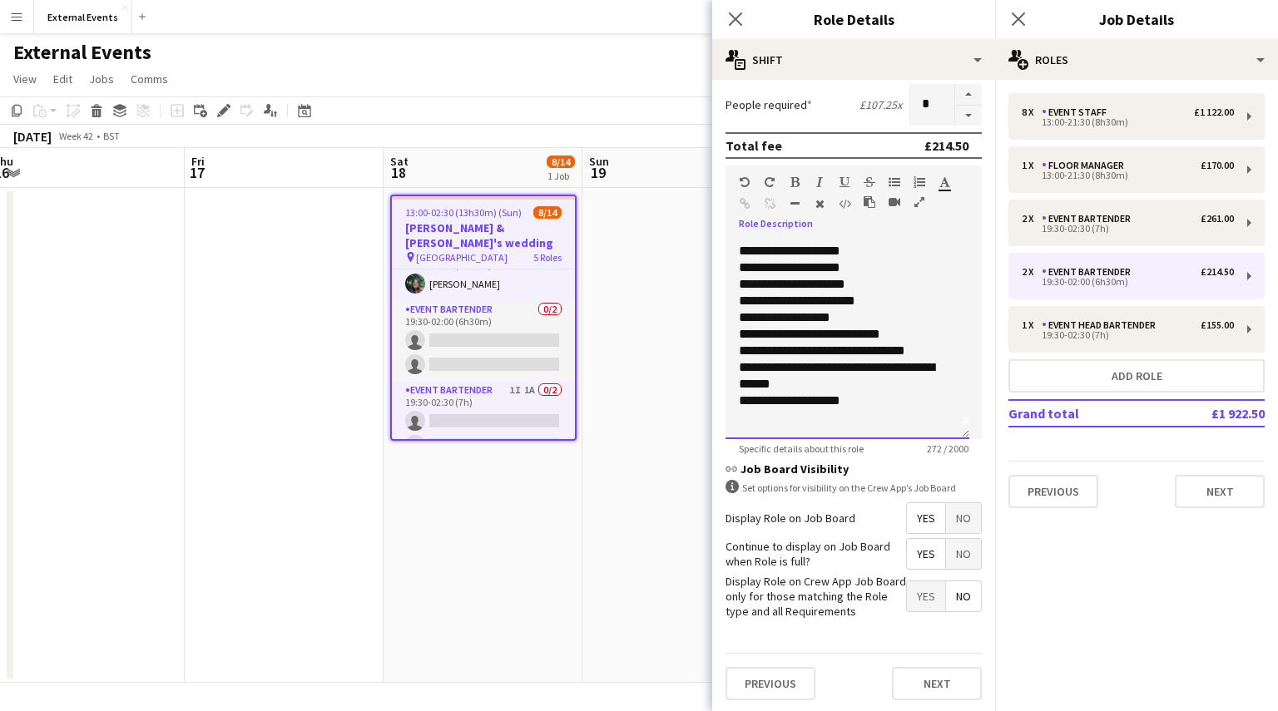
click at [920, 327] on div "**********" at bounding box center [841, 334] width 204 height 17
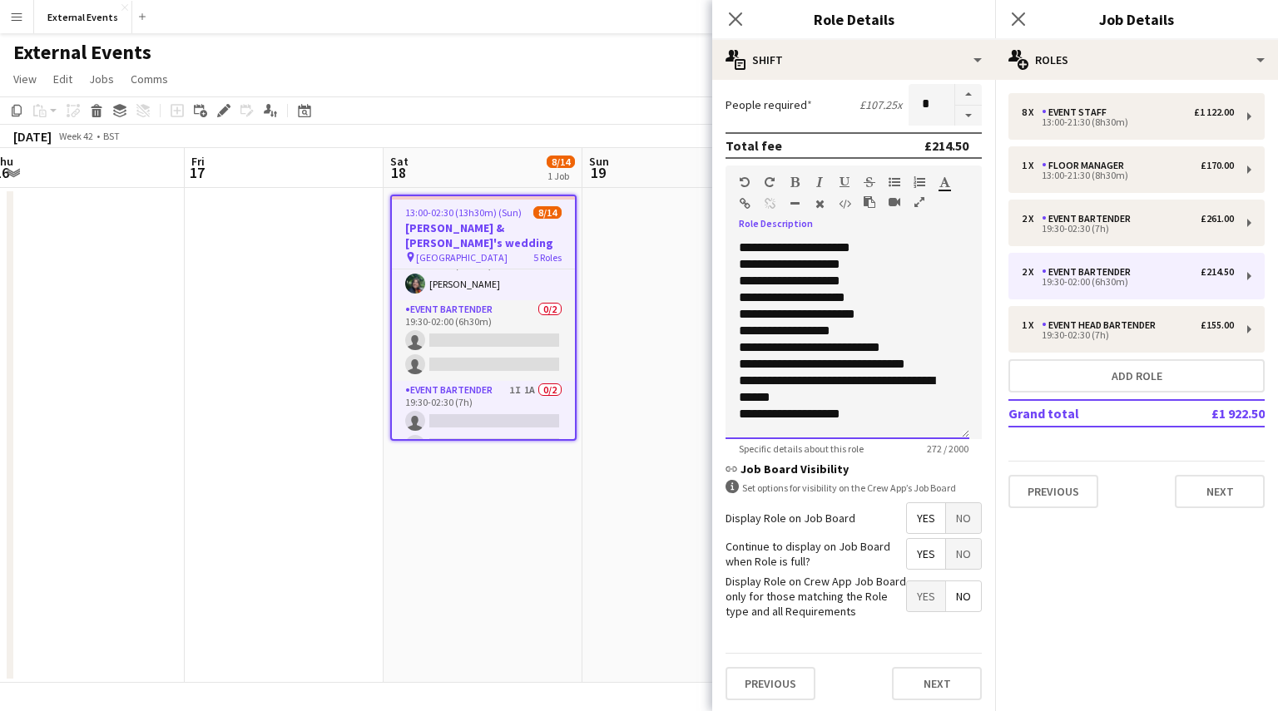
drag, startPoint x: 738, startPoint y: 264, endPoint x: 919, endPoint y: 350, distance: 200.2
click at [919, 350] on div "**********" at bounding box center [848, 340] width 244 height 200
click at [858, 334] on div "**********" at bounding box center [841, 331] width 204 height 17
drag, startPoint x: 837, startPoint y: 331, endPoint x: 736, endPoint y: 272, distance: 117.4
click at [736, 272] on div "**********" at bounding box center [848, 340] width 244 height 200
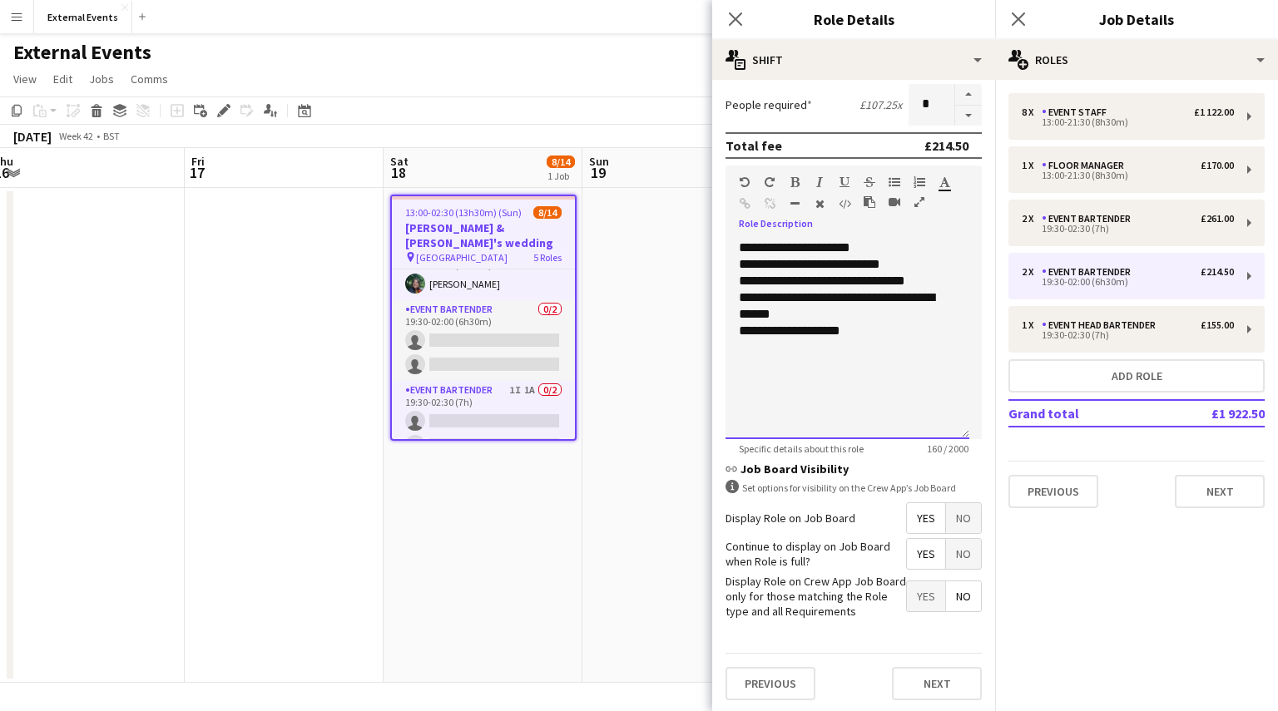
scroll to position [414, 0]
click at [921, 693] on button "Next" at bounding box center [937, 682] width 90 height 33
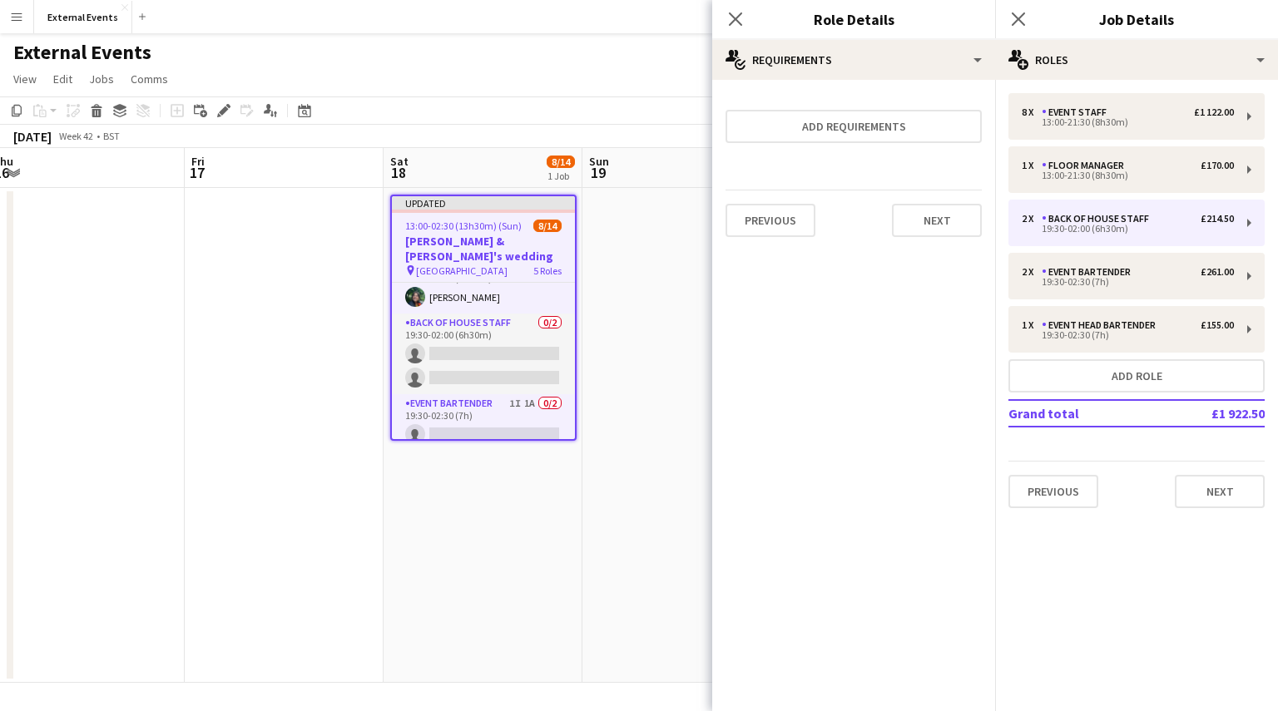
scroll to position [0, 0]
click at [935, 212] on button "Next" at bounding box center [937, 220] width 90 height 33
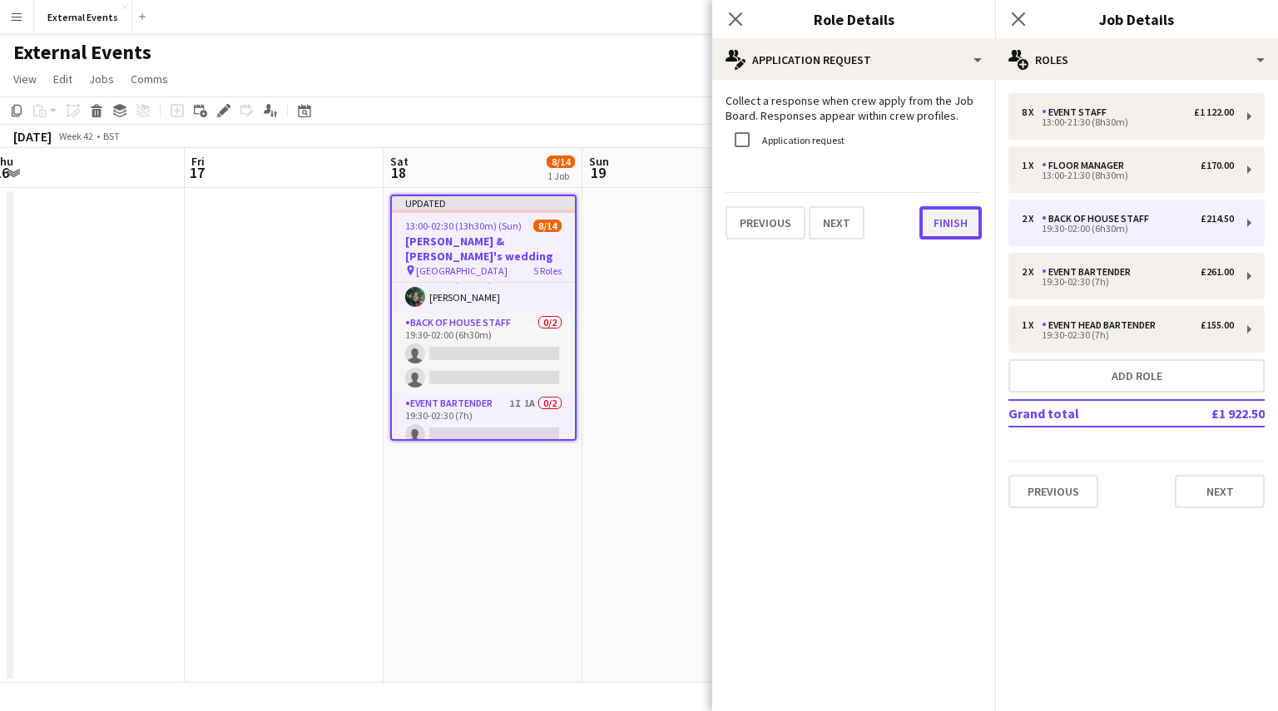
click at [952, 216] on button "Finish" at bounding box center [950, 222] width 62 height 33
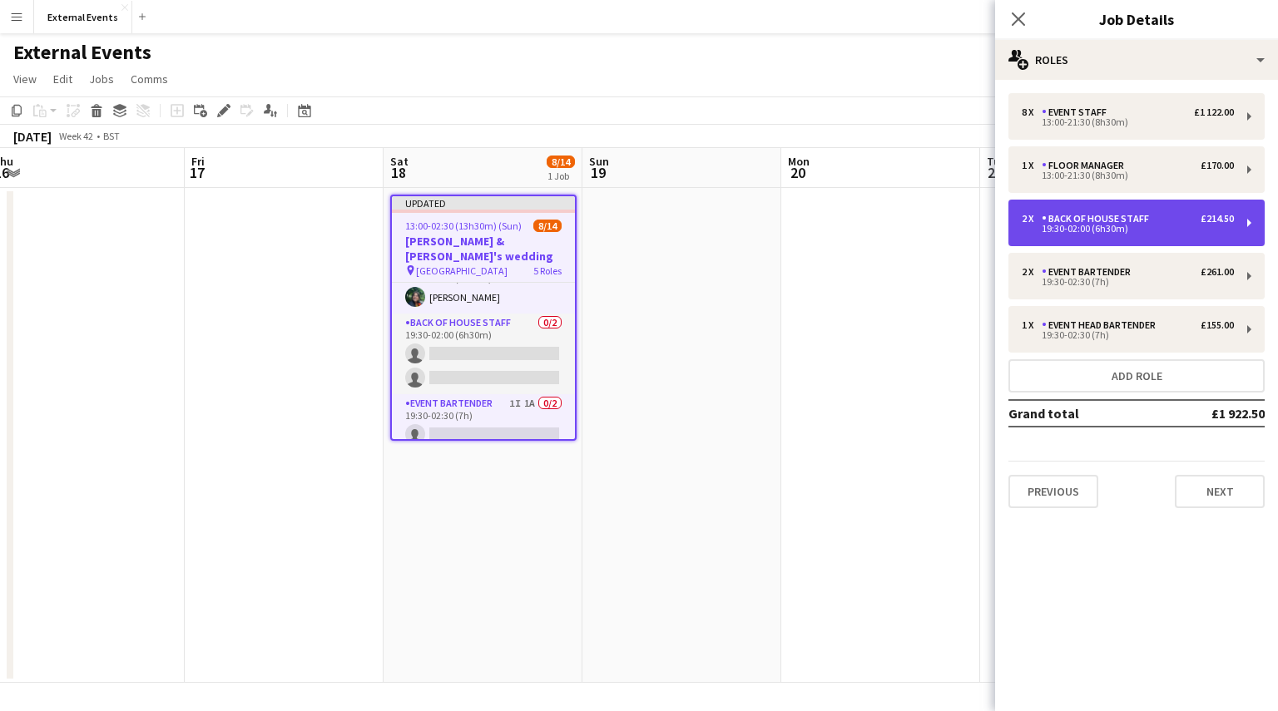
click at [1064, 216] on div "Back of house staff" at bounding box center [1099, 219] width 114 height 12
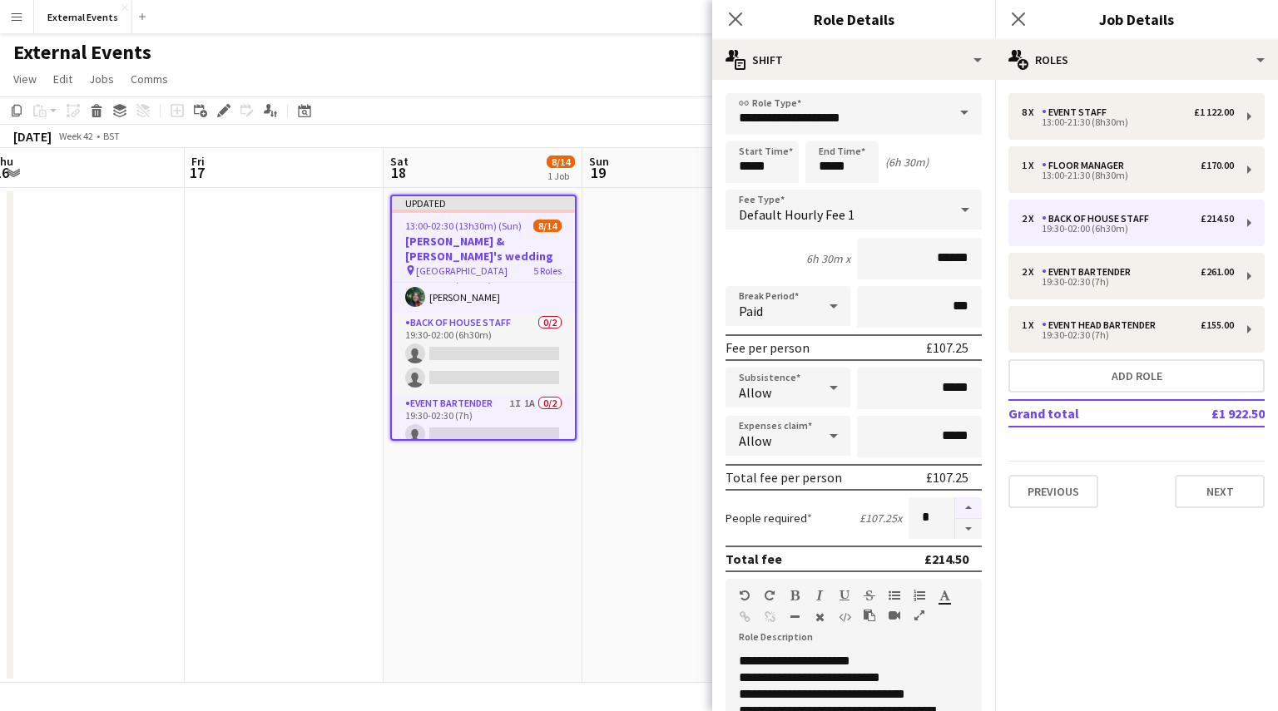
click at [955, 503] on button "button" at bounding box center [968, 509] width 27 height 22
click at [959, 535] on button "button" at bounding box center [968, 529] width 27 height 21
type input "*"
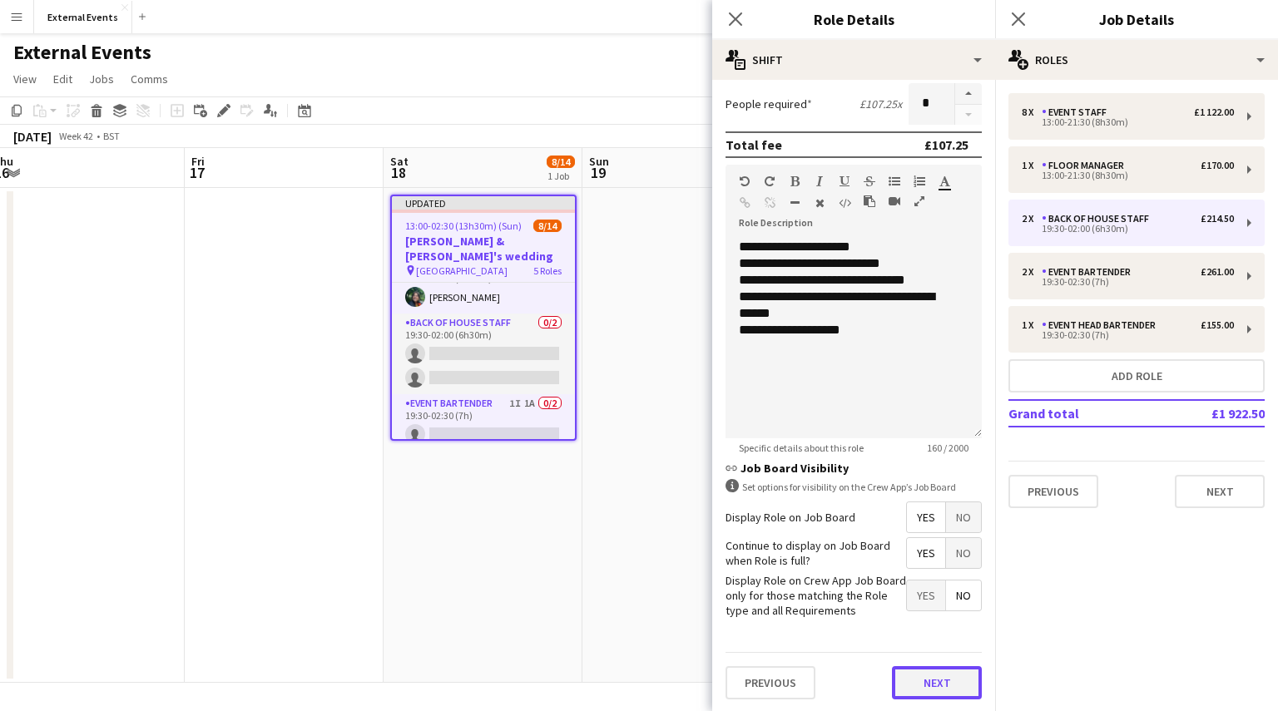
click at [918, 689] on button "Next" at bounding box center [937, 682] width 90 height 33
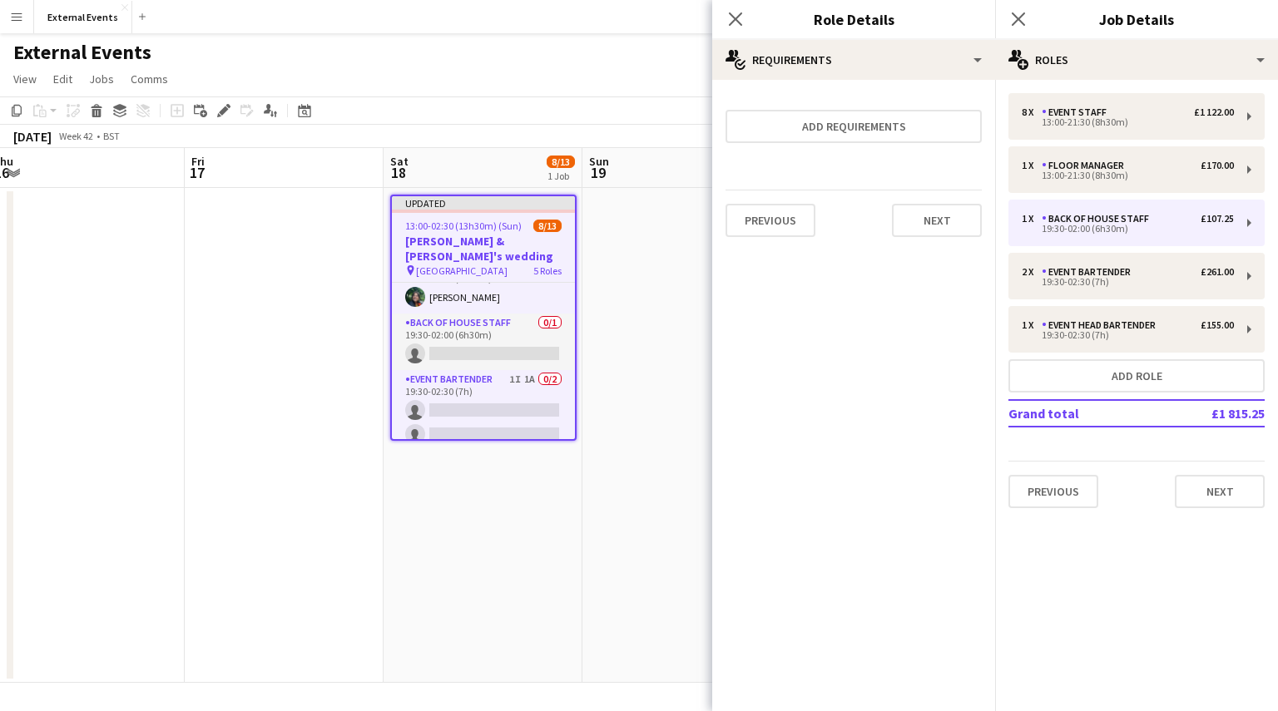
scroll to position [0, 0]
click at [925, 225] on button "Next" at bounding box center [937, 220] width 90 height 33
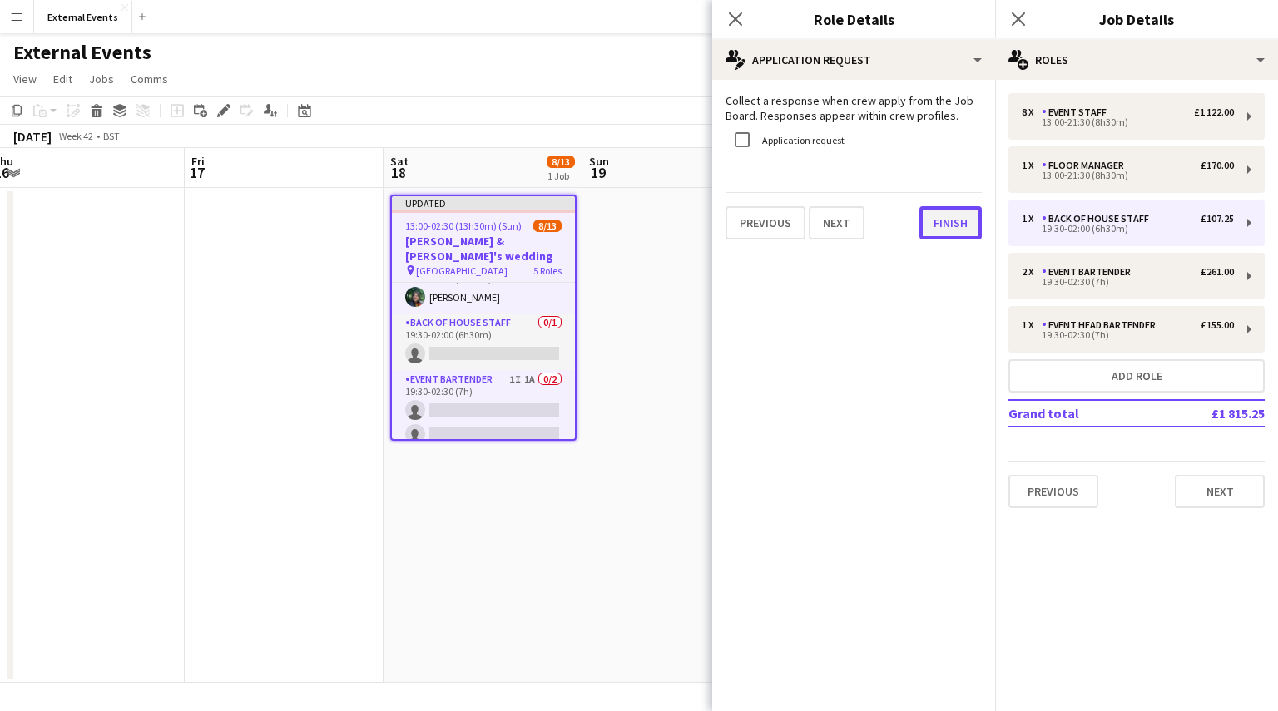
click at [951, 229] on button "Finish" at bounding box center [950, 222] width 62 height 33
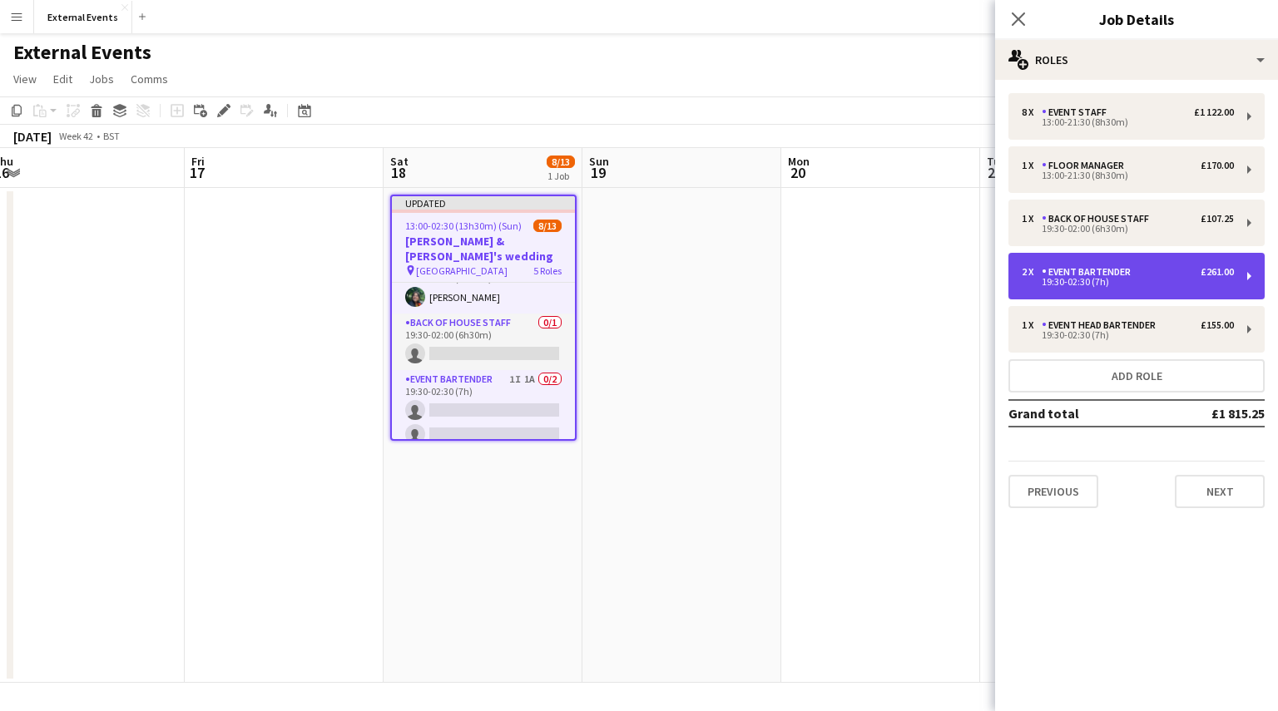
click at [1177, 265] on div "2 x Event bartender £261.00 19:30-02:30 (7h)" at bounding box center [1136, 276] width 256 height 47
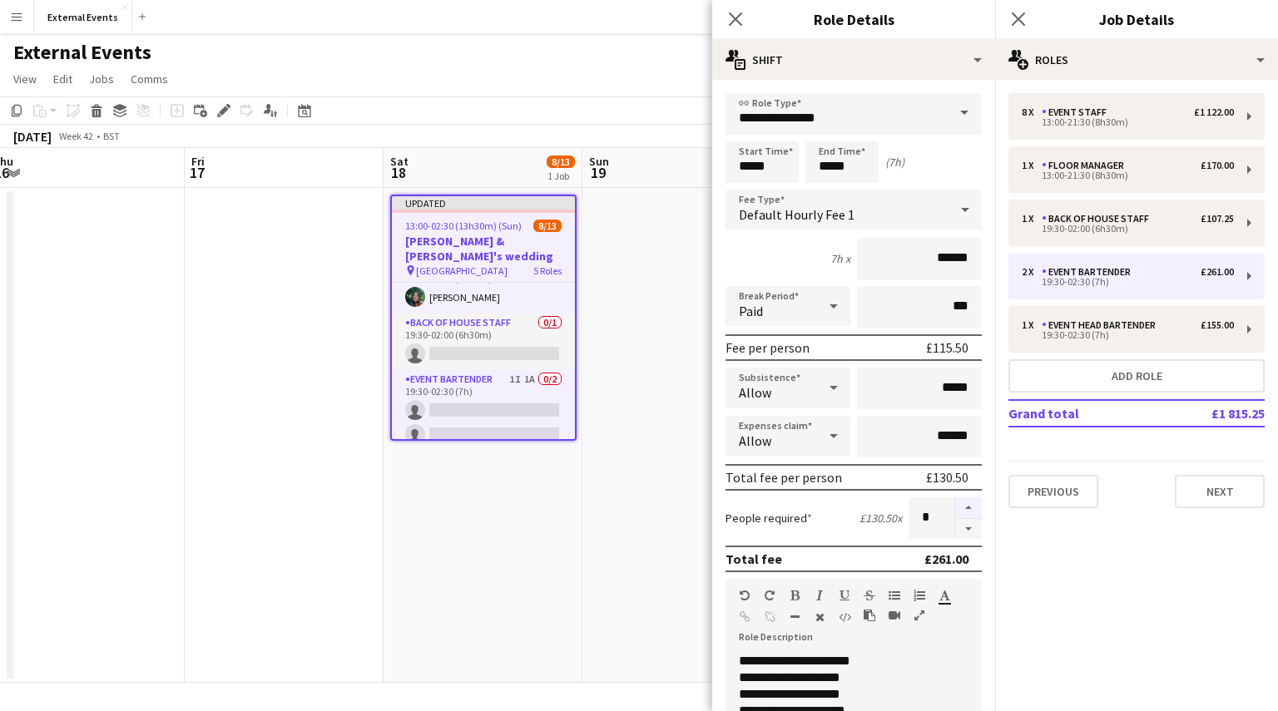
click at [958, 512] on button "button" at bounding box center [968, 509] width 27 height 22
type input "*"
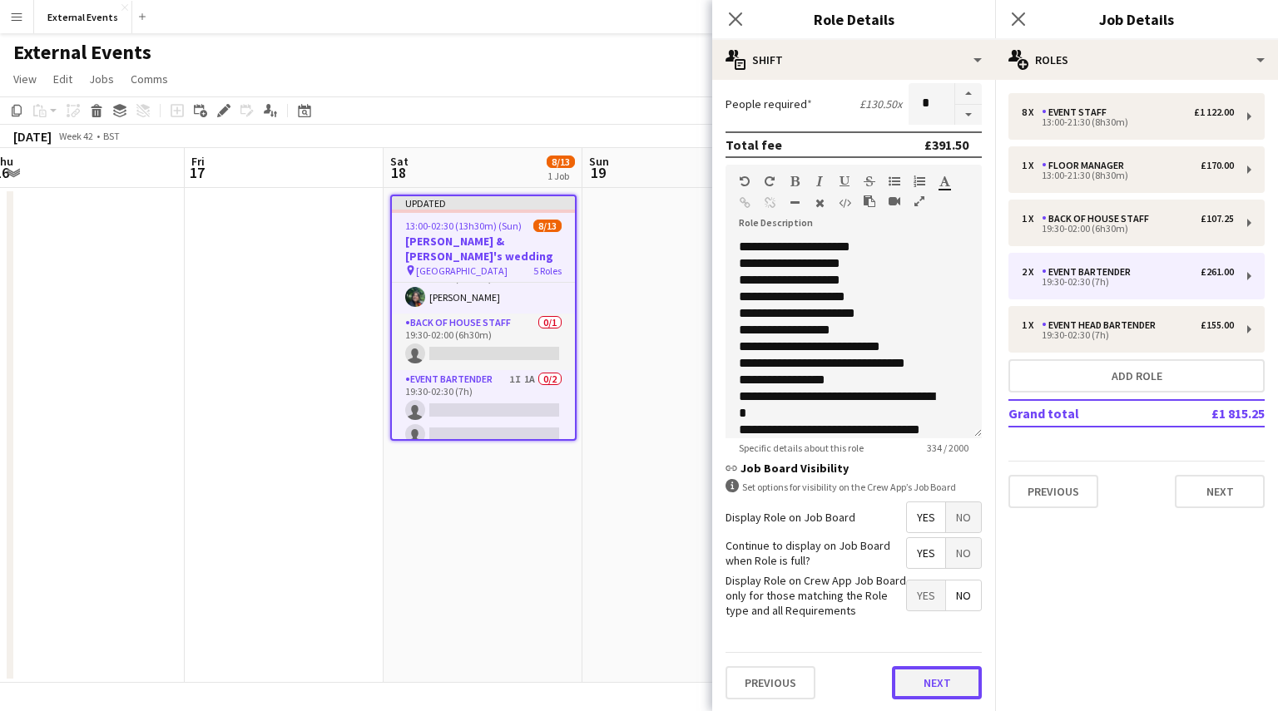
click at [932, 693] on button "Next" at bounding box center [937, 682] width 90 height 33
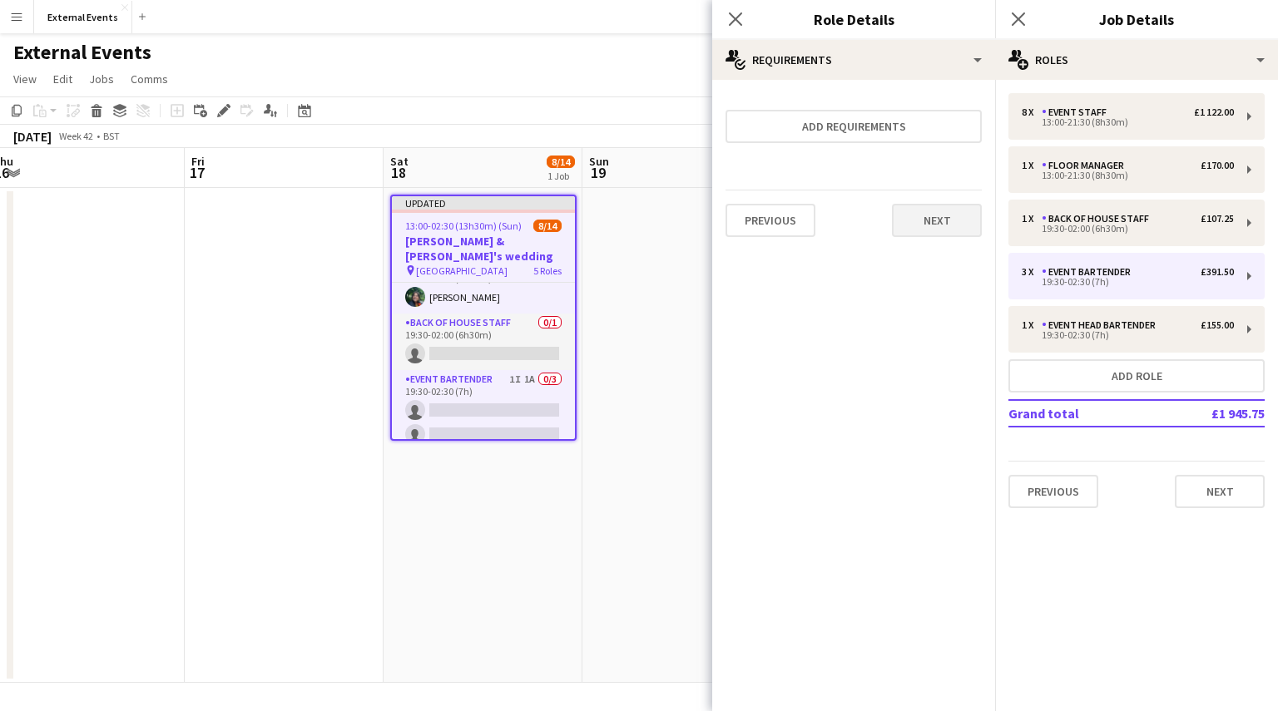
drag, startPoint x: 942, startPoint y: 240, endPoint x: 937, endPoint y: 225, distance: 16.6
click at [937, 225] on div "Previous Next" at bounding box center [854, 220] width 256 height 61
click at [937, 225] on button "Next" at bounding box center [937, 220] width 90 height 33
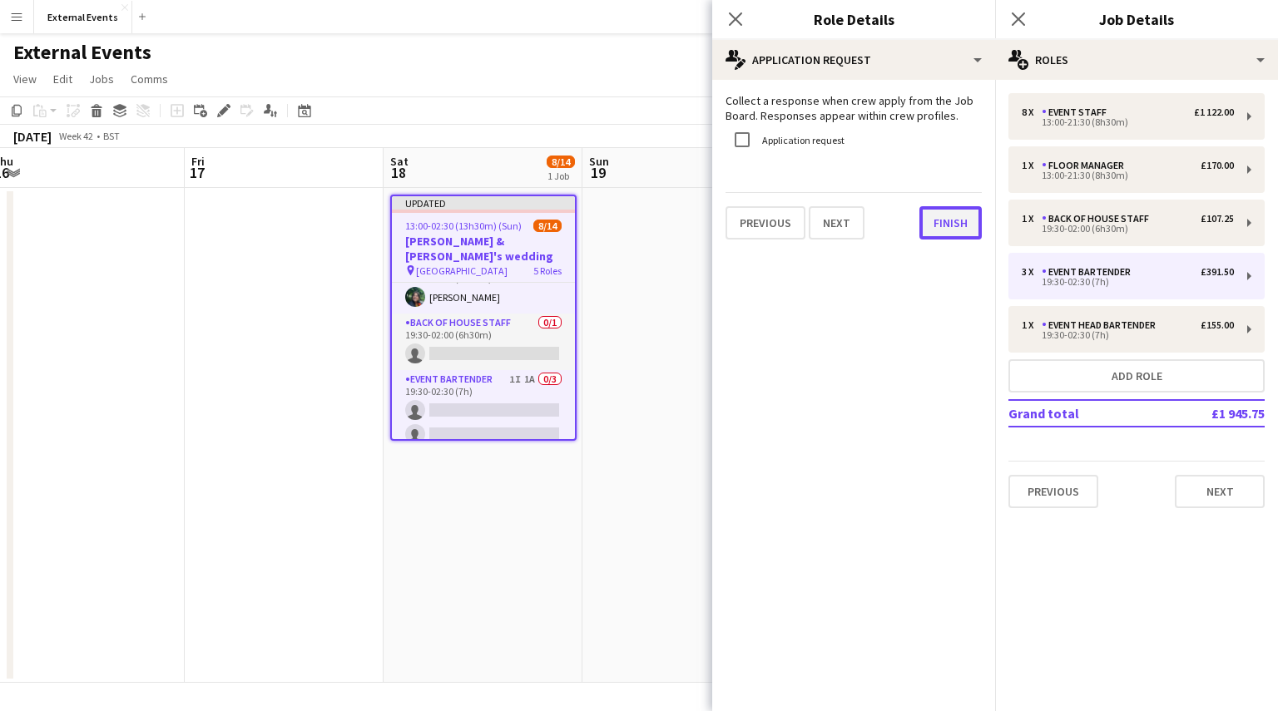
click at [937, 225] on button "Finish" at bounding box center [950, 222] width 62 height 33
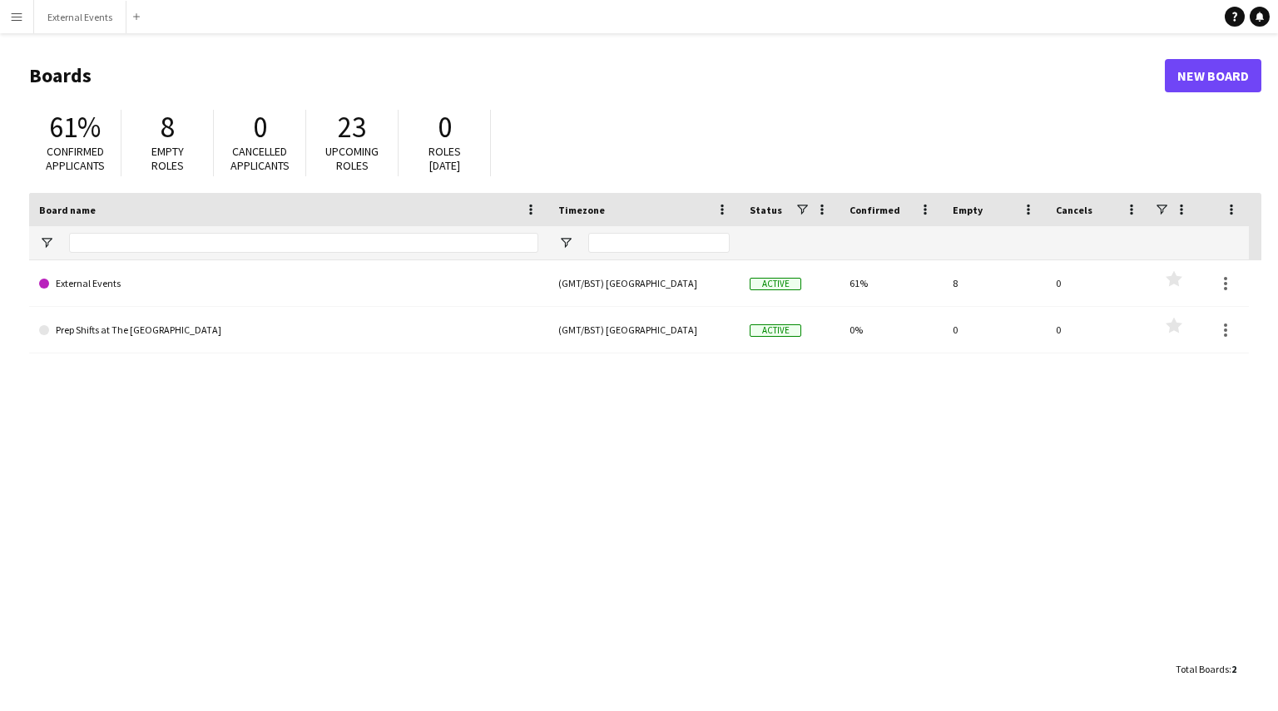
click at [22, 7] on button "Menu" at bounding box center [16, 16] width 33 height 33
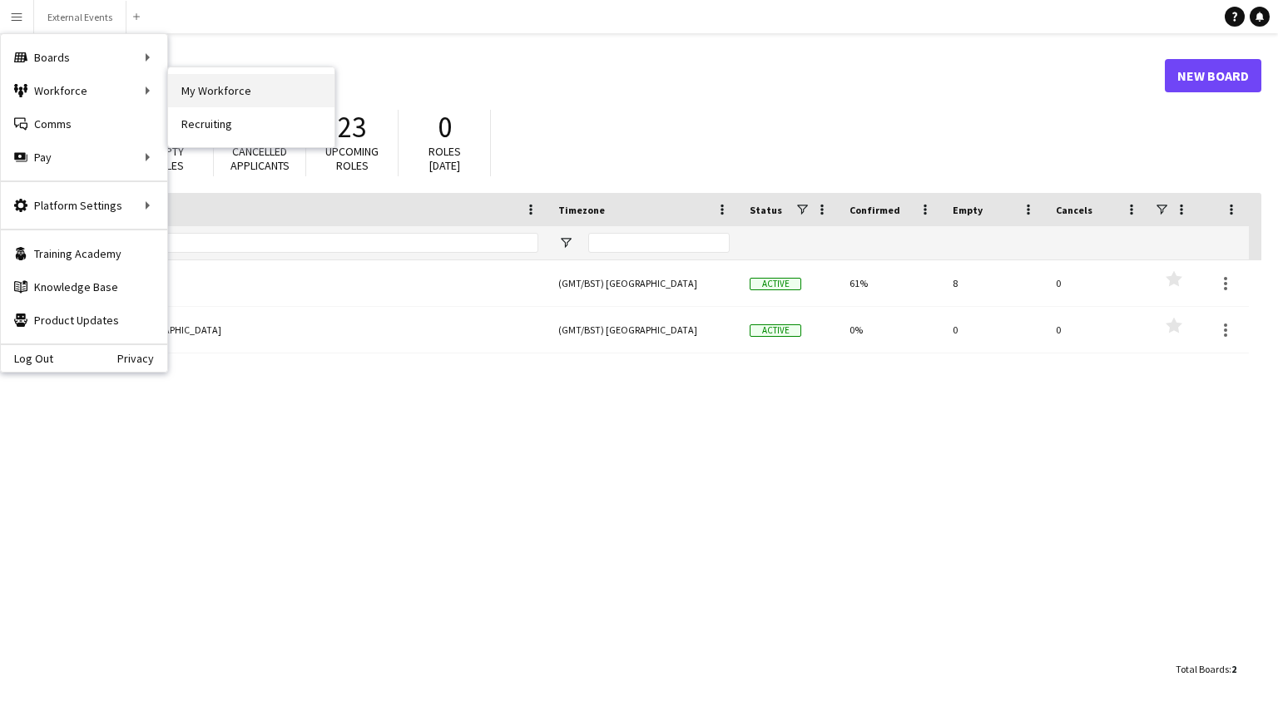
click at [200, 92] on link "My Workforce" at bounding box center [251, 90] width 166 height 33
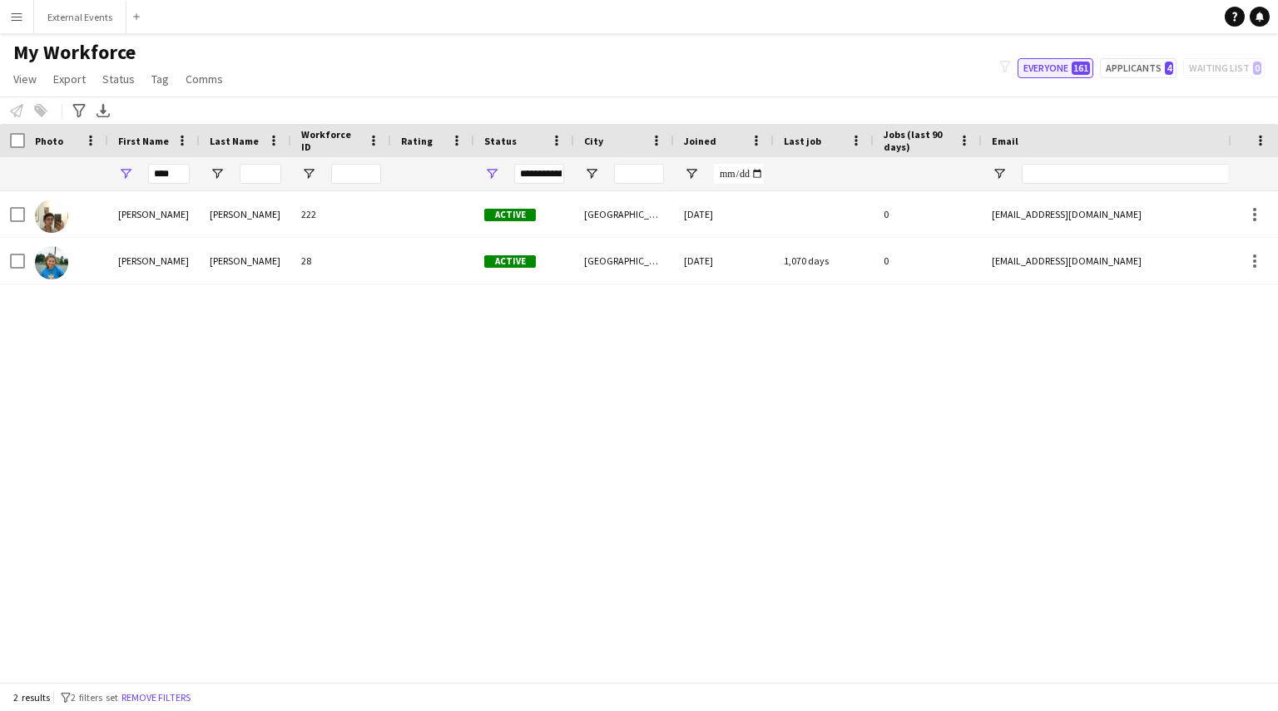
click at [1083, 67] on span "161" at bounding box center [1081, 68] width 18 height 13
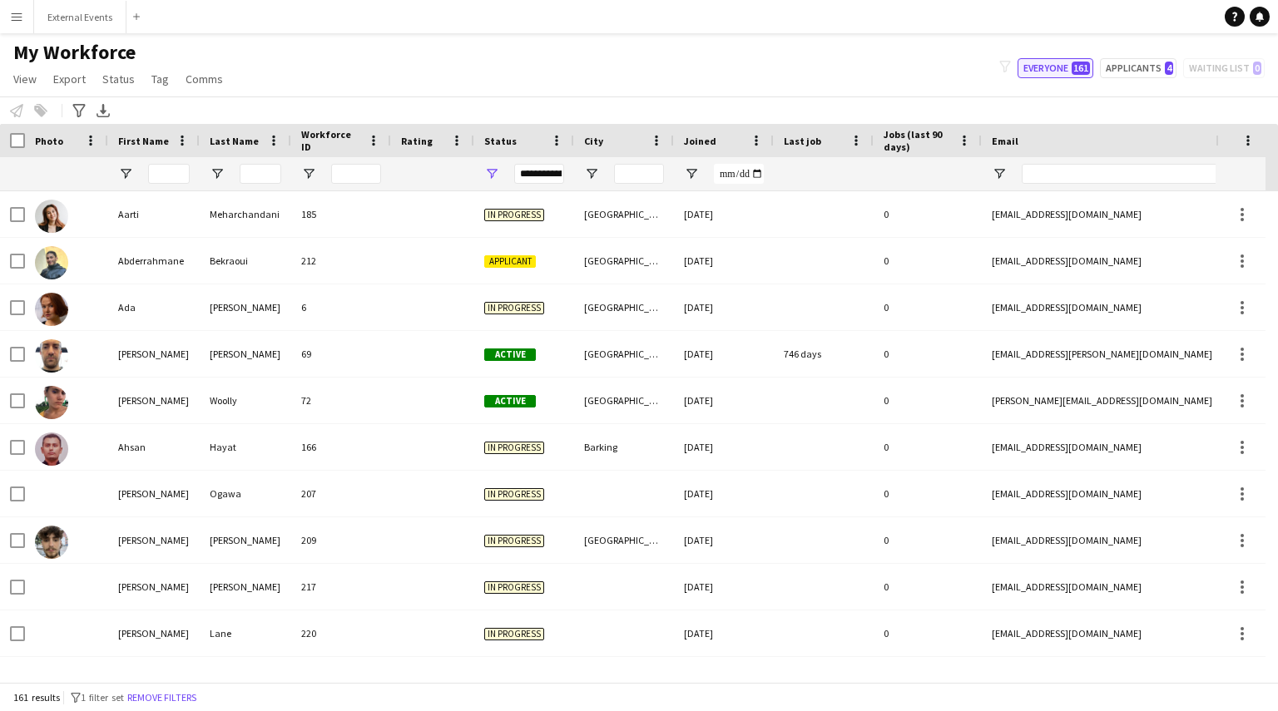
click at [1055, 61] on button "Everyone 161" at bounding box center [1056, 68] width 76 height 20
click at [552, 181] on div "**********" at bounding box center [539, 174] width 50 height 20
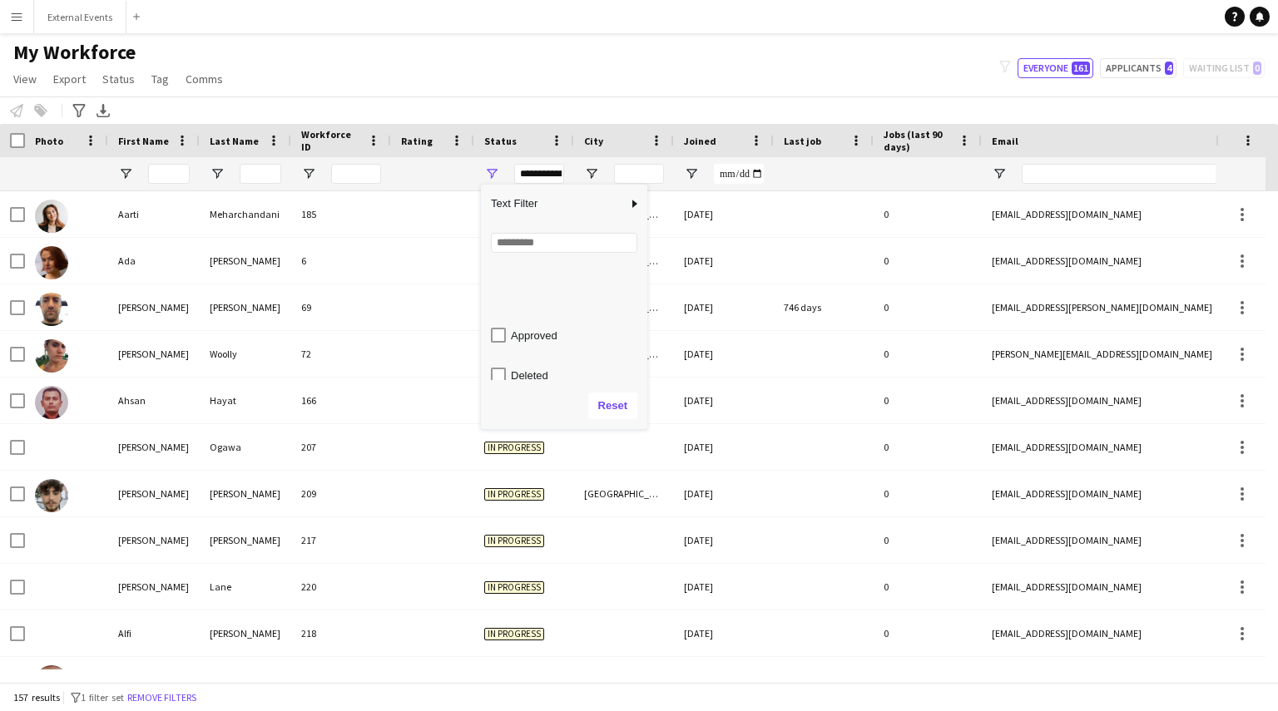
scroll to position [105, 0]
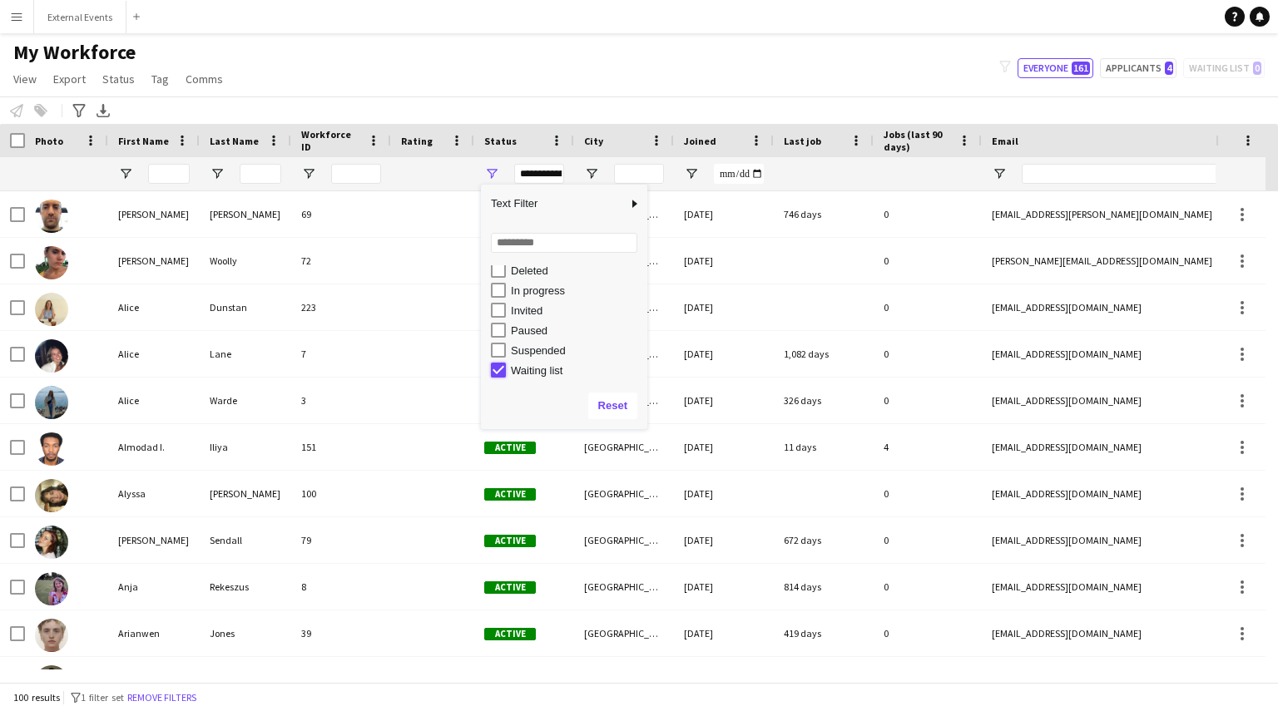
type input "**********"
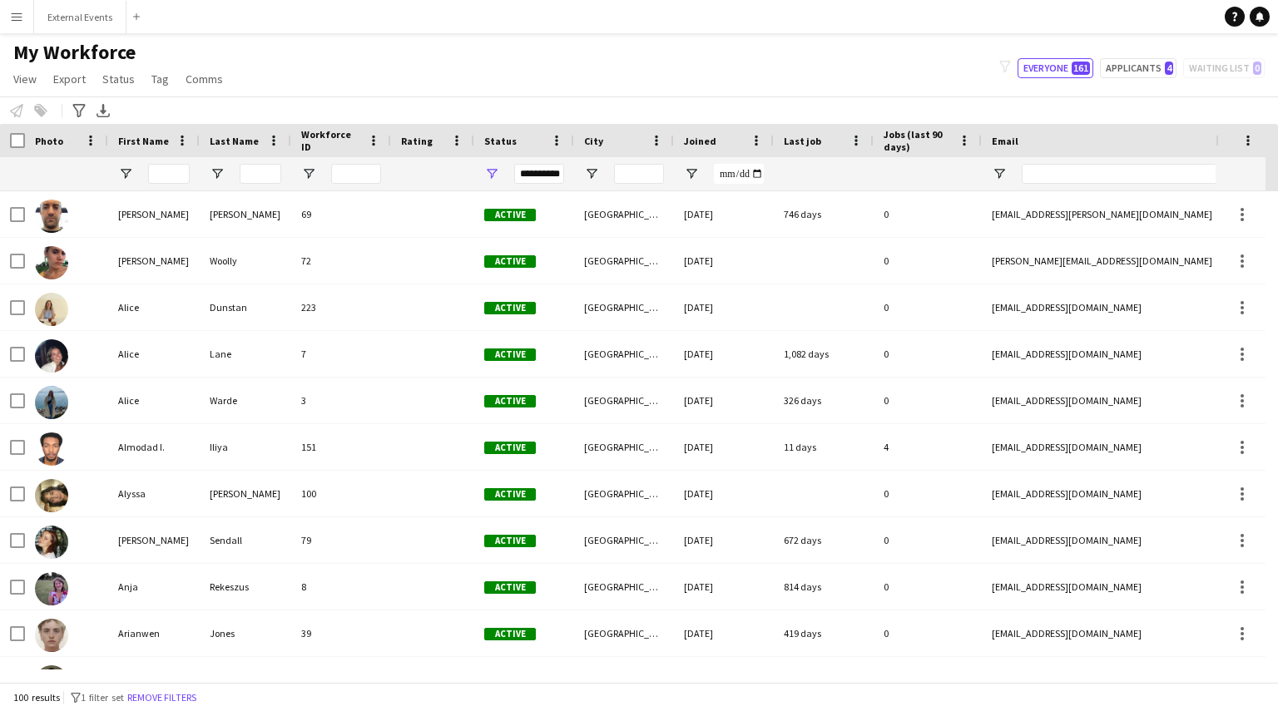
click at [566, 71] on div "My Workforce View Views Default view New view Update view Delete view Edit name…" at bounding box center [639, 68] width 1278 height 57
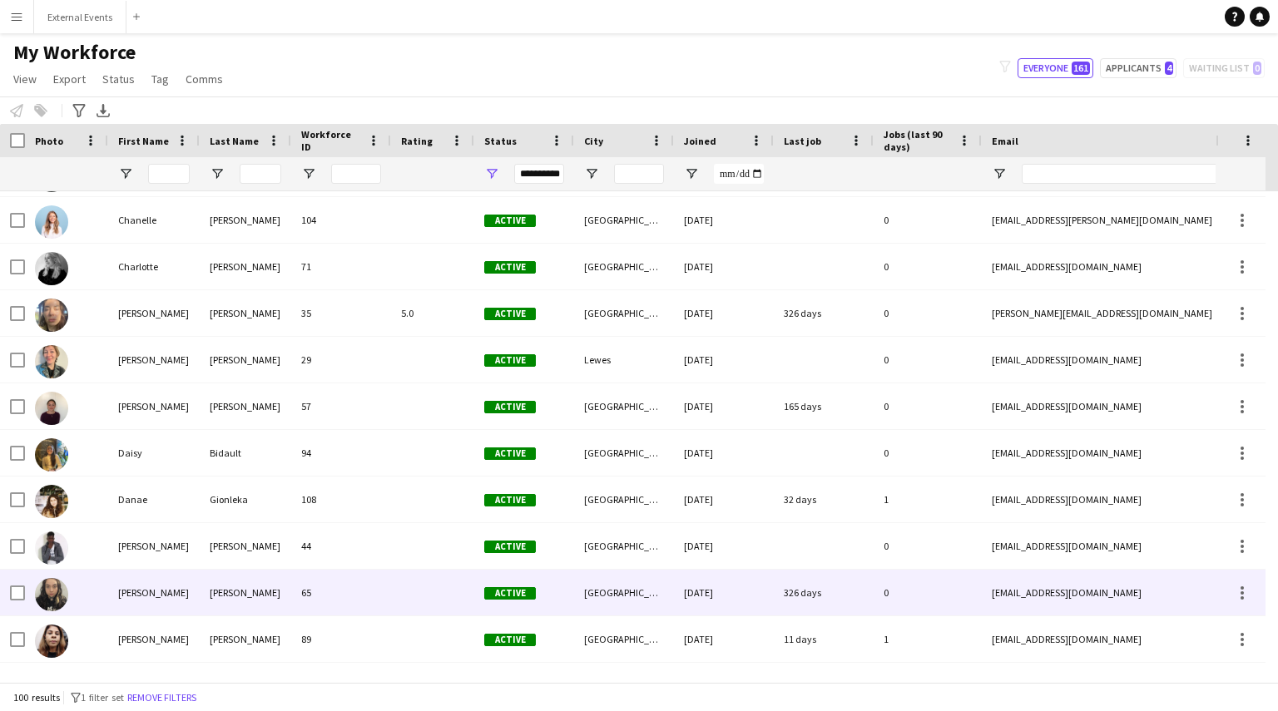
scroll to position [694, 0]
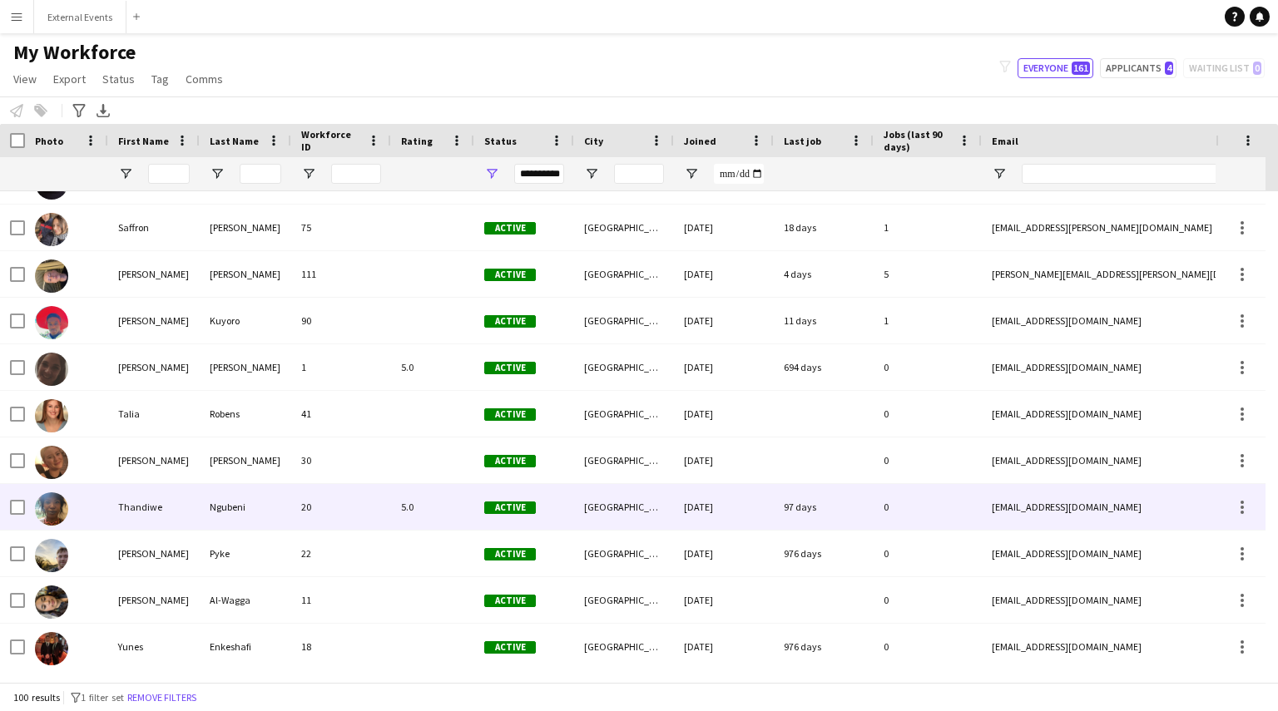
click at [127, 515] on div "Thandiwe" at bounding box center [154, 507] width 92 height 46
